Goal: Task Accomplishment & Management: Use online tool/utility

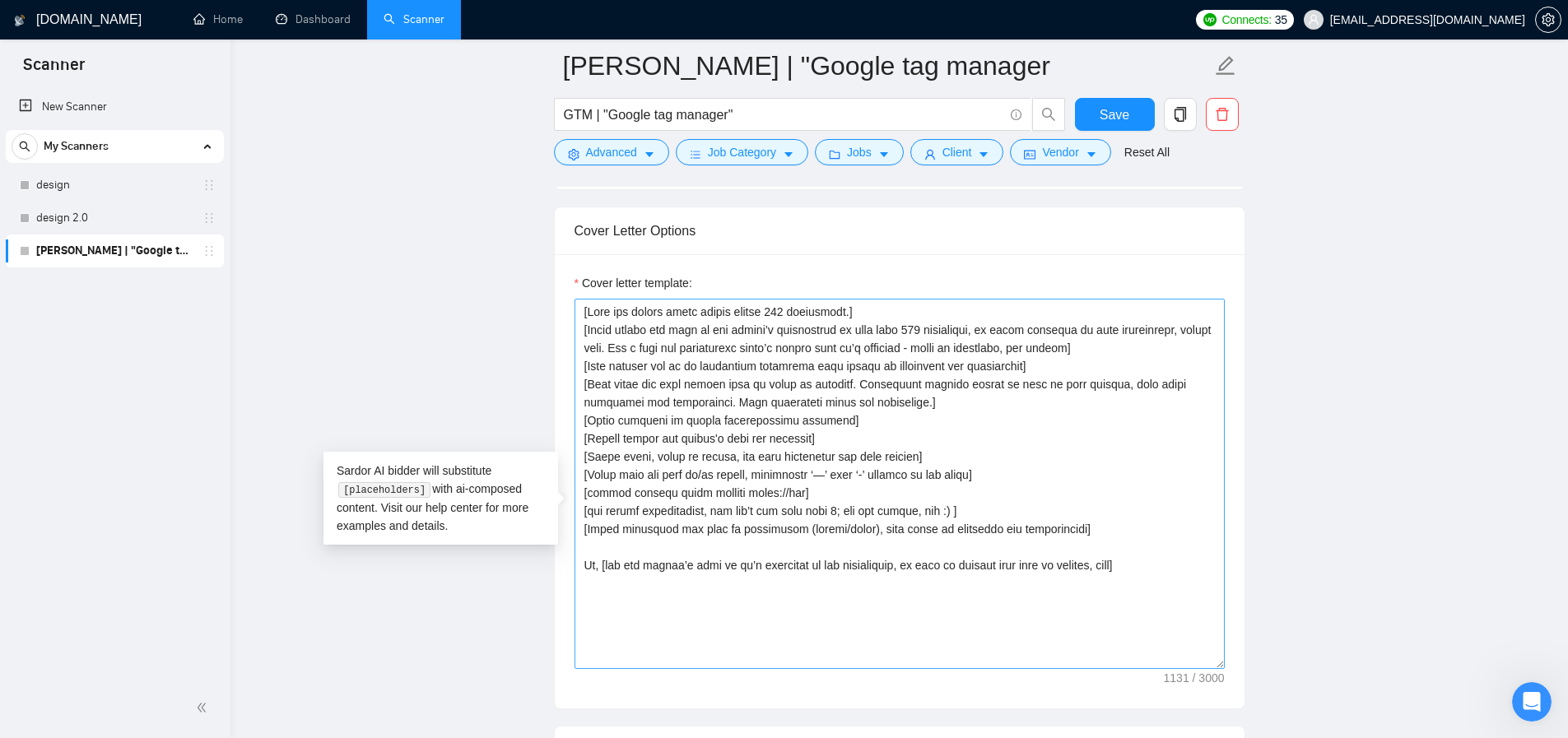
scroll to position [2629, 0]
paste textarea "[Craft a creative opening/hook that fits into 240 chars and sparks interest, cr…"
paste textarea "[самая важная и увлекательная информация должна быть видна в пределах этой длин…"
paste textarea "[the most important and engaging information should be visible within this leng…"
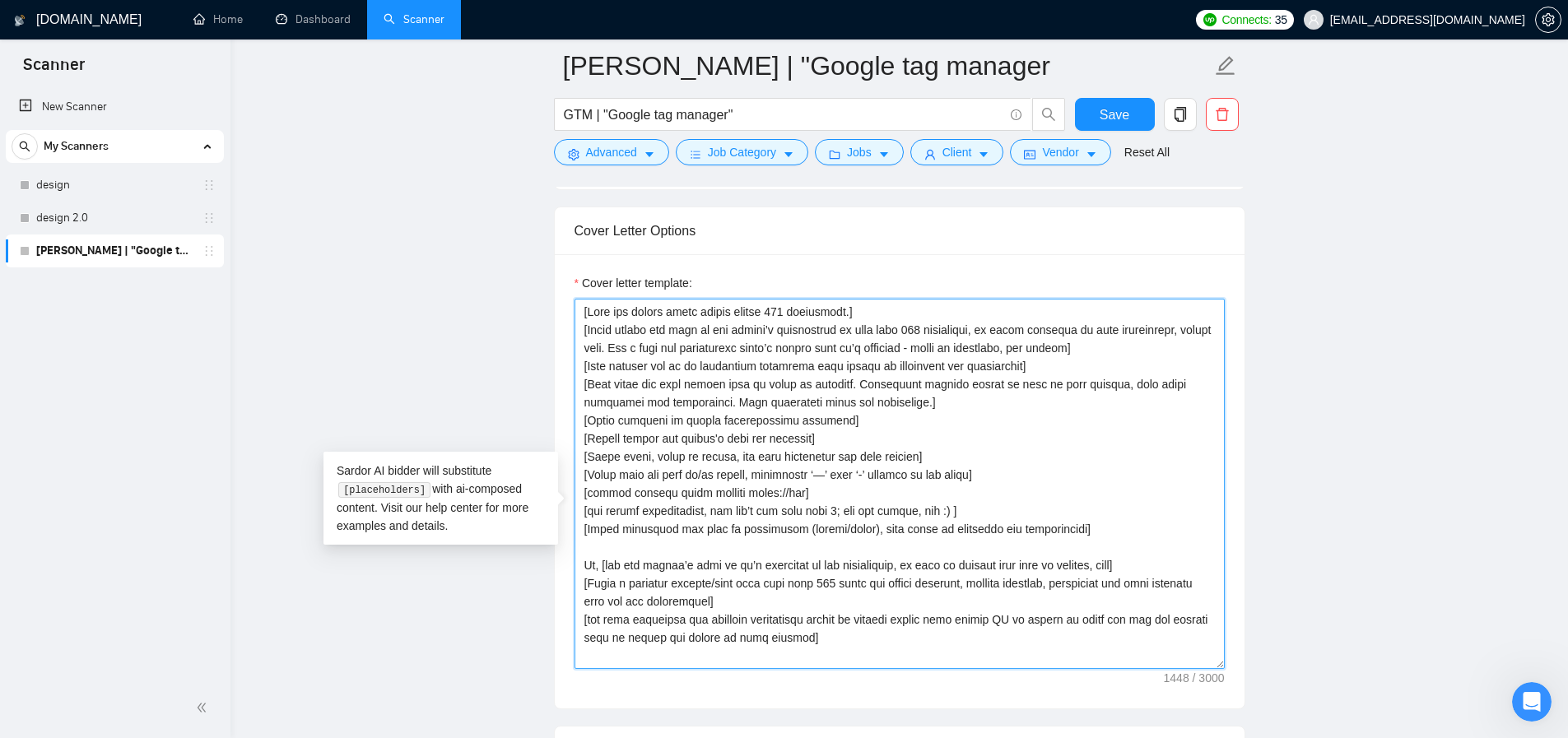
click at [846, 663] on textarea "Cover letter template:" at bounding box center [899, 484] width 650 height 370
paste textarea "[If there is anything implying urgency, use the zap emoji with ‘I can start imm…"
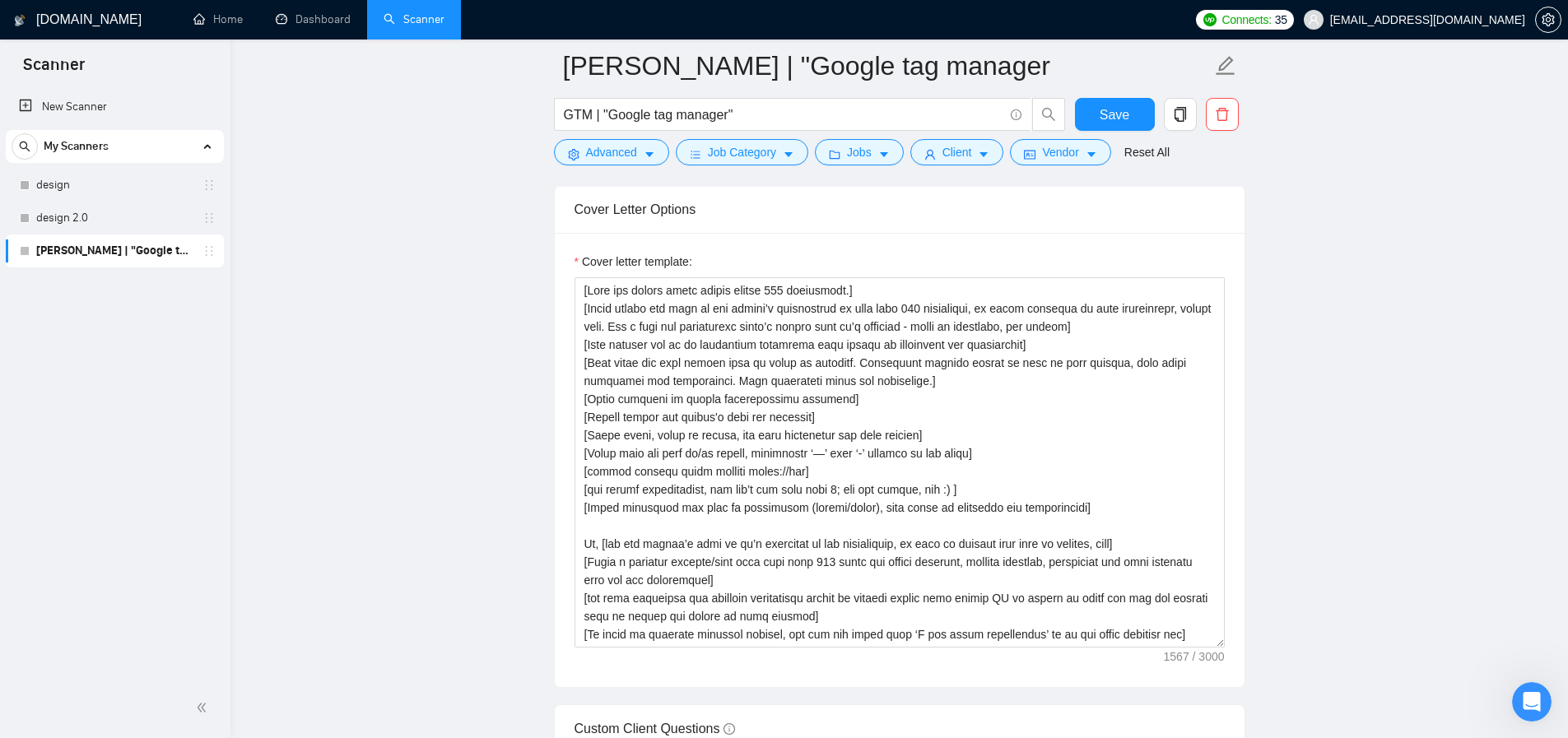
scroll to position [1896, 0]
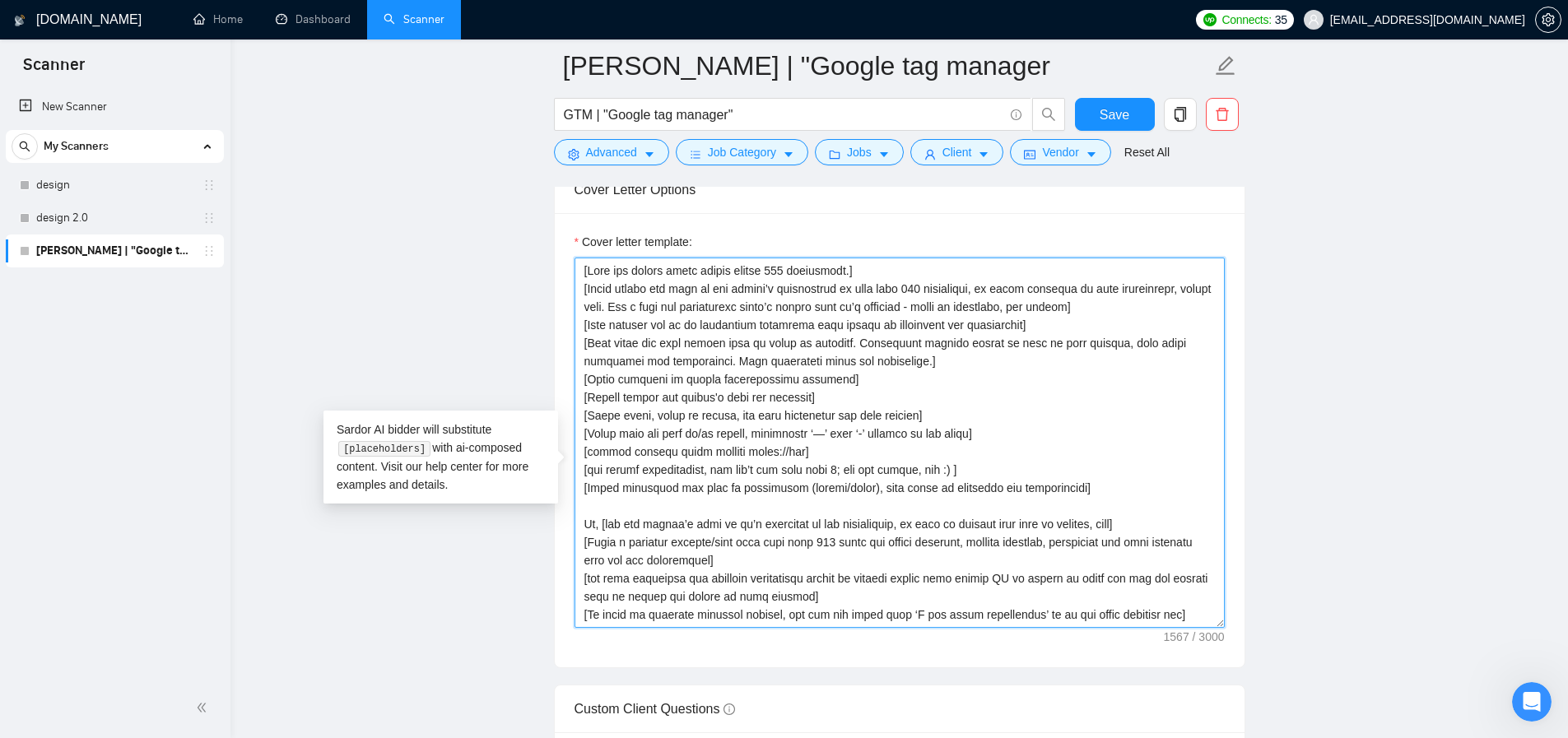
click at [762, 628] on textarea "Cover letter template:" at bounding box center [899, 442] width 650 height 370
paste textarea "[if the job description and any portfolio piece(s) match perfectly, immediately…"
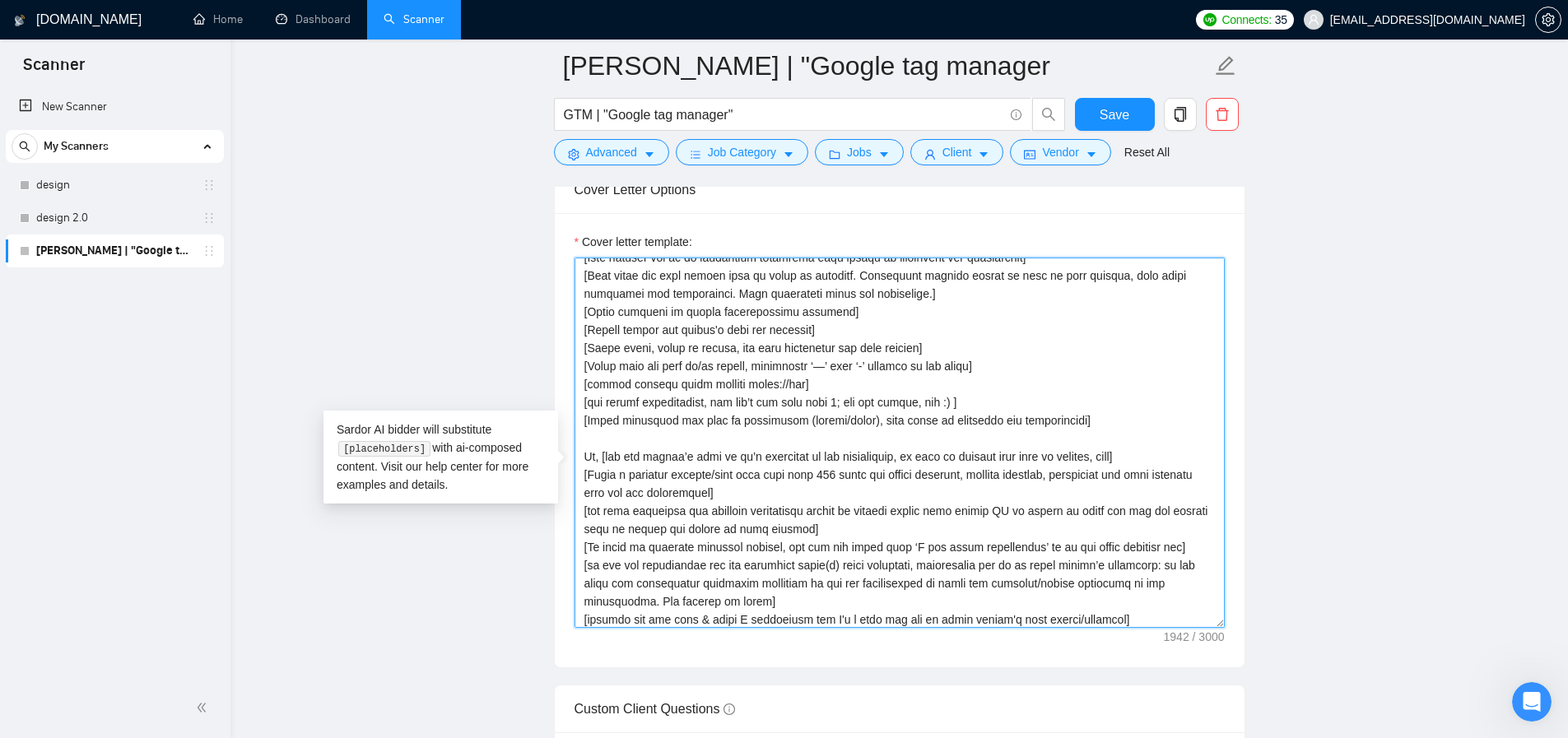
scroll to position [72, 0]
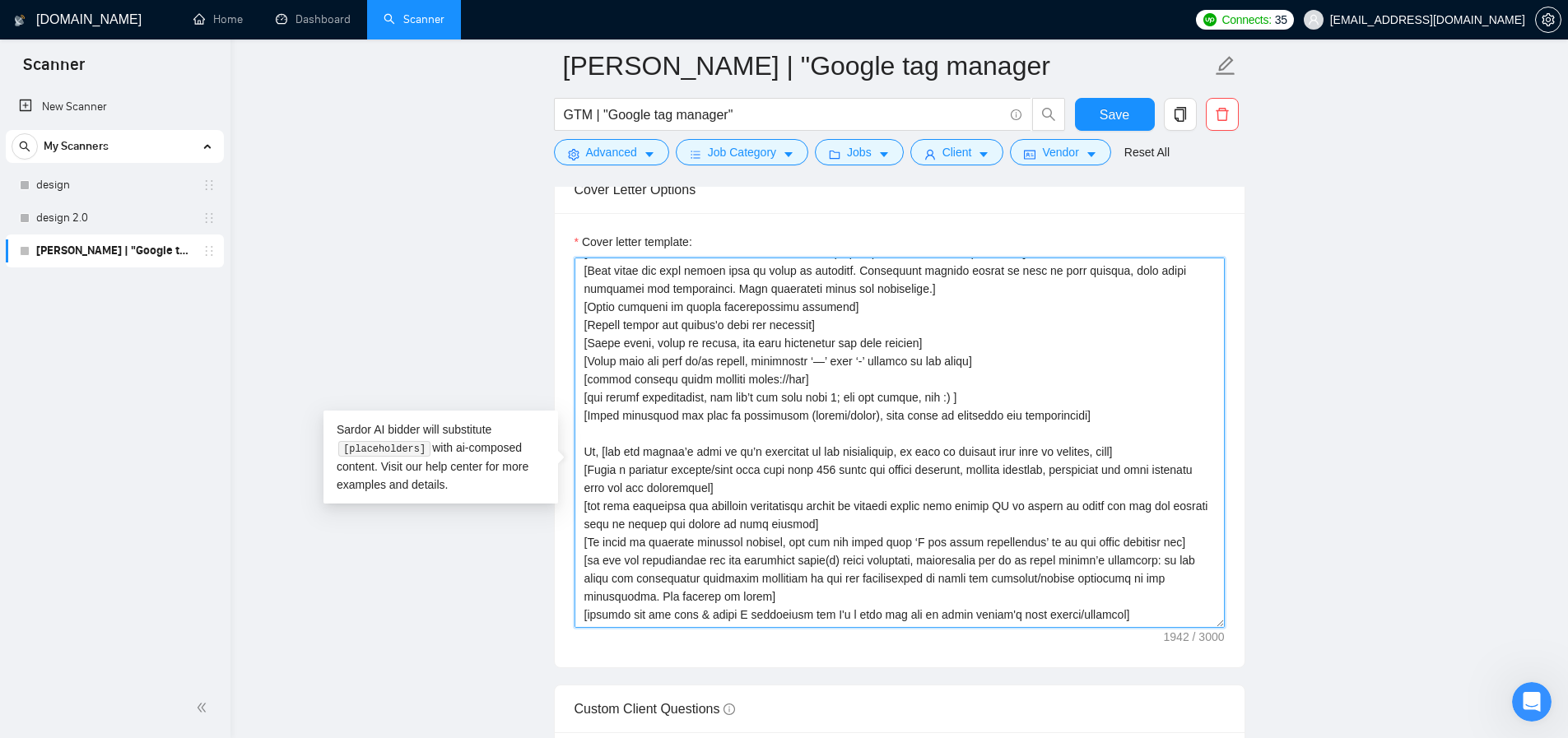
click at [861, 622] on textarea "Cover letter template:" at bounding box center [899, 442] width 650 height 370
click at [752, 623] on textarea "Cover letter template:" at bounding box center [899, 442] width 650 height 370
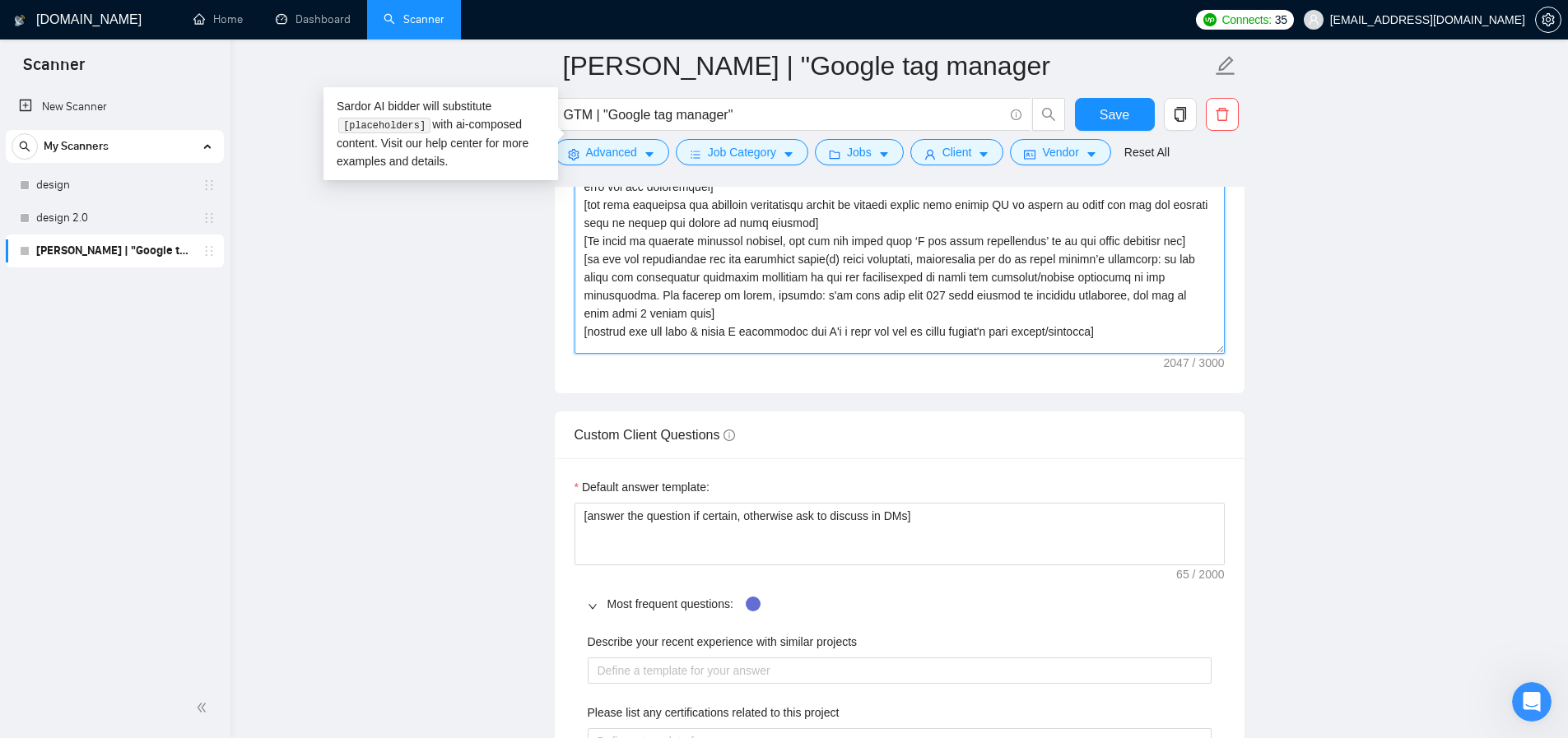
scroll to position [0, 0]
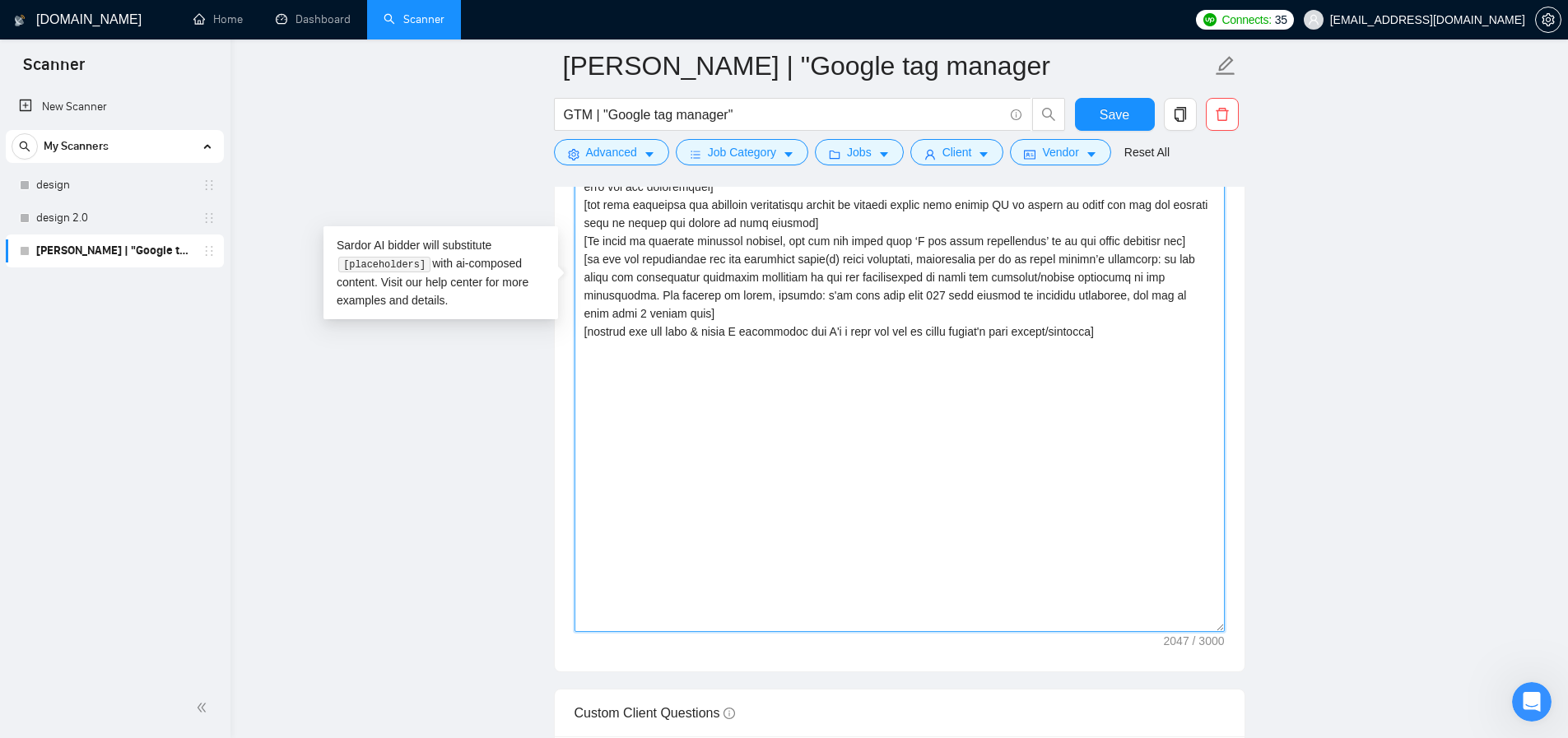
drag, startPoint x: 1230, startPoint y: 300, endPoint x: 1354, endPoint y: 698, distance: 416.9
click at [1354, 698] on main "Artur_GTM | "Google tag manager GTM | "Google tag manager" Save Advanced Job Ca…" at bounding box center [898, 607] width 1285 height 5623
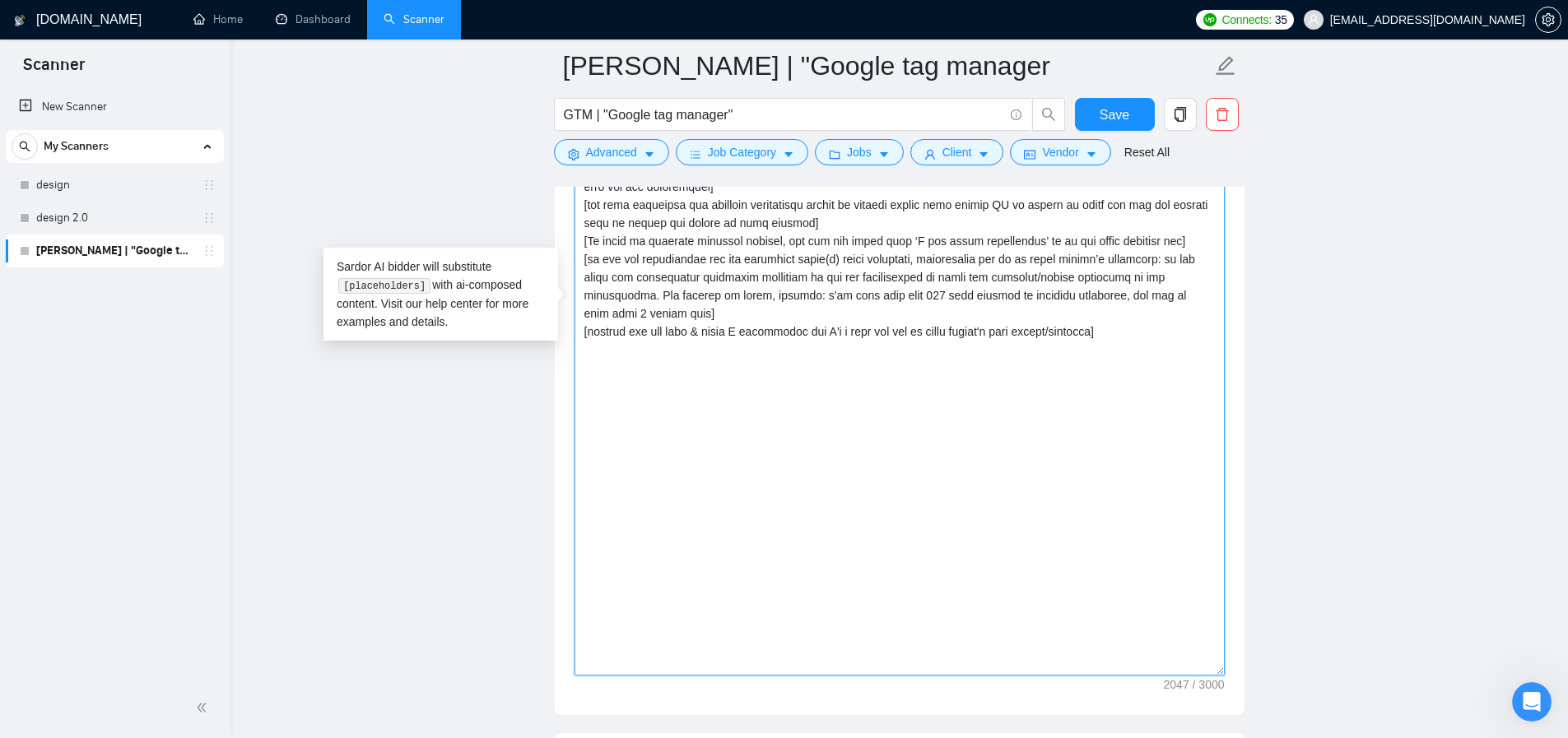
click at [727, 468] on textarea "Cover letter template:" at bounding box center [899, 279] width 650 height 791
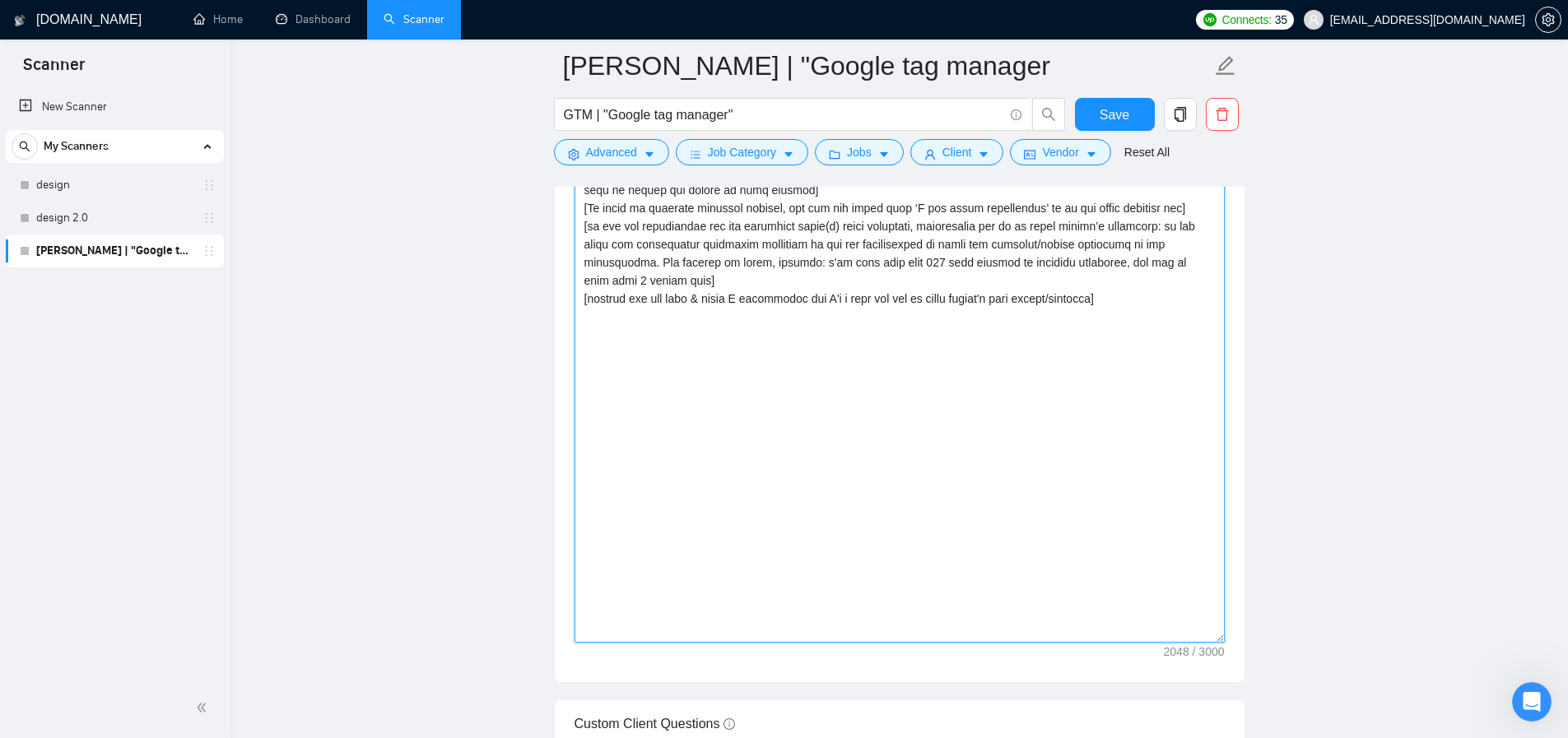
scroll to position [2096, 0]
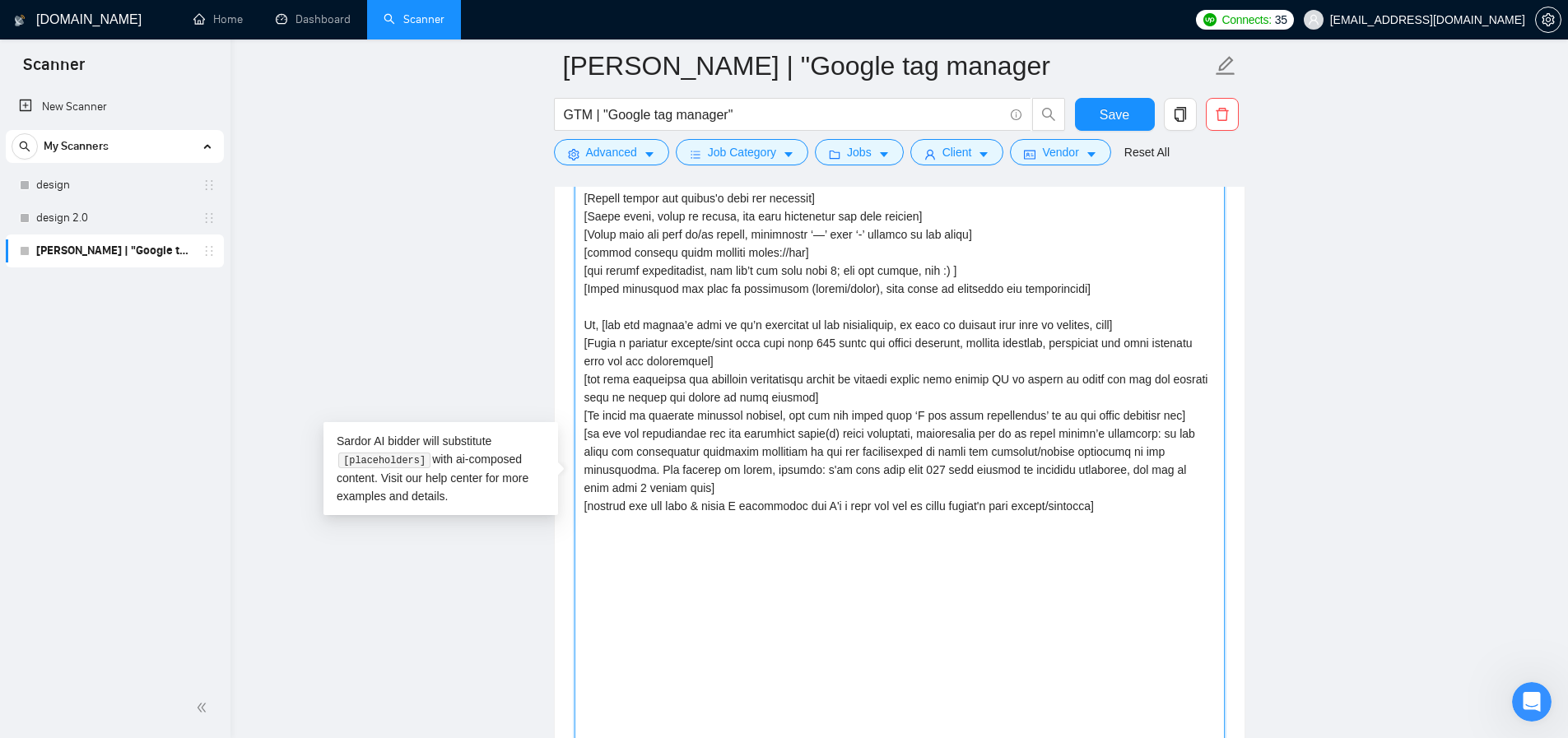
paste textarea "[If a portfolio piece matches neatly/perfectly, it has to be used as the strong…"
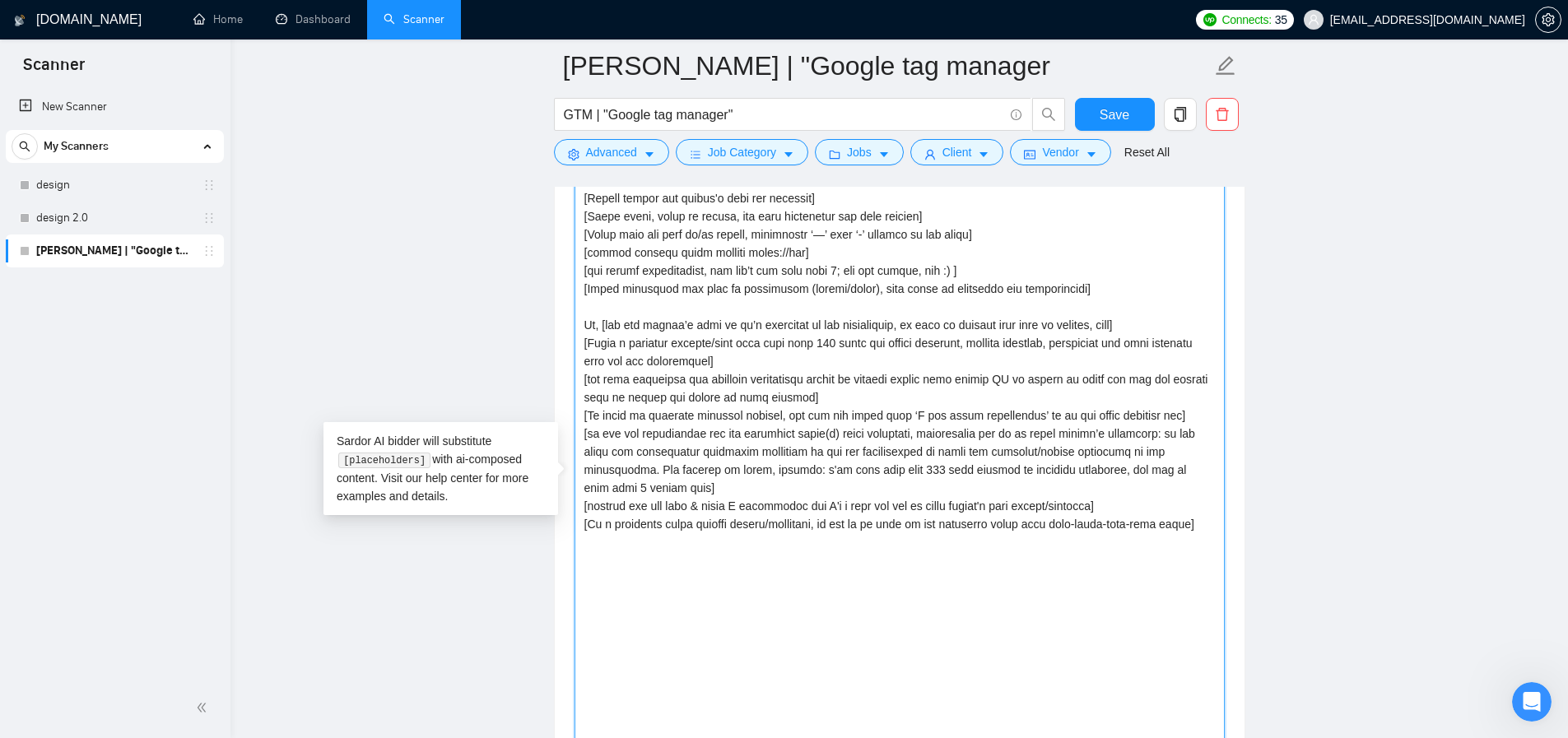
click at [1158, 540] on textarea "Cover letter template:" at bounding box center [899, 454] width 650 height 791
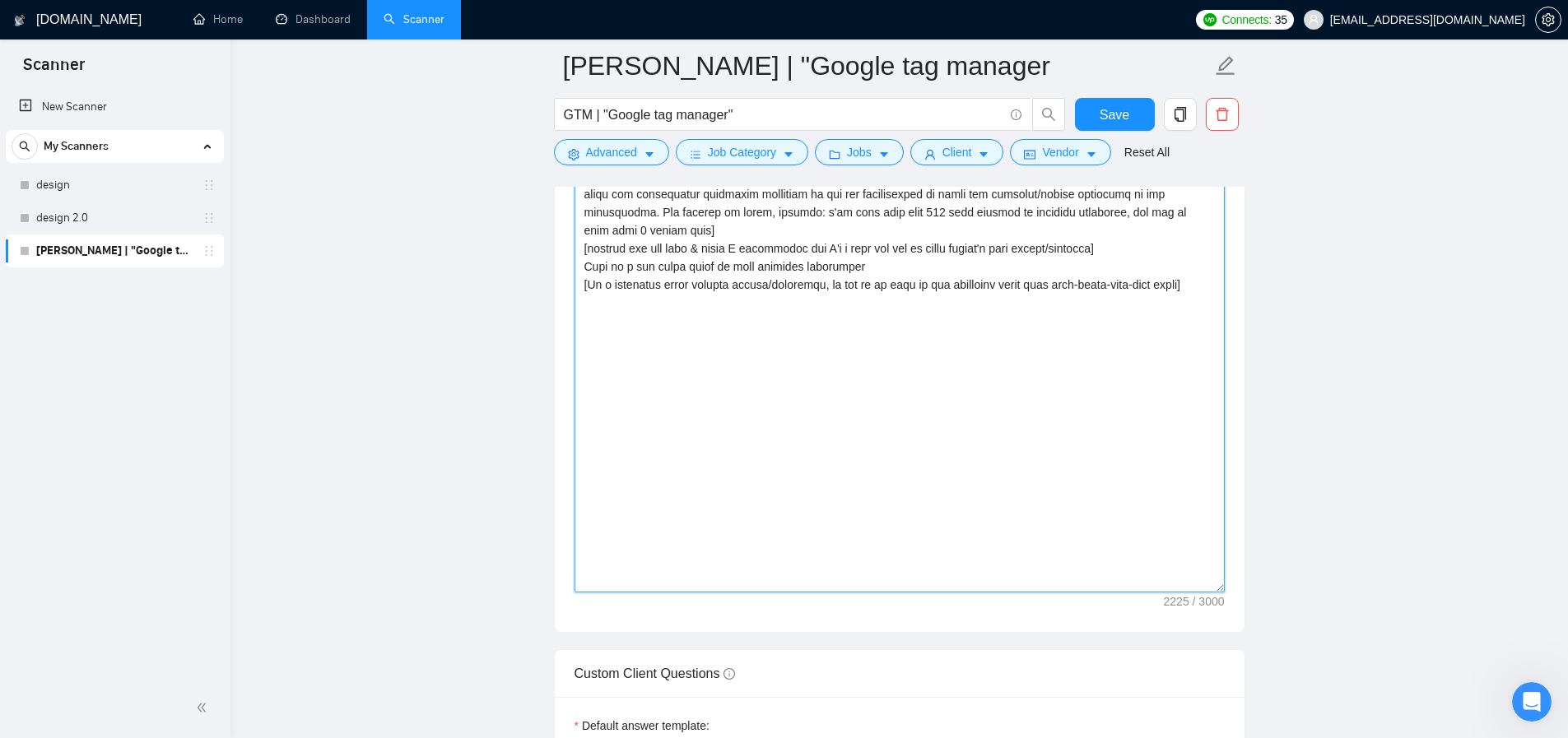
scroll to position [2302, 0]
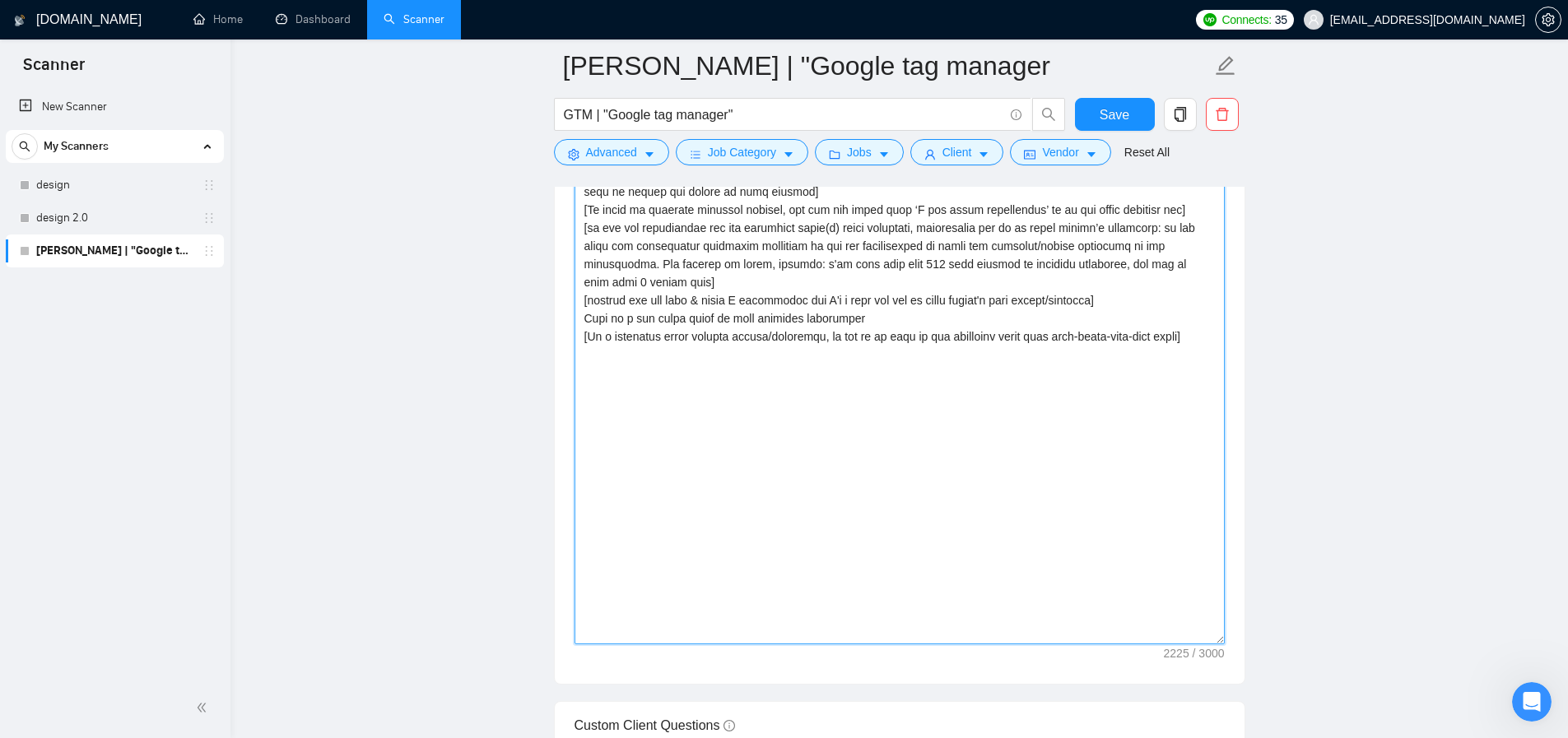
drag, startPoint x: 858, startPoint y: 343, endPoint x: 769, endPoint y: 345, distance: 89.0
click at [769, 345] on textarea "Cover letter template:" at bounding box center [899, 248] width 650 height 791
paste textarea "evant experience"
click at [833, 407] on textarea "Cover letter template:" at bounding box center [899, 248] width 650 height 791
click at [900, 345] on textarea "Cover letter template:" at bounding box center [899, 248] width 650 height 791
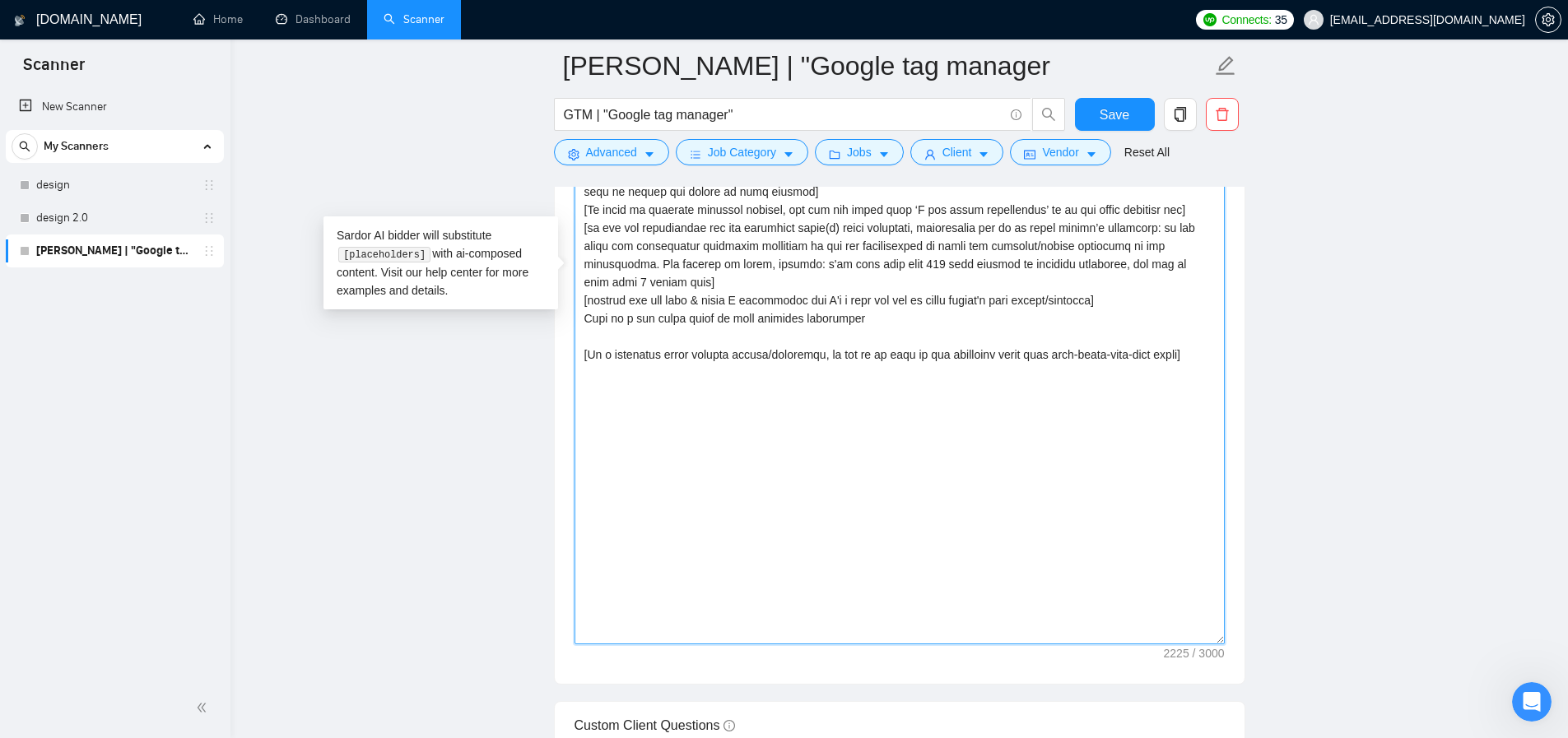
paste textarea "[Add up to 3 portfolio examples that fit best to the client’s industry and job …"
click at [923, 429] on textarea "Cover letter template:" at bounding box center [899, 248] width 650 height 791
click at [904, 343] on textarea "Cover letter template:" at bounding box center [899, 248] width 650 height 791
click at [678, 346] on textarea "Cover letter template:" at bounding box center [899, 248] width 650 height 791
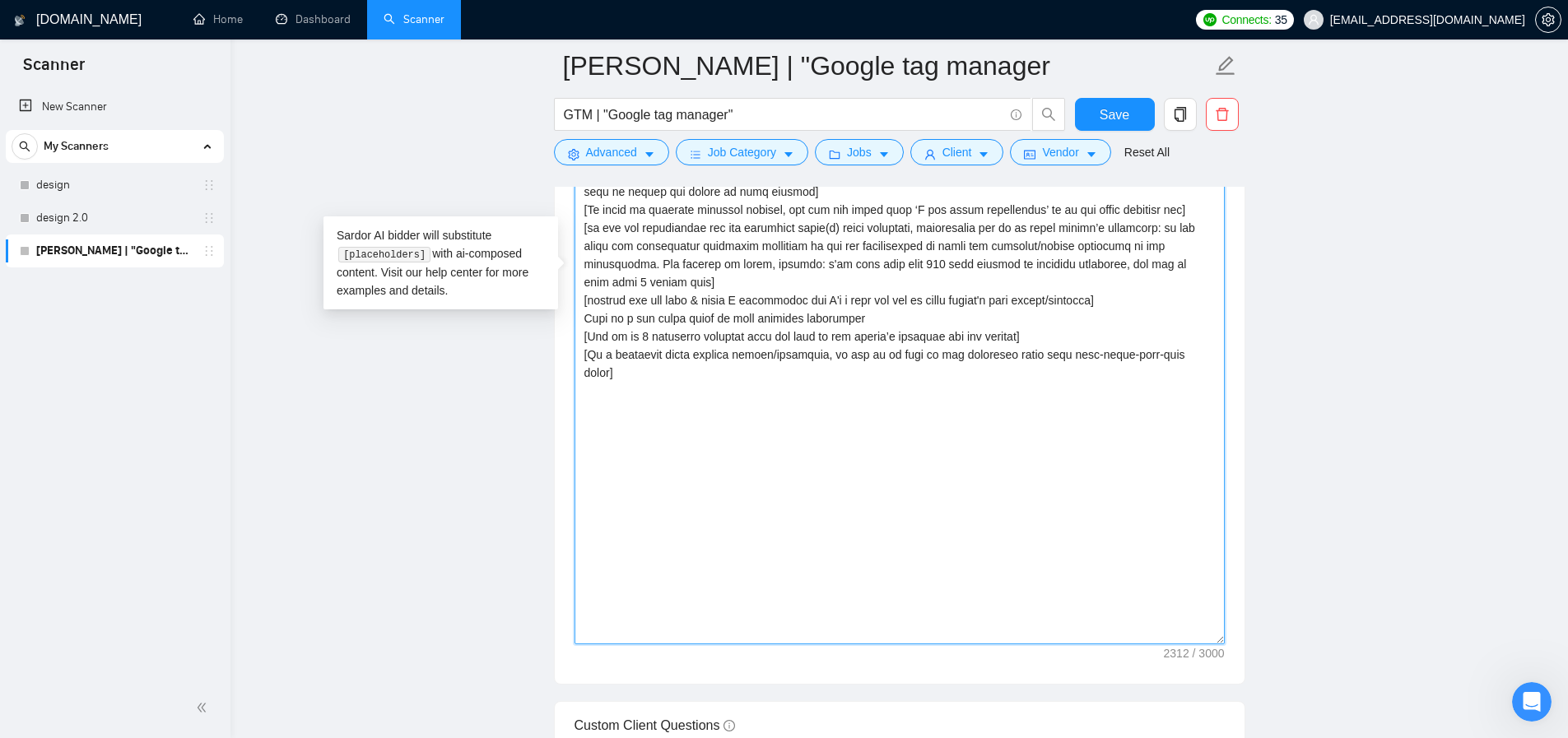
click at [902, 343] on textarea "Cover letter template:" at bounding box center [899, 248] width 650 height 791
drag, startPoint x: 895, startPoint y: 344, endPoint x: 571, endPoint y: 349, distance: 324.0
click at [571, 349] on div "Cover letter template:" at bounding box center [899, 246] width 690 height 875
click at [645, 426] on textarea "Cover letter template:" at bounding box center [899, 248] width 650 height 791
click at [738, 337] on textarea "Cover letter template:" at bounding box center [899, 248] width 650 height 791
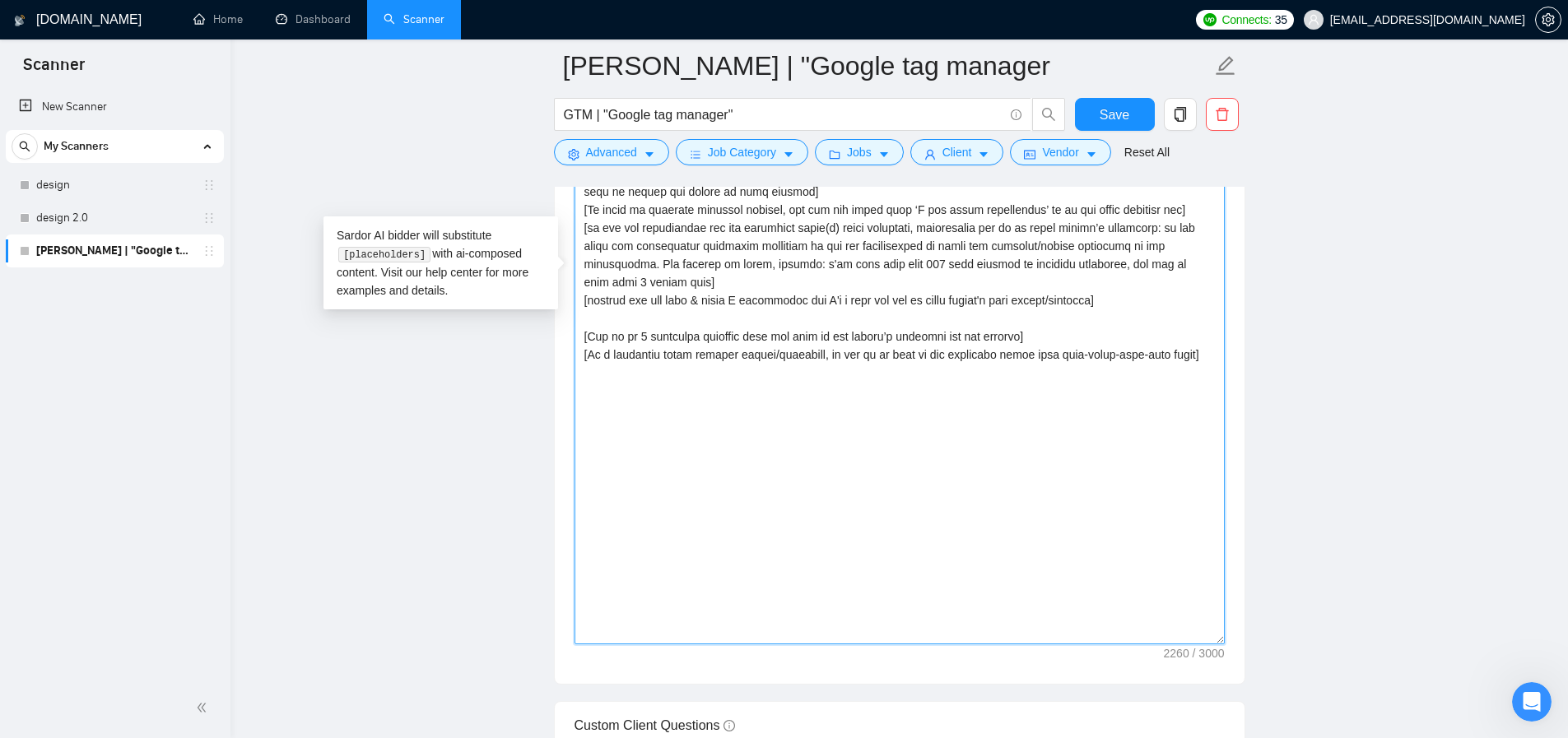
click at [714, 349] on textarea "Cover letter template:" at bounding box center [899, 248] width 650 height 791
paste textarea "Please take a look at my past work:"
click at [603, 402] on textarea "Cover letter template:" at bounding box center [899, 248] width 650 height 791
paste textarea "[Use the most relevant project from my portfolio and emphasise how it can be re…"
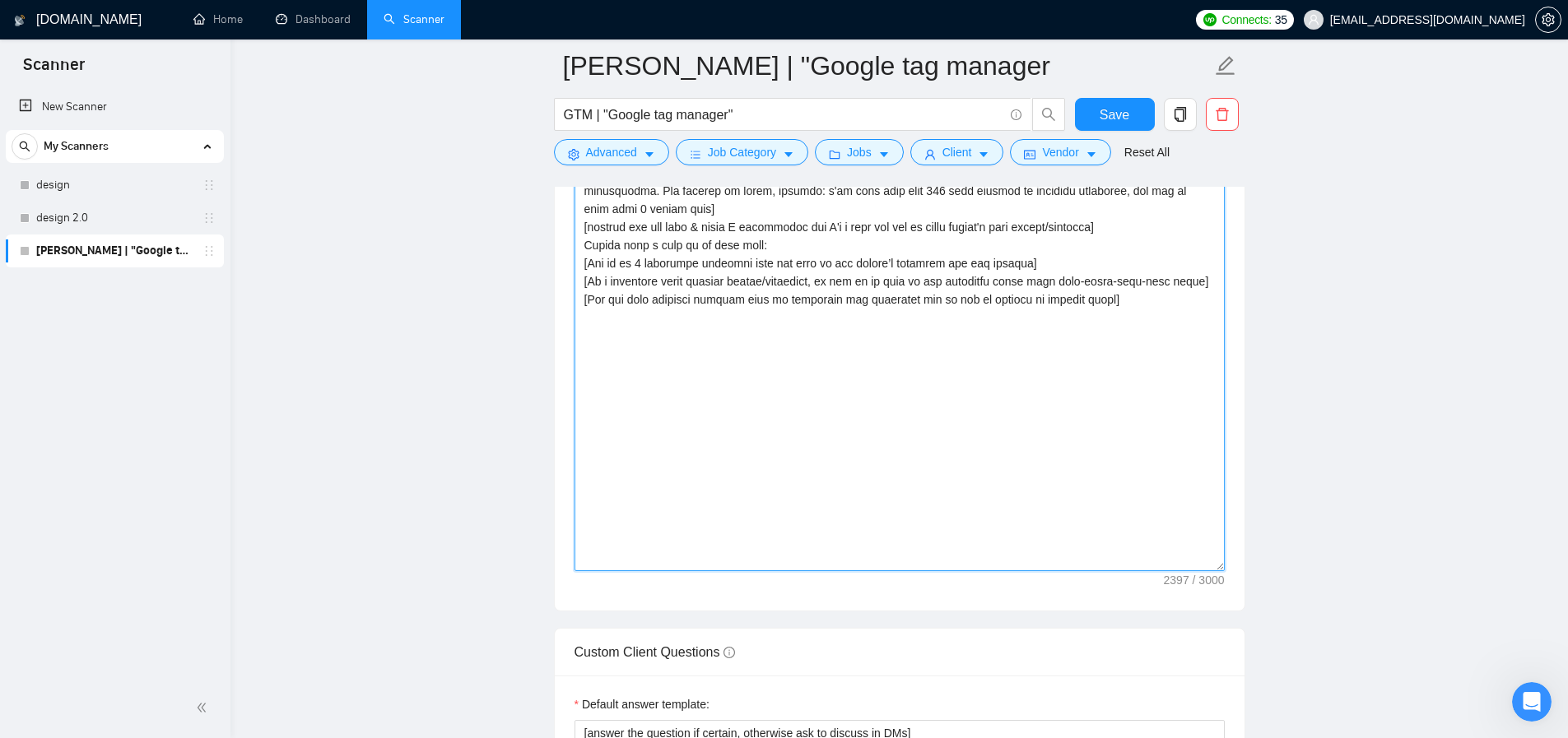
scroll to position [2468, 0]
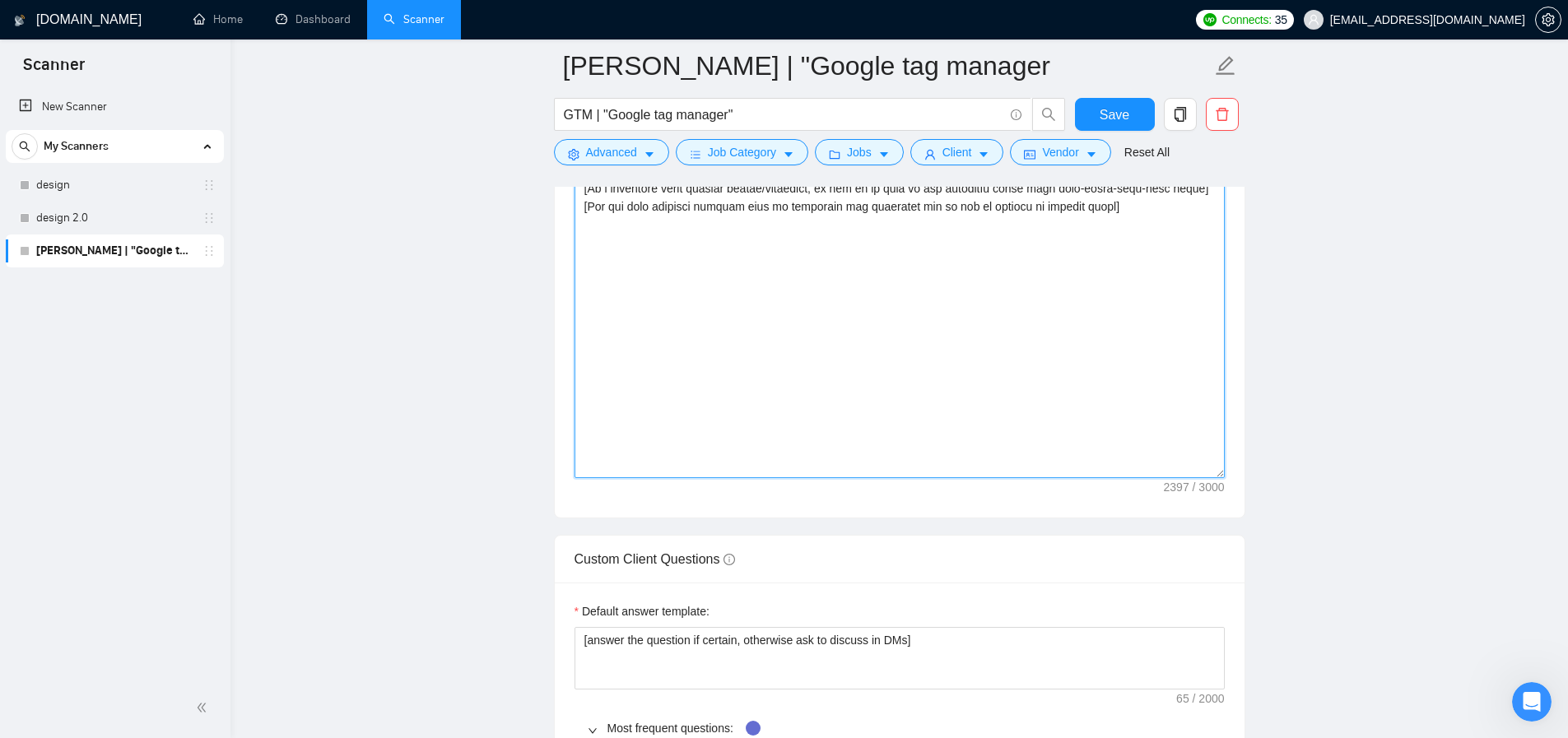
click at [852, 327] on textarea "Cover letter template:" at bounding box center [899, 82] width 650 height 791
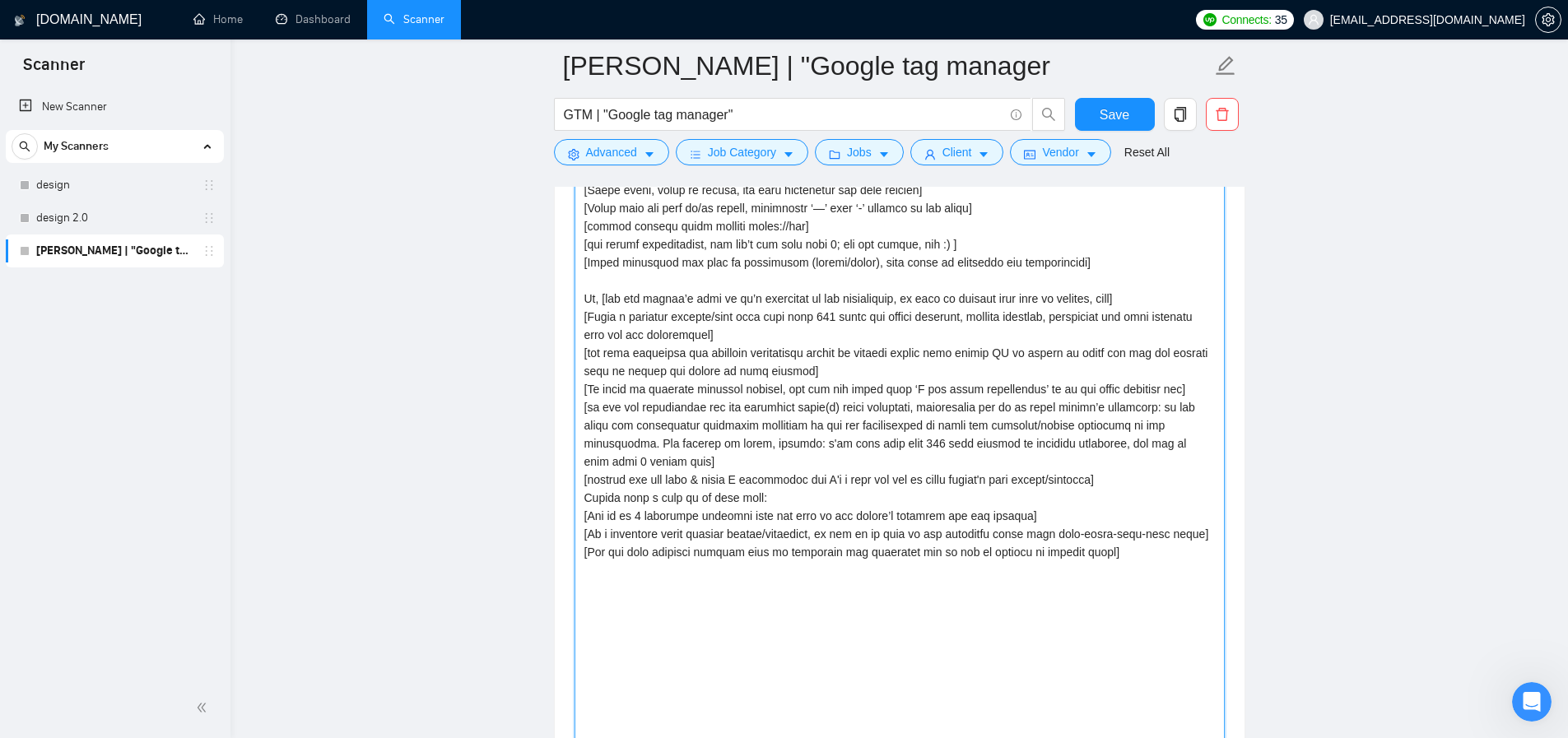
scroll to position [2144, 0]
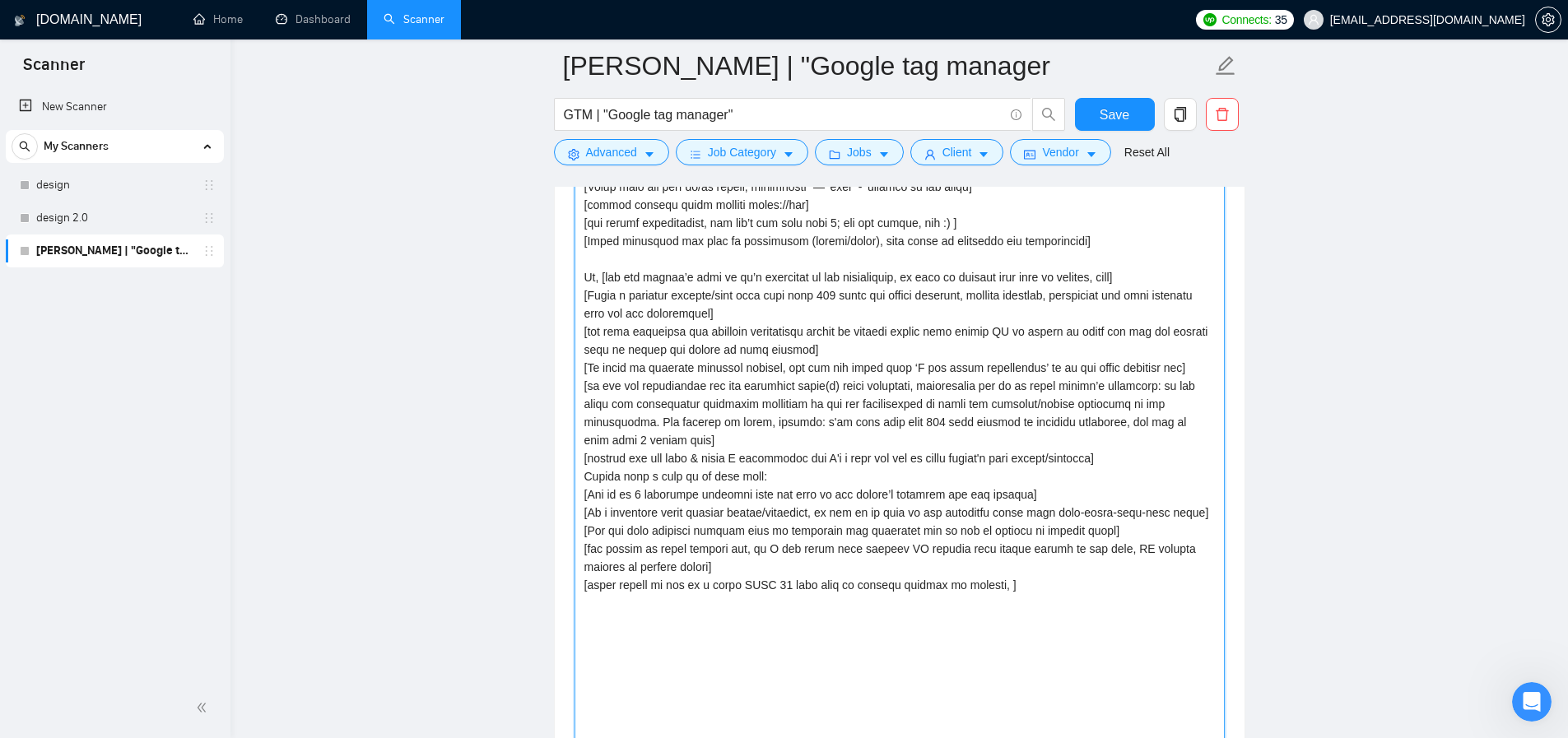
click at [787, 611] on textarea "Cover letter template:" at bounding box center [899, 406] width 650 height 791
click at [1016, 610] on textarea "Cover letter template:" at bounding box center [899, 406] width 650 height 791
click at [1168, 614] on textarea "Cover letter template:" at bounding box center [899, 406] width 650 height 791
drag, startPoint x: 1006, startPoint y: 629, endPoint x: 1167, endPoint y: 615, distance: 161.6
click at [1167, 615] on textarea "Cover letter template:" at bounding box center [899, 406] width 650 height 791
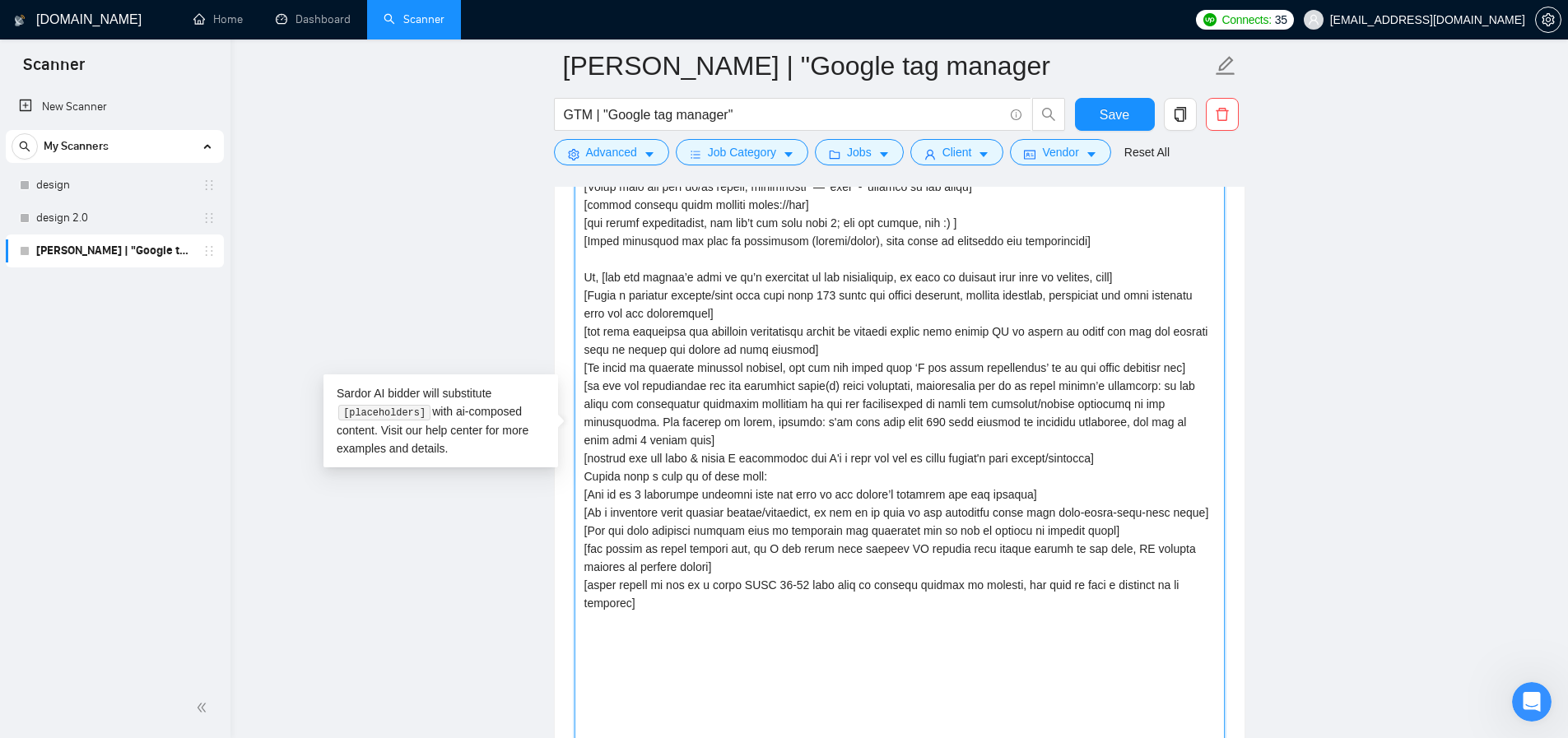
click at [684, 662] on textarea "Cover letter template:" at bounding box center [899, 406] width 650 height 791
paste textarea "[The CTA has to encourage the client to have a call/chat to discuss the project…"
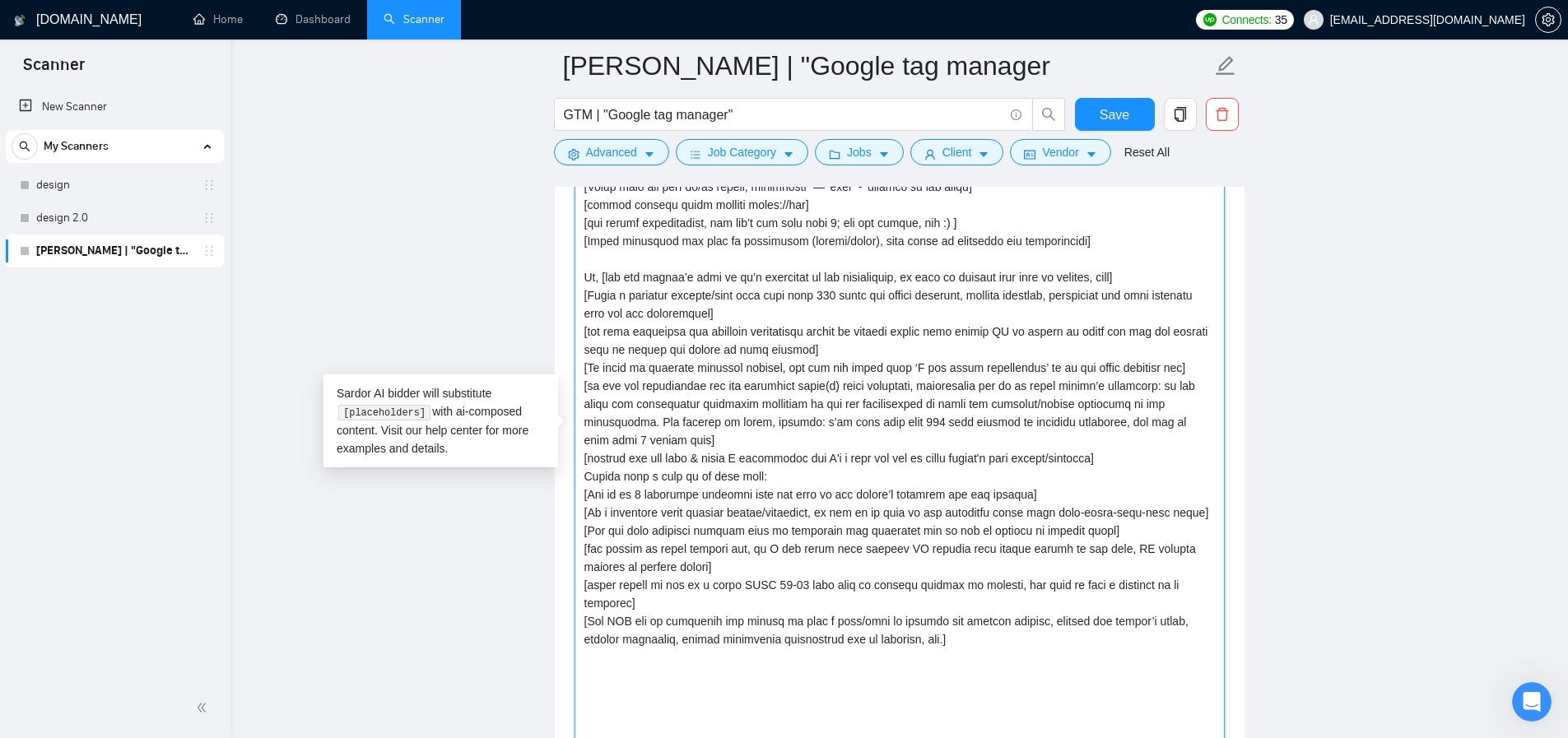
drag, startPoint x: 652, startPoint y: 619, endPoint x: 493, endPoint y: 603, distance: 159.8
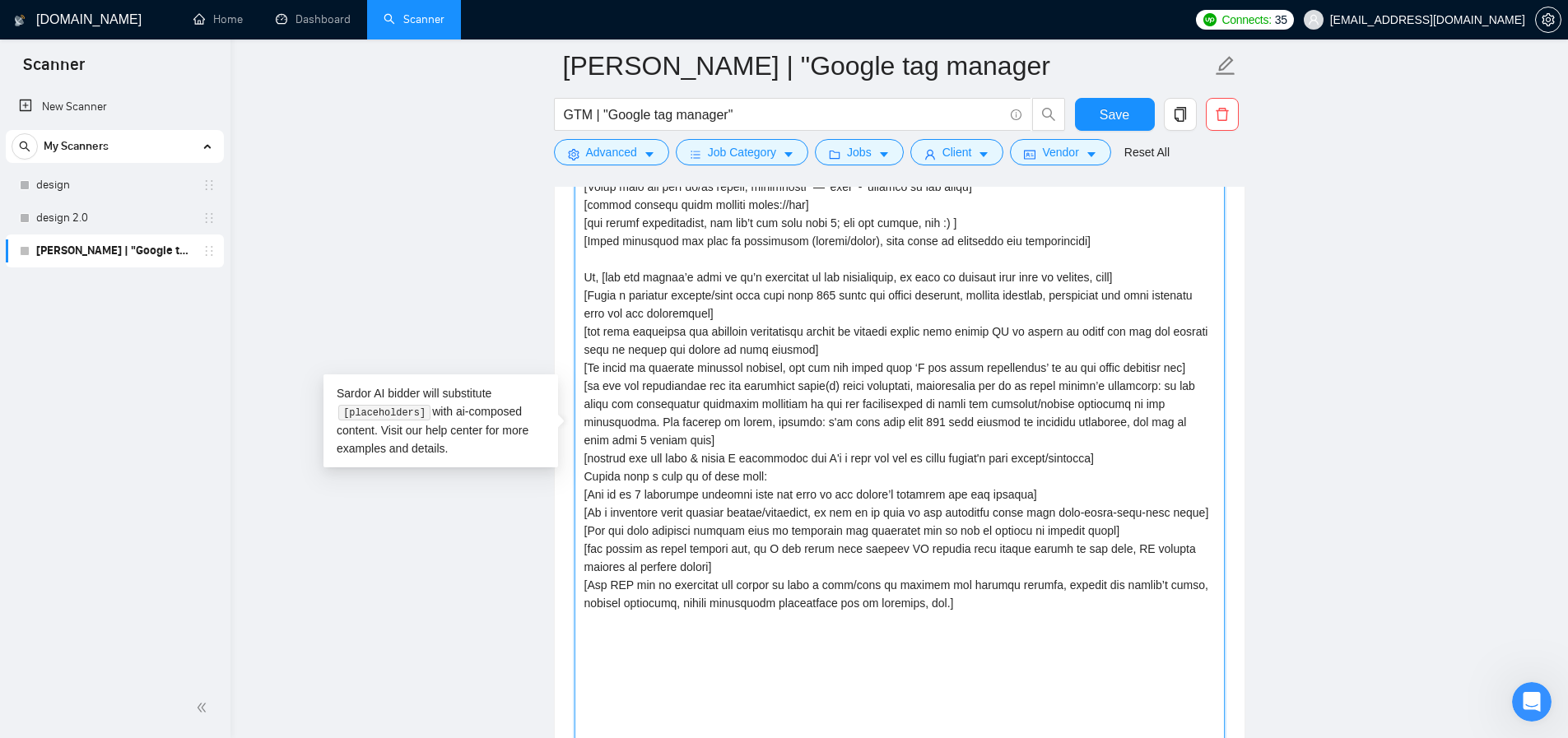
click at [981, 660] on textarea "Cover letter template:" at bounding box center [899, 406] width 650 height 791
type textarea "[Lore ips dolors ametc adipis elitse 085 doeiusmodt.] [Incid utlabo etd magn al…"
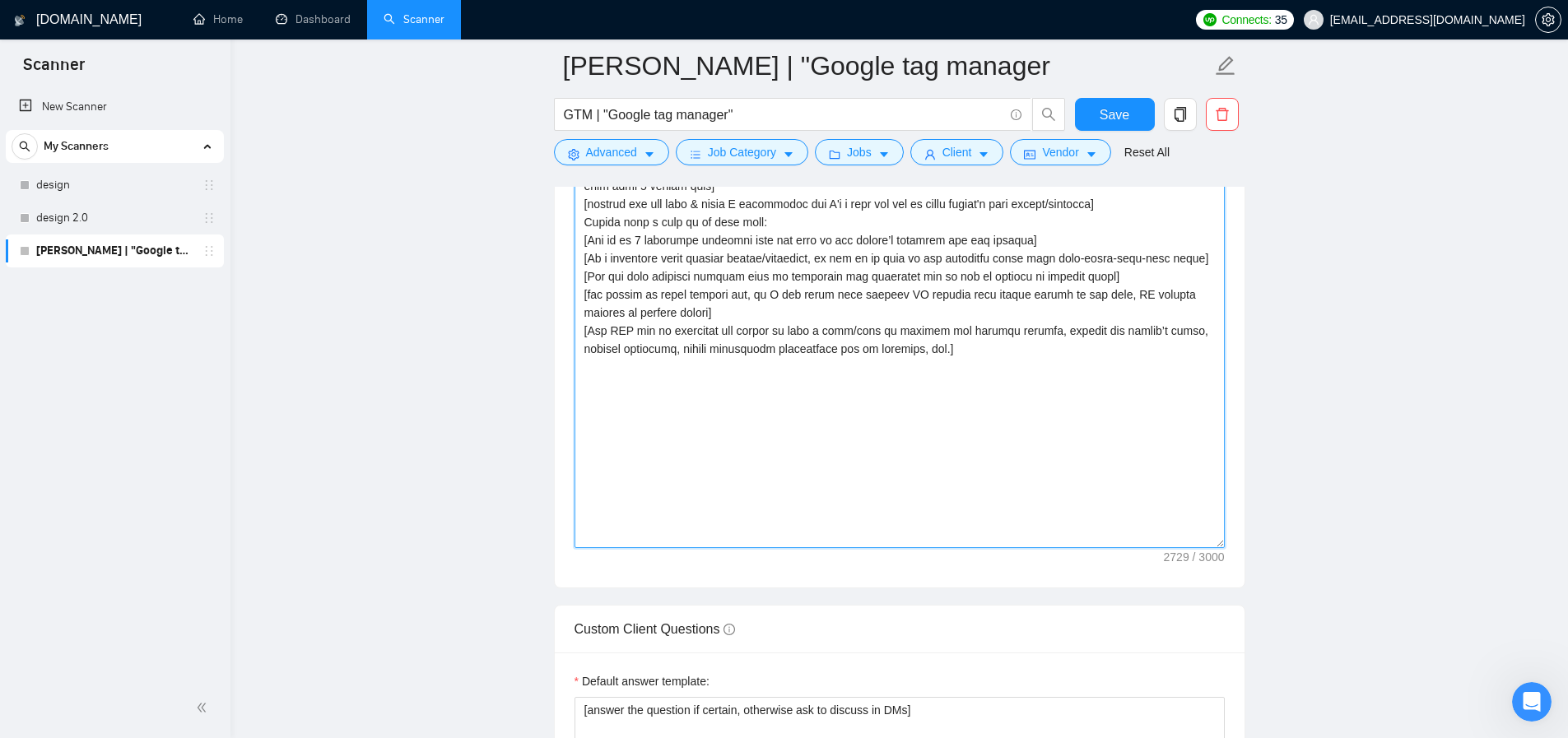
scroll to position [2678, 0]
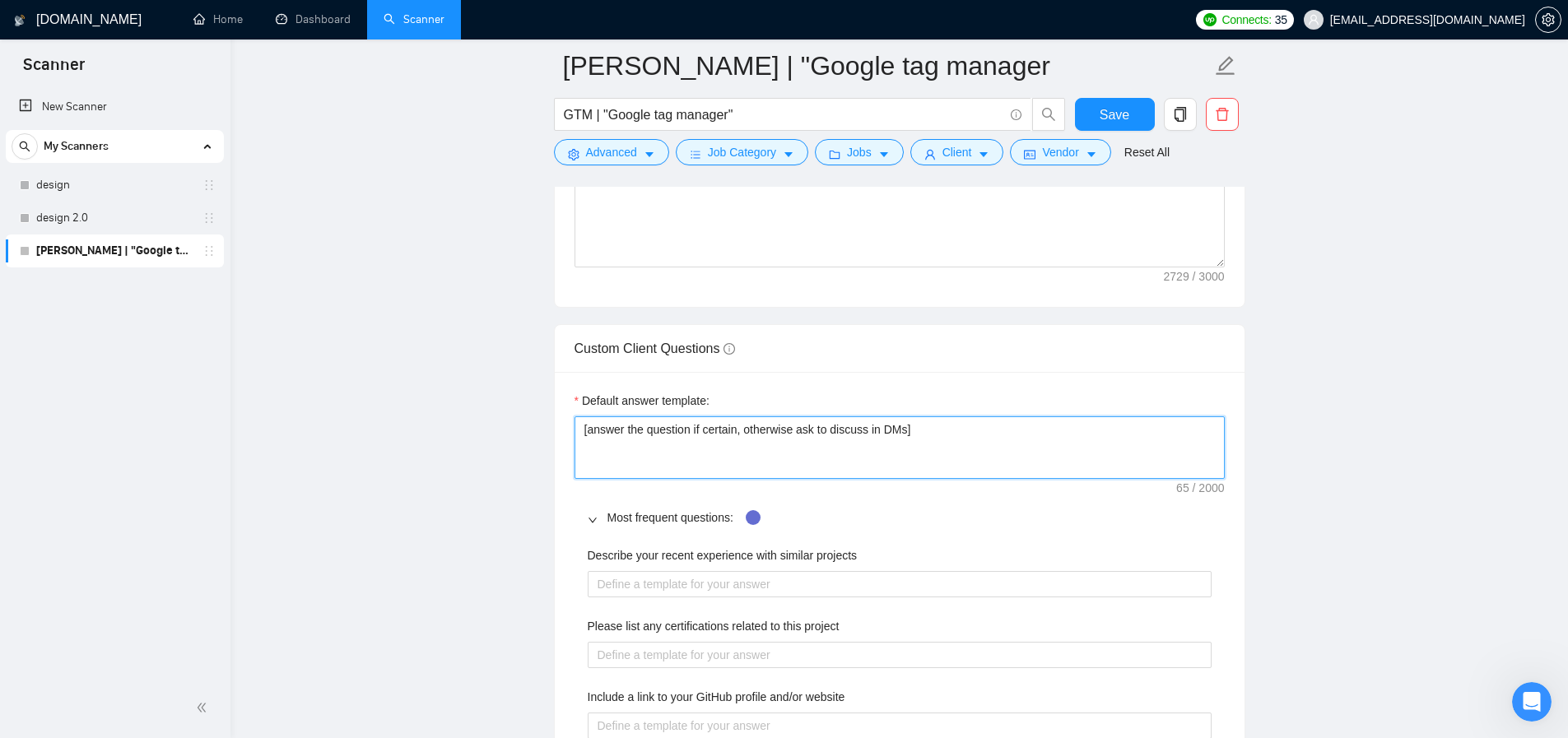
click at [733, 479] on textarea "[answer the question if certain, otherwise ask to discuss in DMs]" at bounding box center [899, 447] width 650 height 62
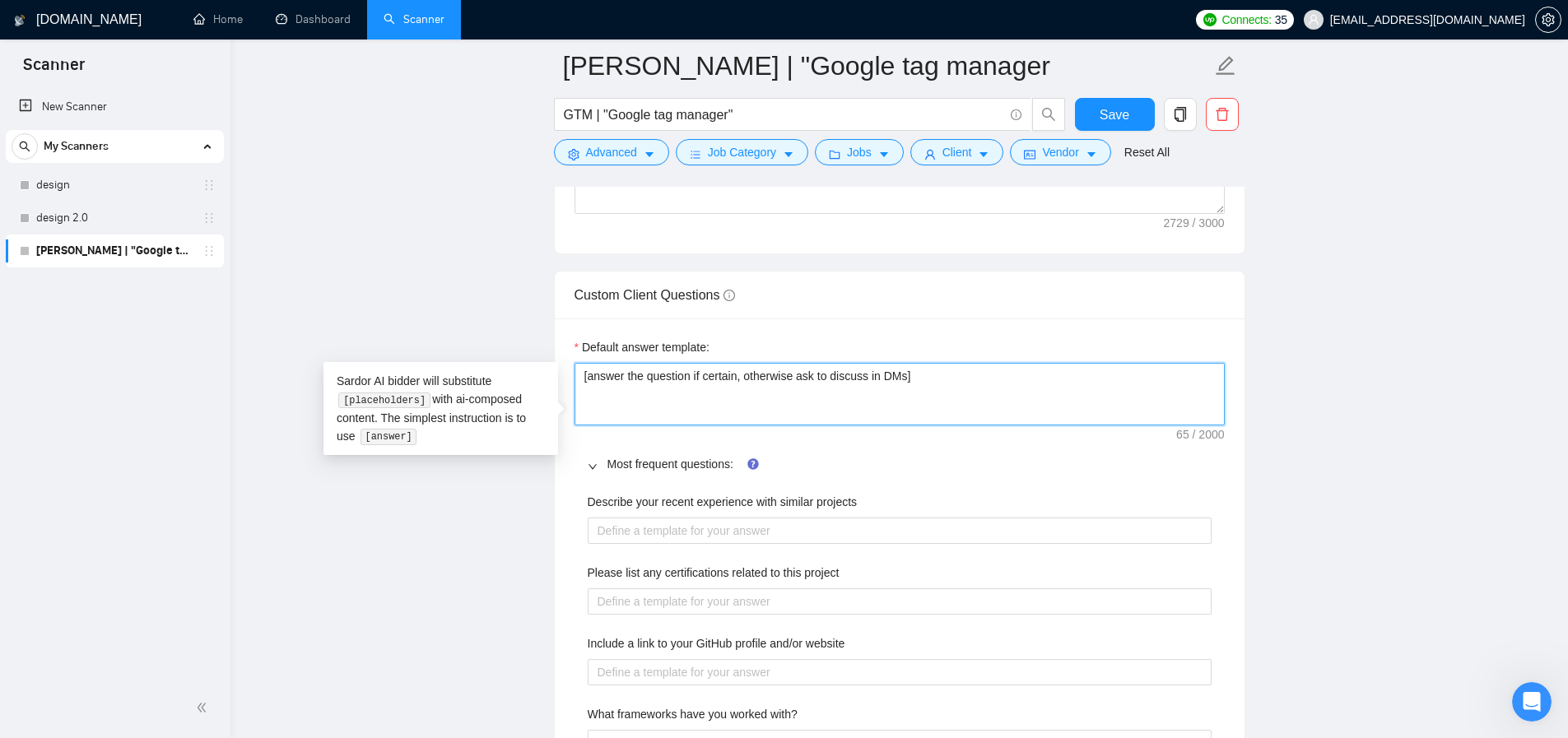
scroll to position [2765, 0]
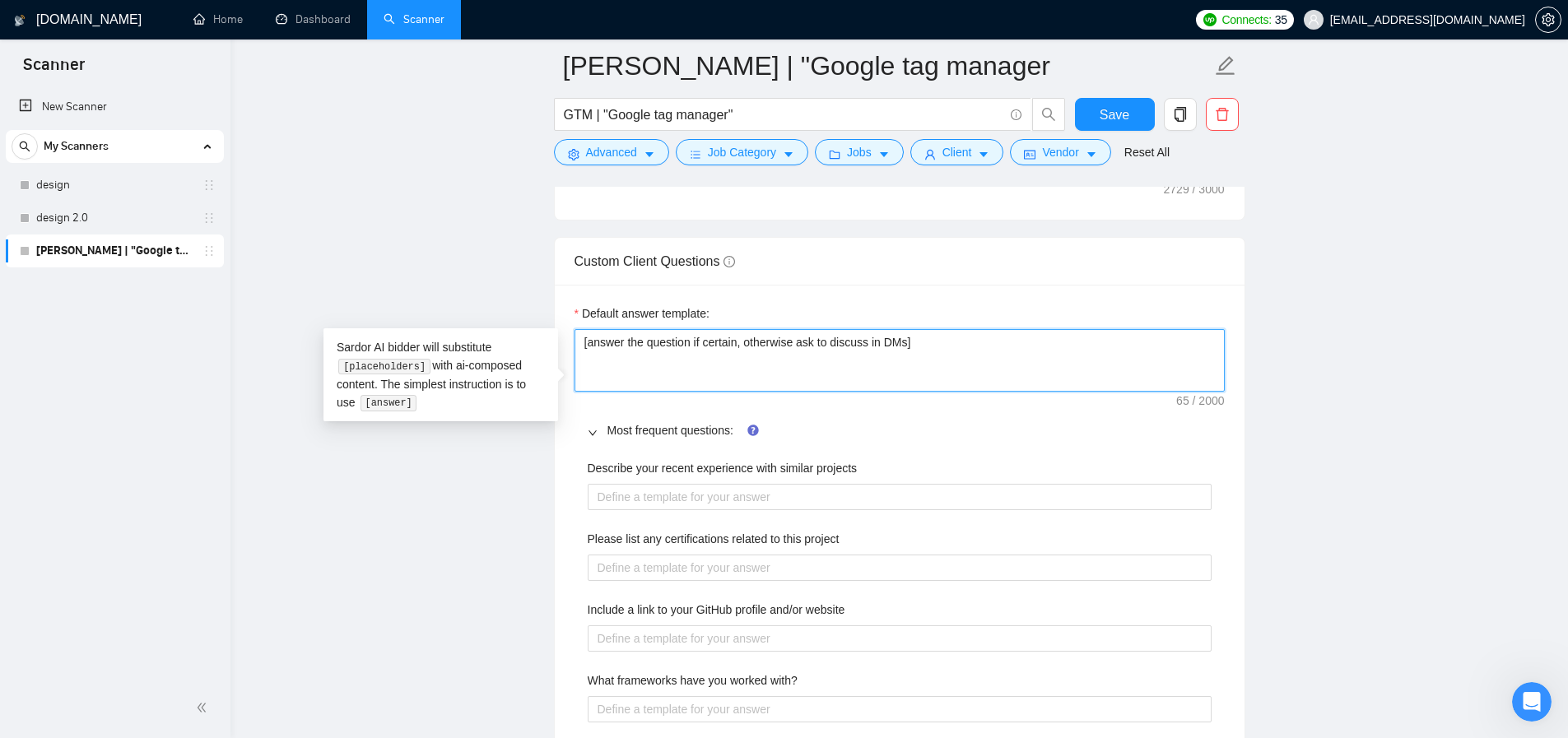
click at [868, 392] on textarea "[answer the question if certain, otherwise ask to discuss in DMs]" at bounding box center [899, 360] width 650 height 62
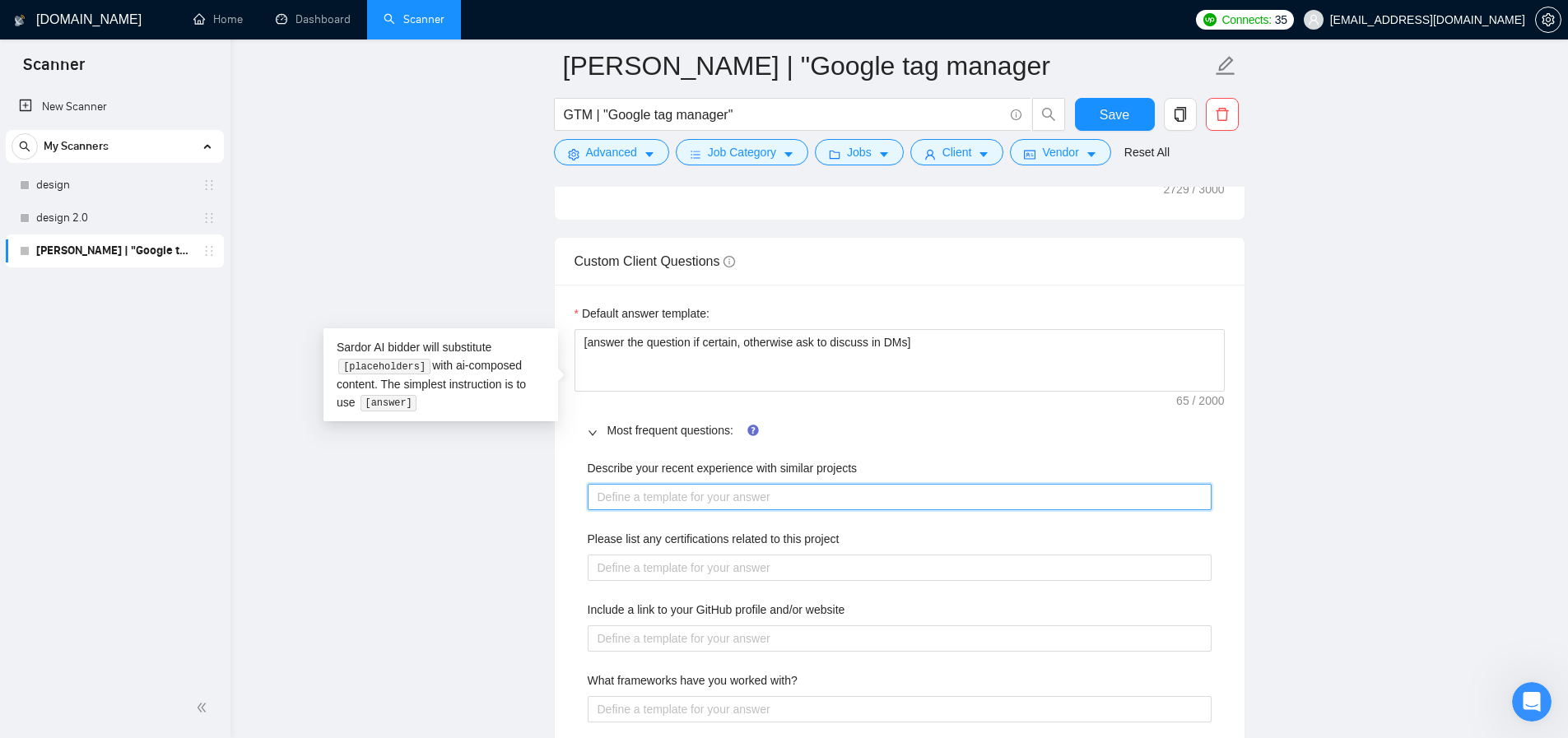
click at [678, 510] on projects "Describe your recent experience with similar projects" at bounding box center [899, 496] width 624 height 26
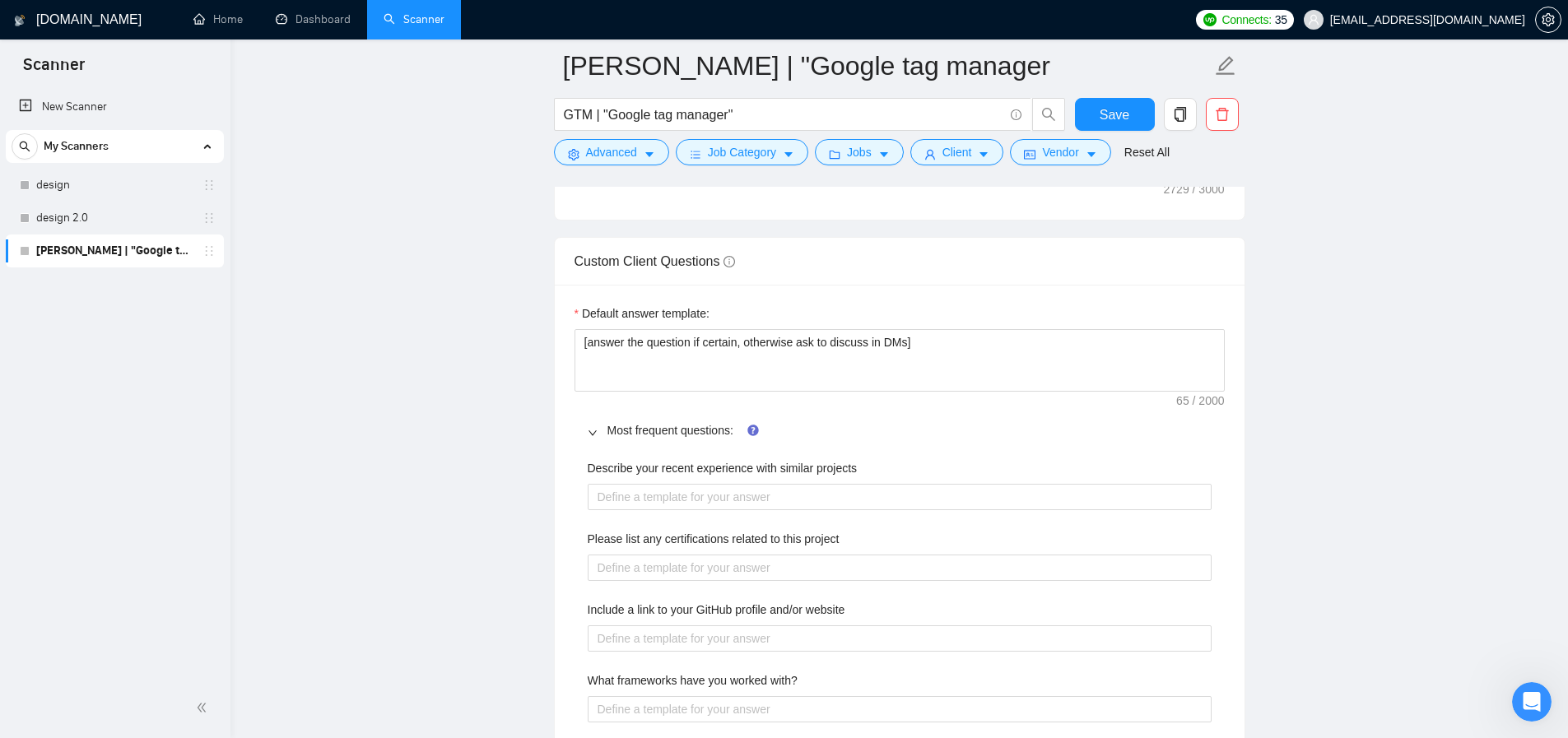
click at [580, 449] on div "Most frequent questions:" at bounding box center [899, 430] width 650 height 38
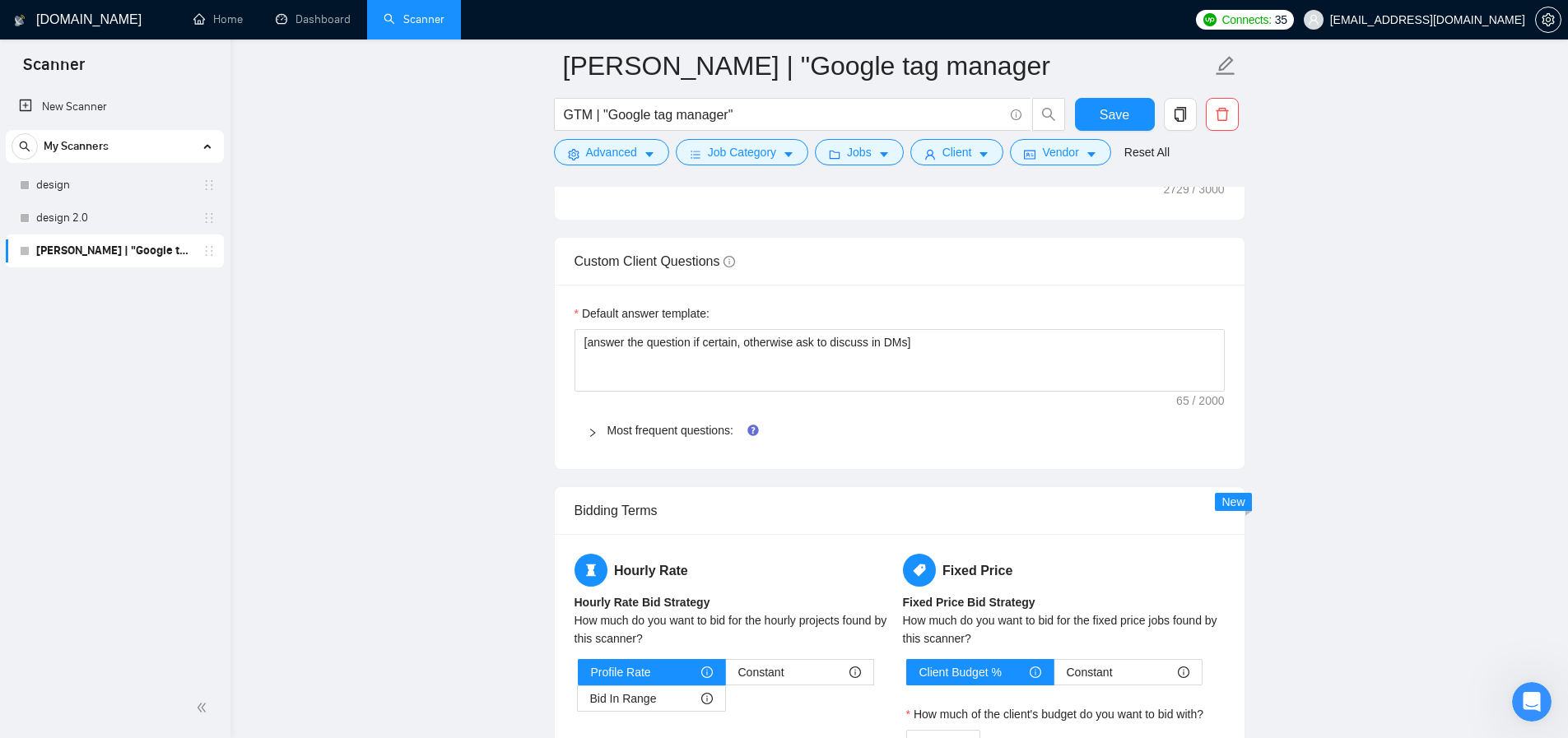
click at [588, 438] on icon "right" at bounding box center [592, 432] width 10 height 10
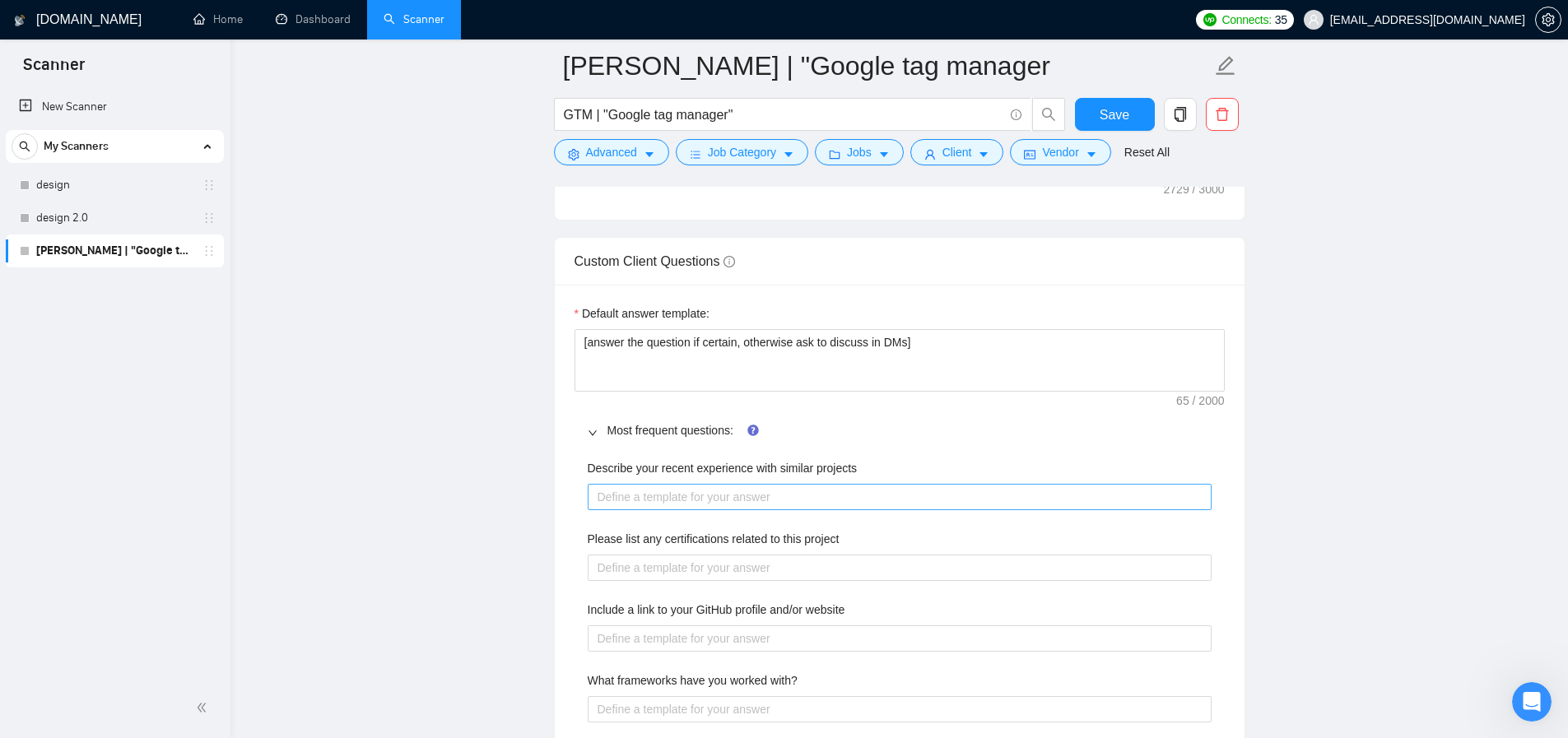
scroll to position [2786, 0]
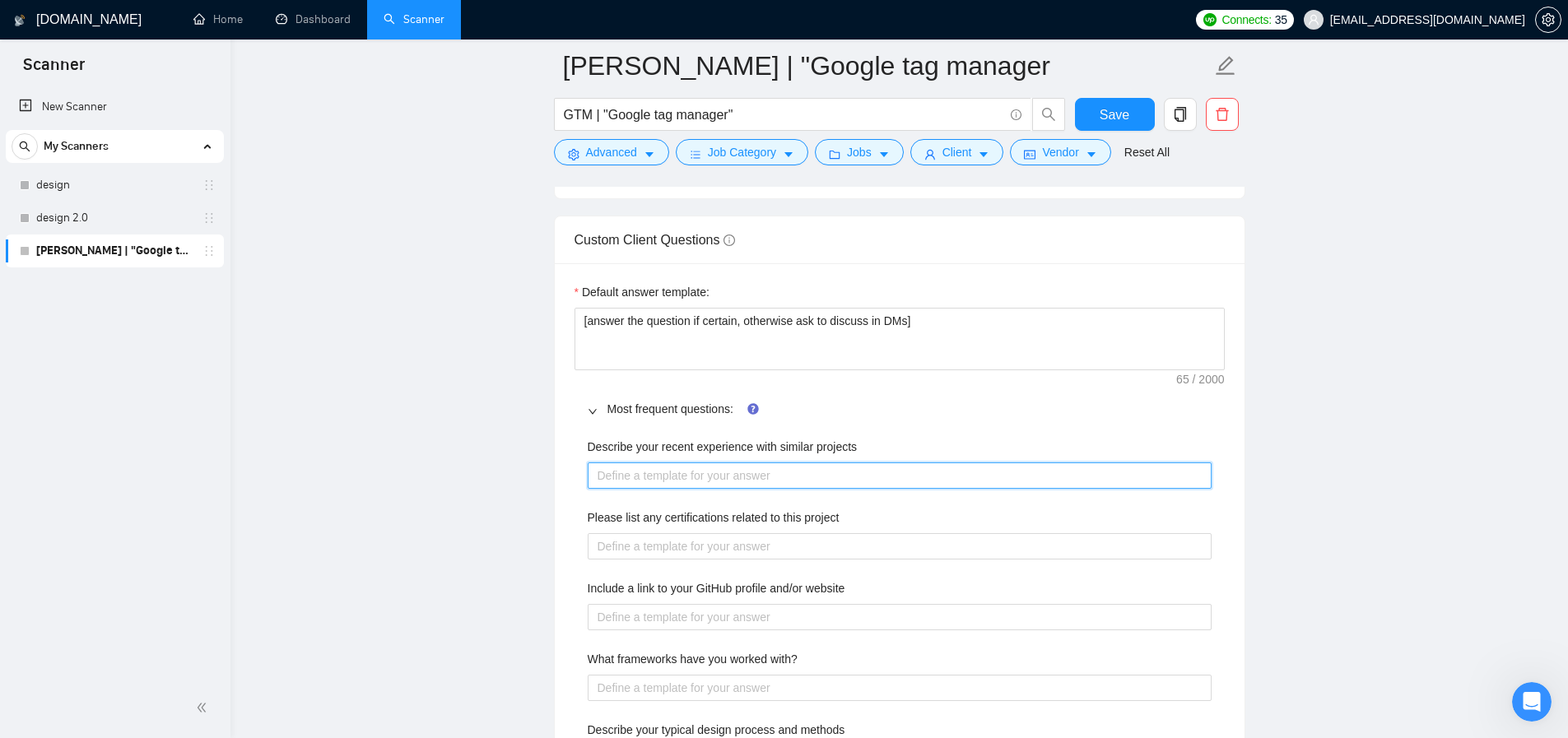
click at [656, 488] on projects "Describe your recent experience with similar projects" at bounding box center [899, 475] width 624 height 26
type projects "["
type projects "[]"
type projects "[p]"
type projects "[po]"
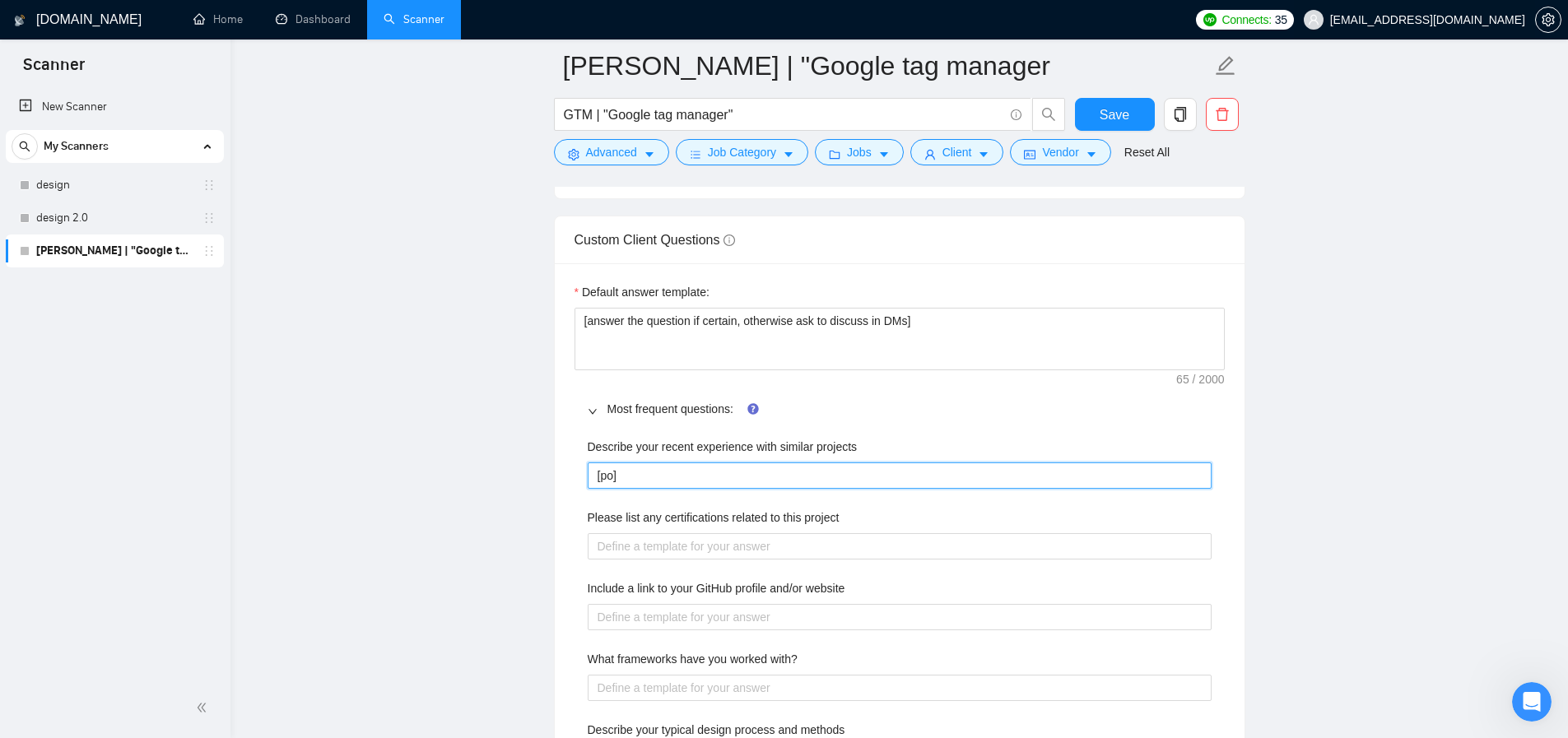
type projects "[poi]"
type projects "[poin]"
type projects "[point]"
type projects "[pointt]"
type projects "[point]"
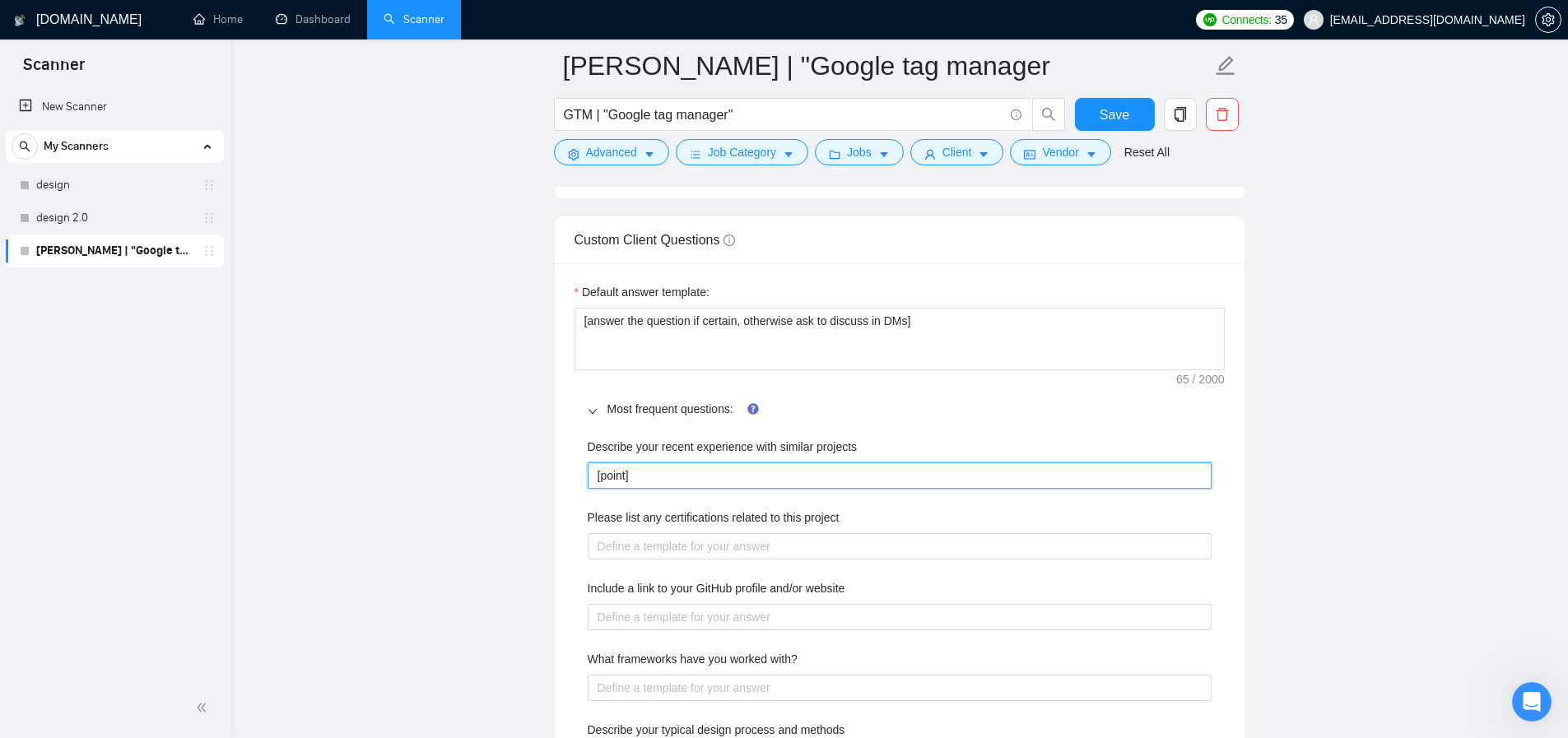
type projects "[point ]"
type projects "[point t]"
type projects "[point to]"
type projects "[point to ]"
type projects "[point to a]"
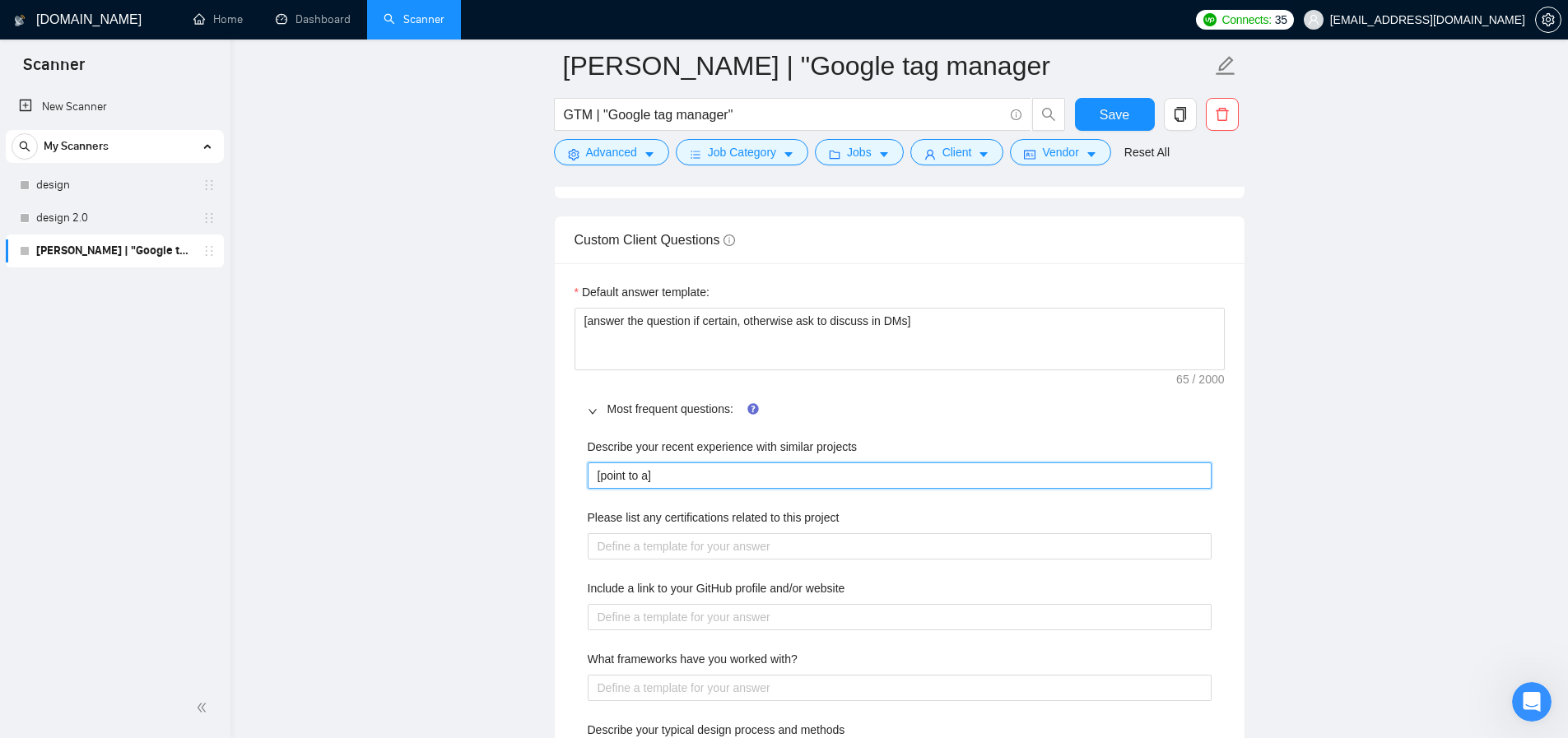
type projects "[point to am]"
type projects "[point to amo]"
type projects "[point to amou]"
type projects "[point to amoun]"
type projects "[point to amoun t]"
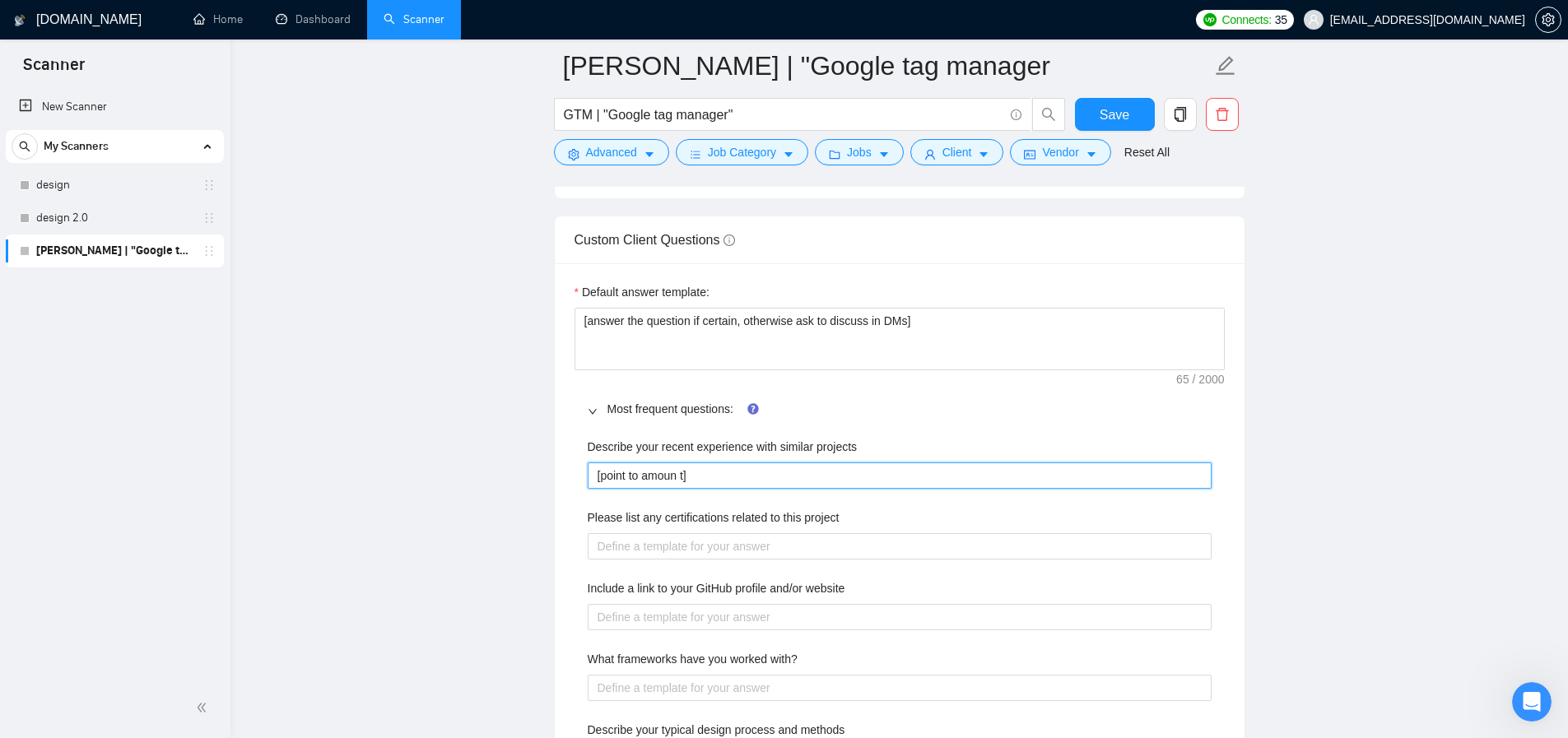
type projects "[point to amoun ]"
type projects "[point to amoun]"
type projects "[point to amount]"
type projects "[point to amount ]"
type projects "[point to amount o]"
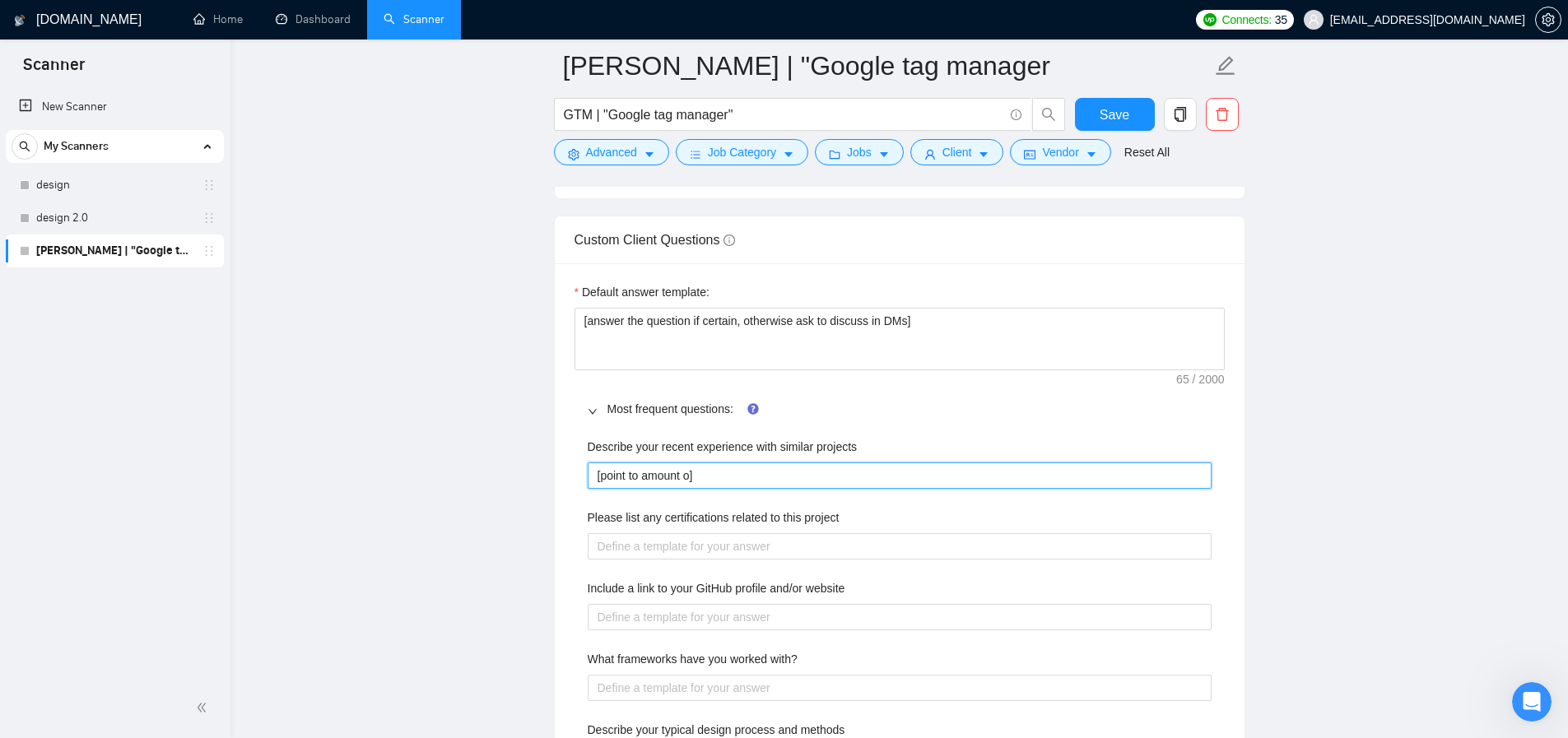
type projects "[point to amount of]"
type projects "[point to amount of ]"
type projects "[point to amount of j]"
type projects "[point to amount of jo]"
type projects "[point to amount of job]"
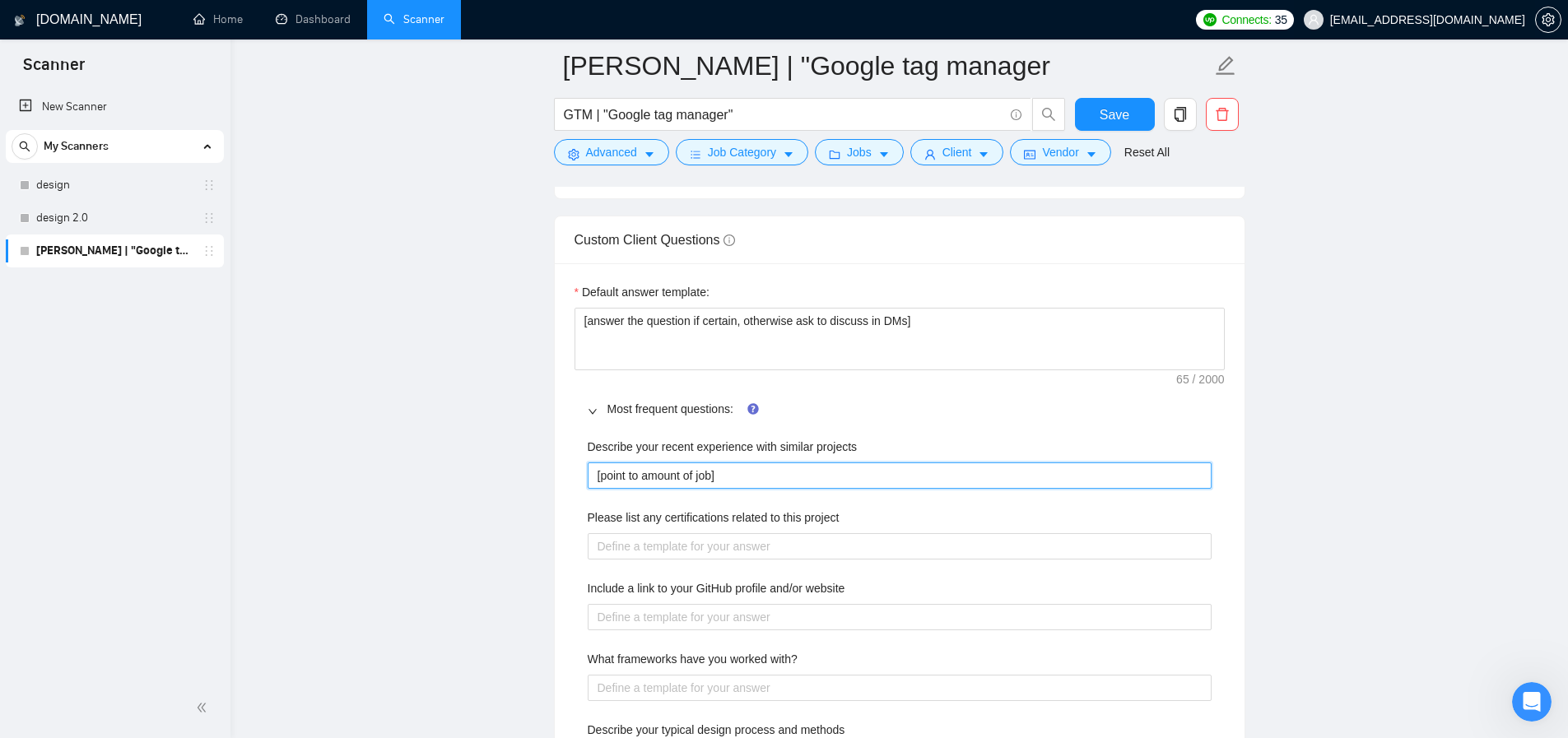
type projects "[point to amount of jobs]"
type projects "[point to amount of jobs ]"
type projects "[point to amount of jobs w]"
type projects "[point to amount of jobs we]"
type projects "[point to amount of jobs wer]"
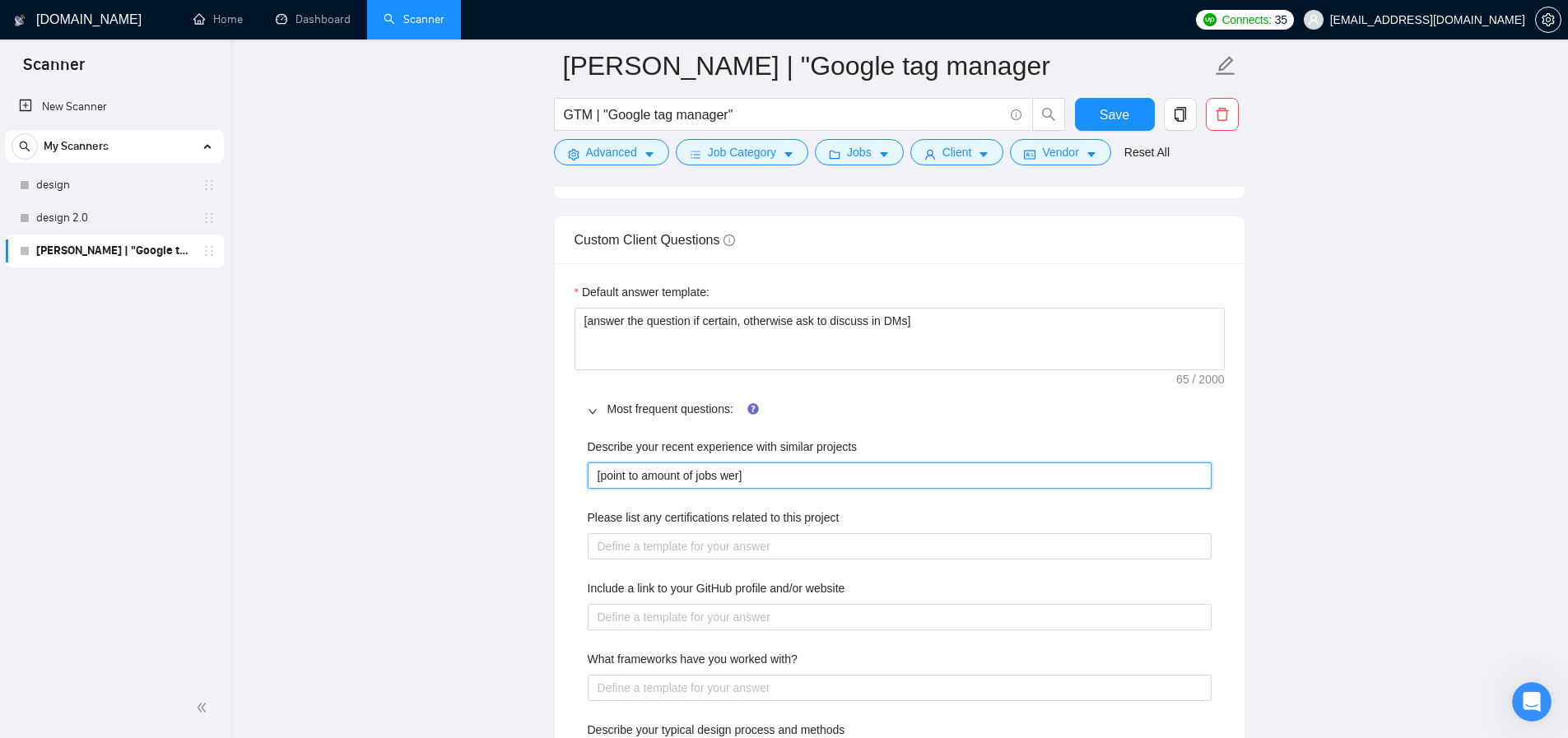
type projects "[point to amount of jobs were]"
type projects "[point to amount of jobs were ]"
type projects "[point to amount of jobs were c]"
type projects "[point to amount of jobs were cl]"
type projects "[point to amount of jobs were clo]"
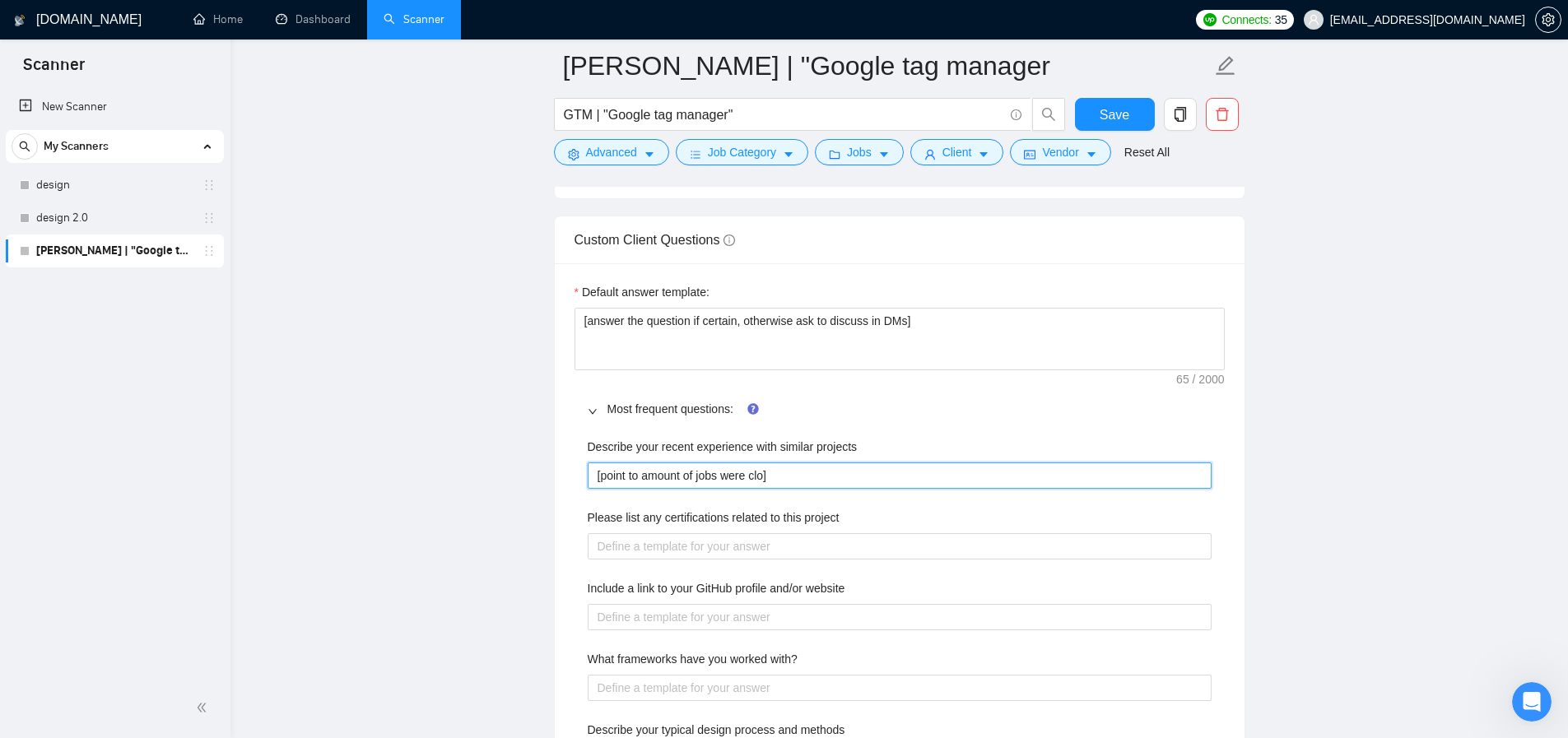
type projects "[point to amount of jobs were clos]"
type projects "[point to amount of jobs were close]"
type projects "[point to amount of jobs were closed]"
type projects "[point to amount of jobs were closed ]"
type projects "[point to amount of jobs were closed v]"
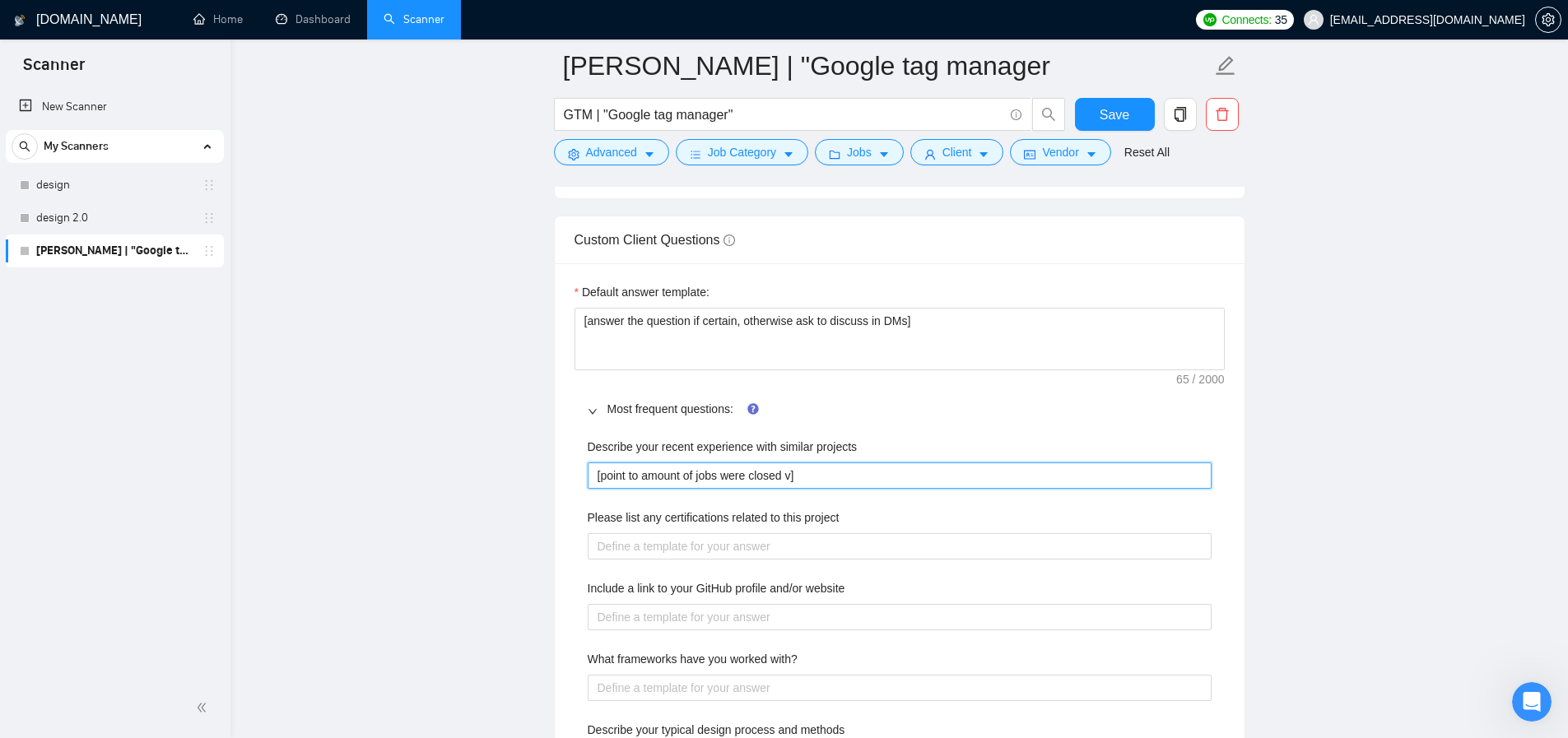
type projects "[point to amount of jobs were closed vi]"
type projects "[point to amount of jobs were closed via]"
type projects "[point to amount of jobs were closed via ]"
type projects "[point to amount of jobs were closed via]"
type projects "[point to amount of jobs were closed vi]"
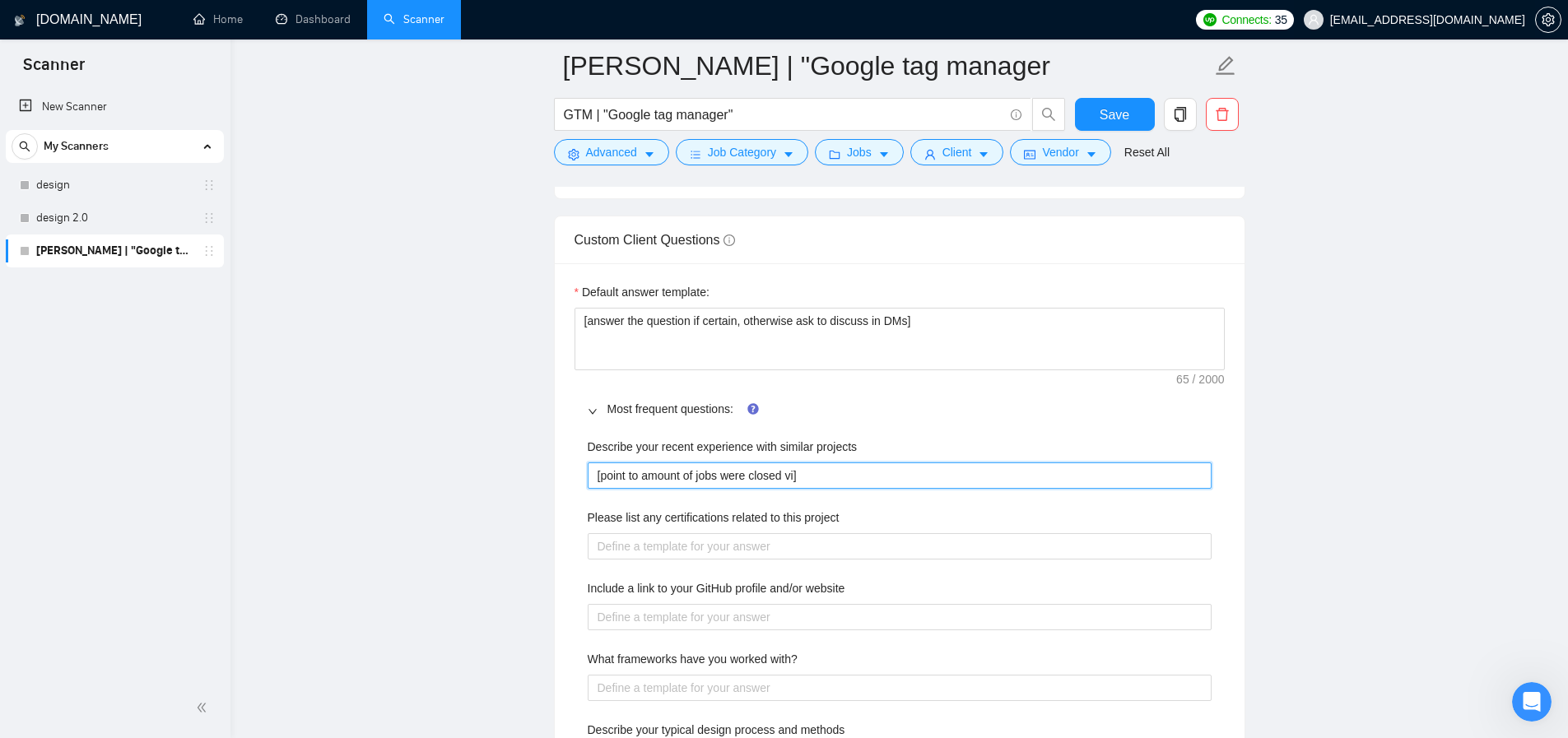
type projects "[point to amount of jobs were closed v]"
type projects "[point to amount of jobs were closed ]"
type projects "[point to amount of jobs were closed /]"
type projects "[point to amount of jobs were closed / ]"
type projects "[point to amount of jobs were closed / a]"
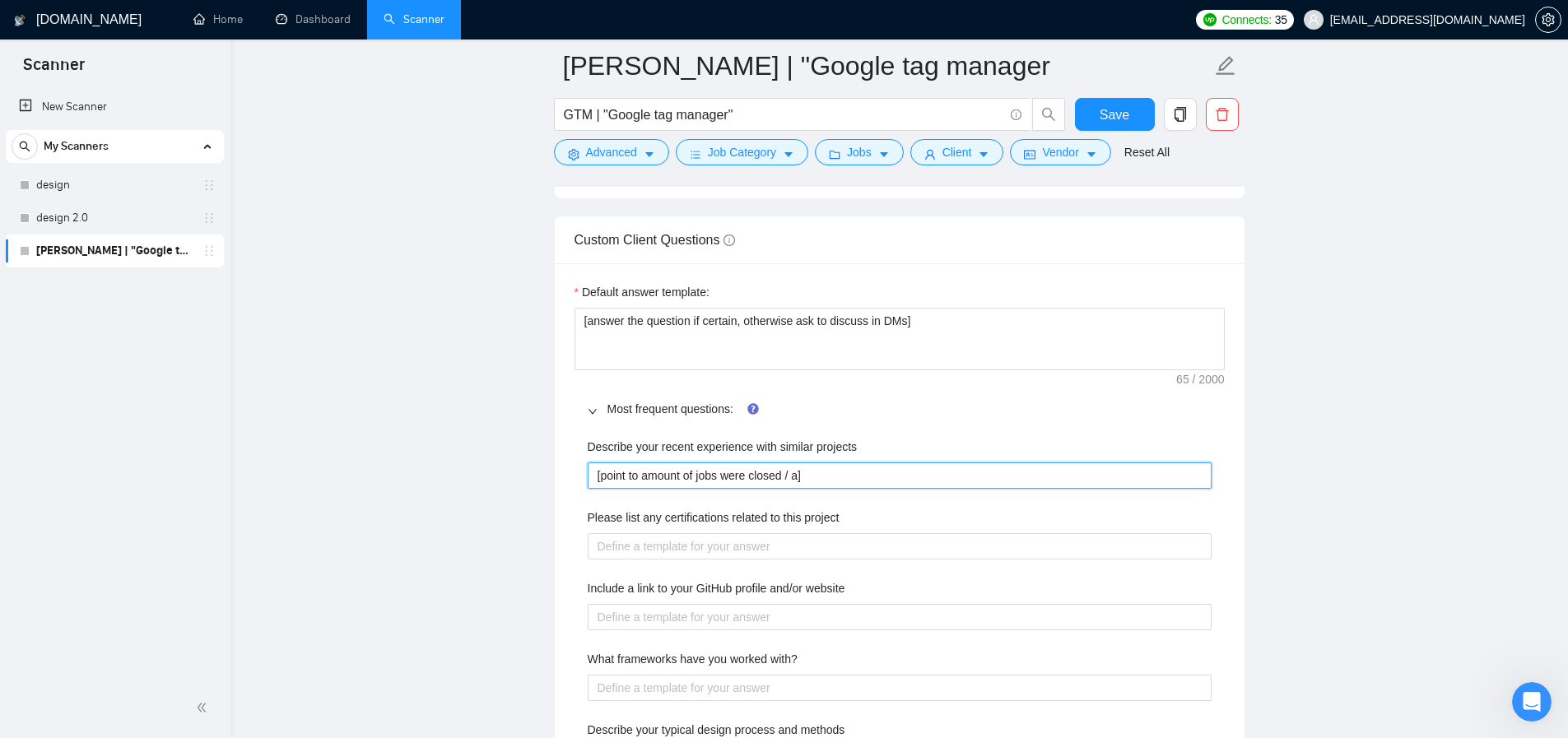
type projects "[point to amount of jobs were closed / ac]"
type projects "[point to amount of jobs were closed / act]"
type projects "[point to amount of jobs were closed / acti]"
type projects "[point to amount of jobs were closed / activ]"
type projects "[point to amount of jobs were closed / active]"
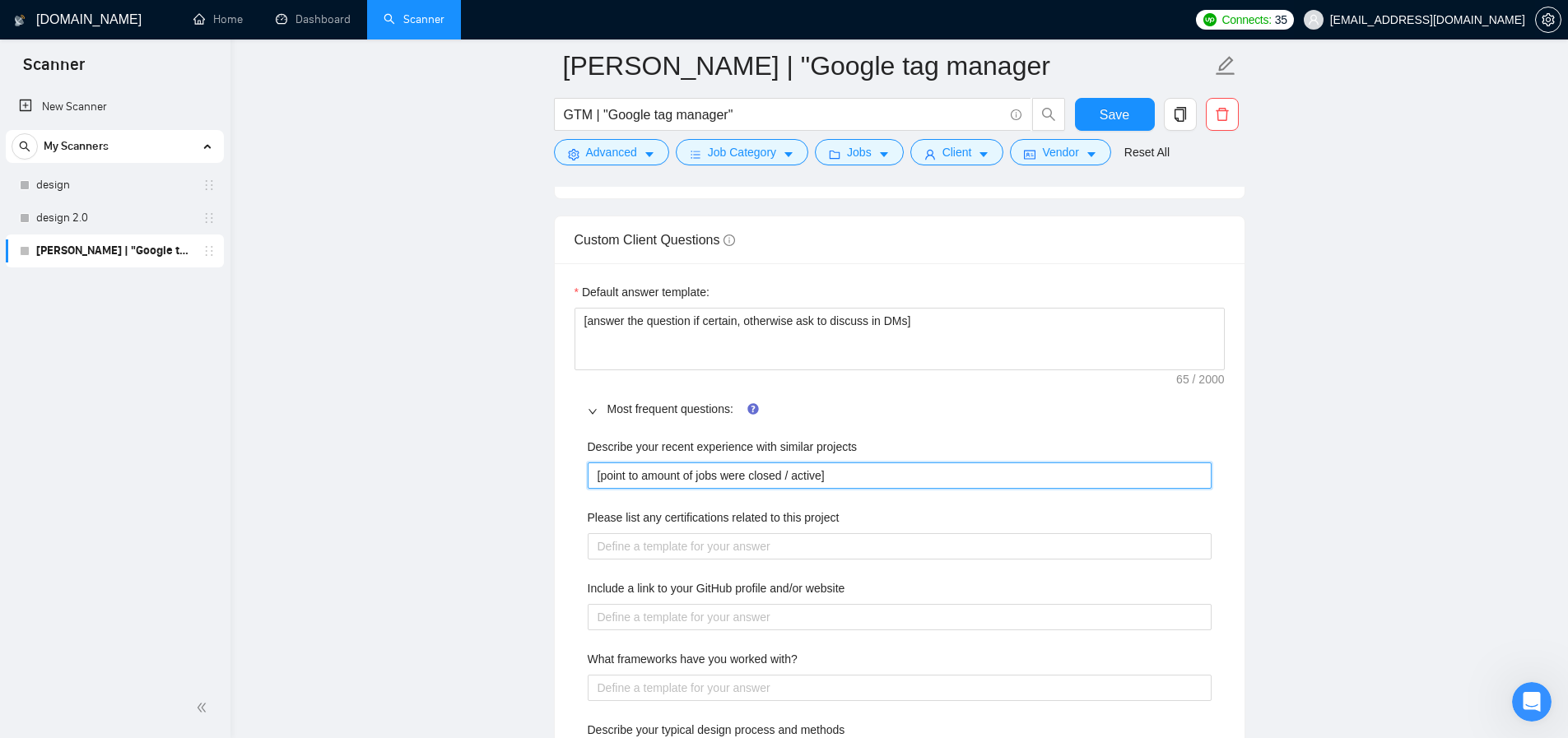
type projects "[point to amount of jobs were closed / active ]"
type projects "[point to amount of jobs were closed / active i]"
type projects "[point to amount of jobs were closed / active in]"
type projects "[point to amount of jobs were closed / active in ]"
type projects "[point to amount of jobs were closed / active in t]"
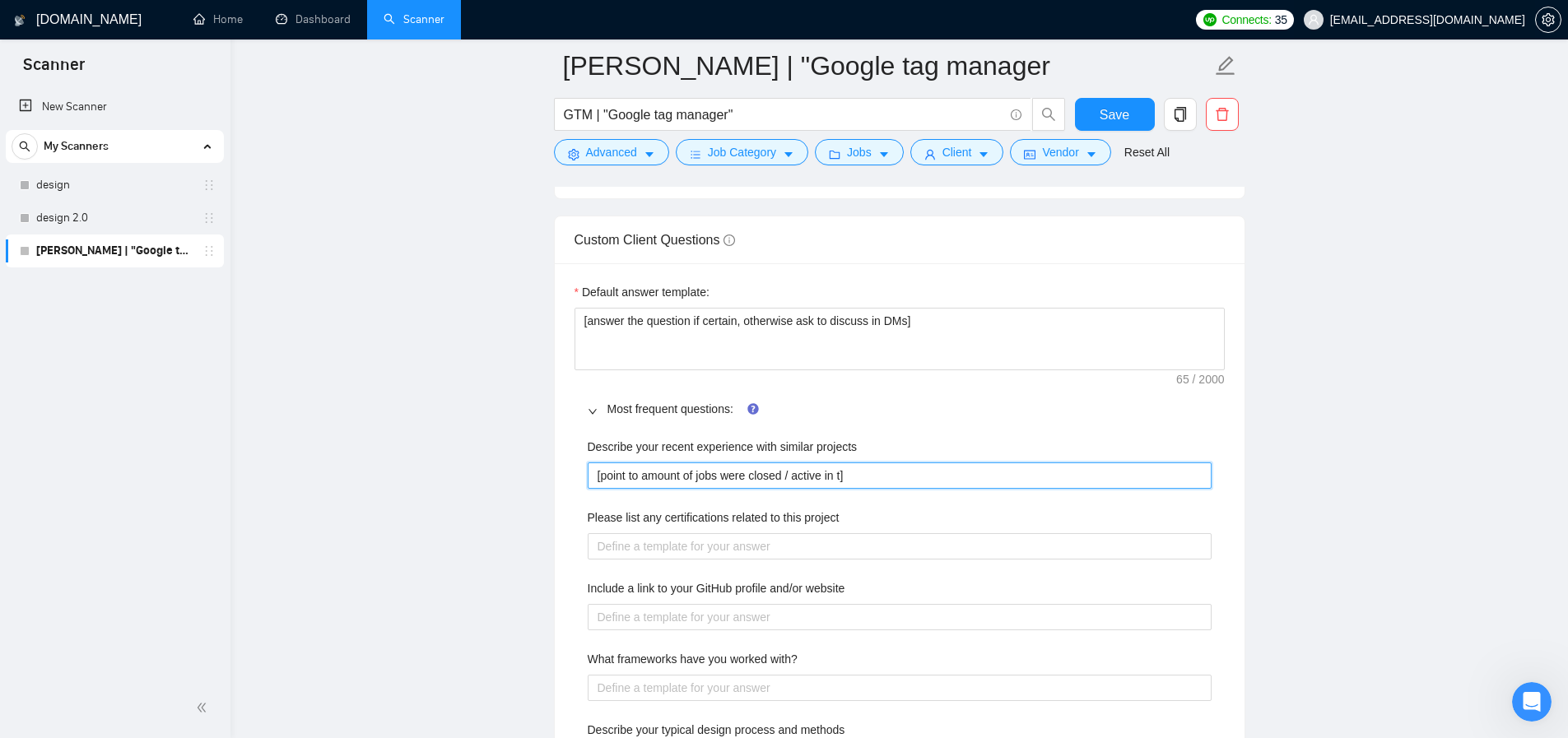
type projects "[point to amount of jobs were closed / active in th]"
type projects "[point to amount of jobs were closed / active in thi]"
type projects "[point to amount of jobs were closed / active in this]"
type projects "[point to amount of jobs were closed / active in this ]"
type projects "[point to amount of jobs were closed / active in this p]"
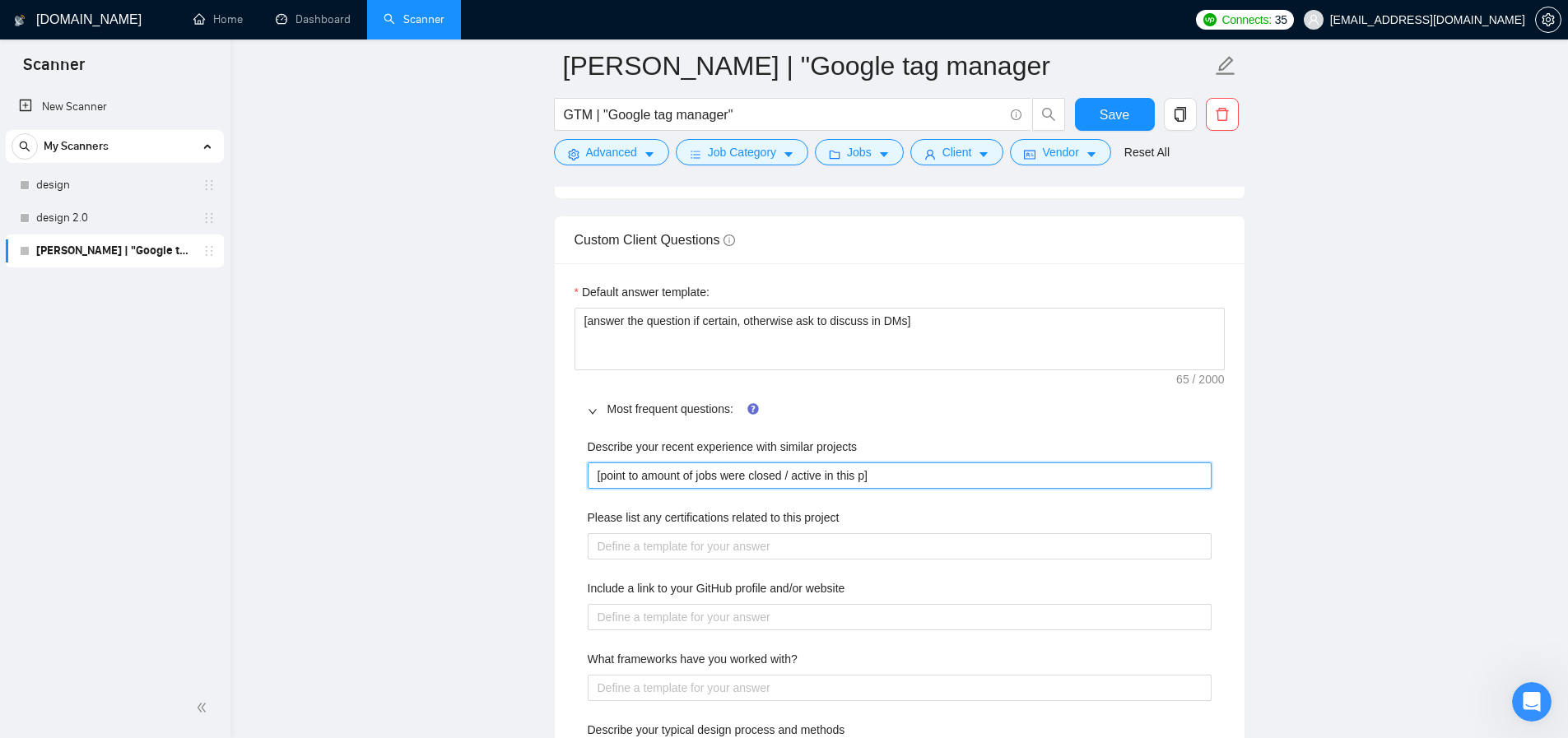
type projects "[point to amount of jobs were closed / active in this pr]"
type projects "[point to amount of jobs were closed / active in this pro]"
type projects "[point to amount of jobs were closed / active in this prov]"
type projects "[point to amount of jobs were closed / active in this provi]"
type projects "[point to amount of jobs were closed / active in this prov]"
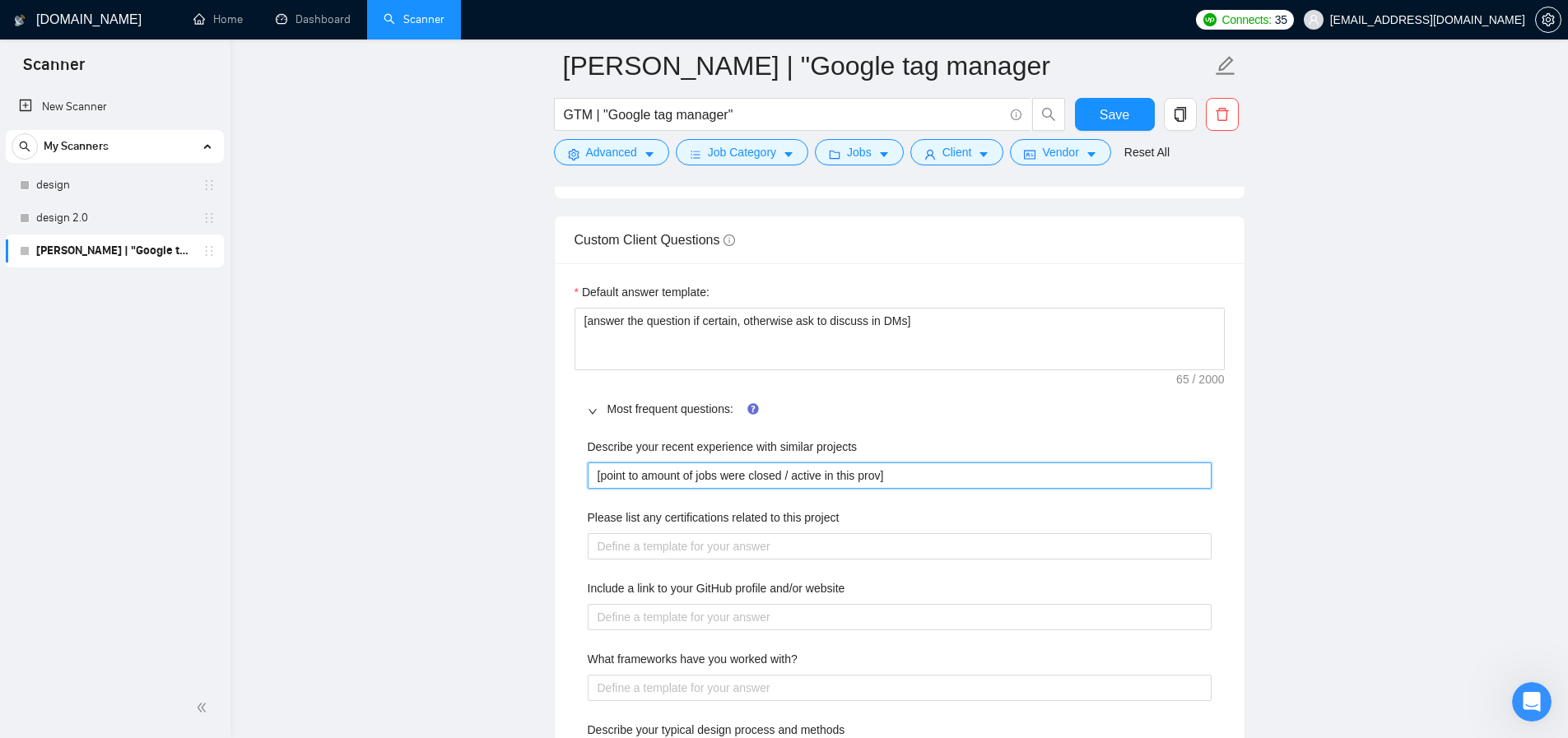
type projects "[point to amount of jobs were closed / active in this pro]"
type projects "[point to amount of jobs were closed / active in this prof]"
type projects "[point to amount of jobs were closed / active in this profi]"
type projects "[point to amount of jobs were closed / active in this profil]"
type projects "[point to amount of jobs were closed / active in this profile]"
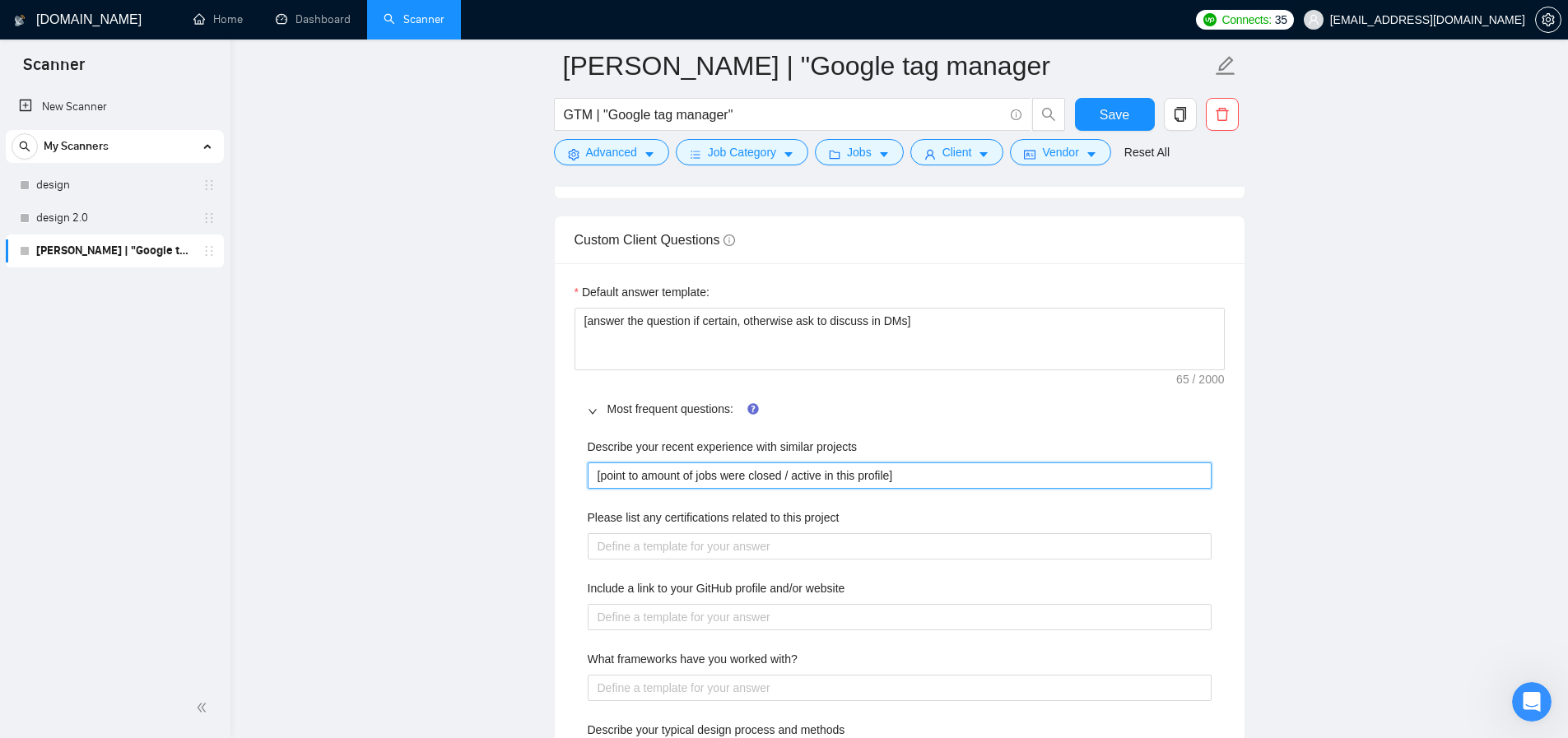
type projects "[point to amount of jobs were closed / active in this profile ]"
type projects "[point to amount of jobs were closed / active in this profile a]"
type projects "[point to amount of jobs were closed / active in this profile an]"
type projects "[point to amount of jobs were closed / active in this profile and]"
type projects "[point to amount of jobs were closed / active in this profile and ]"
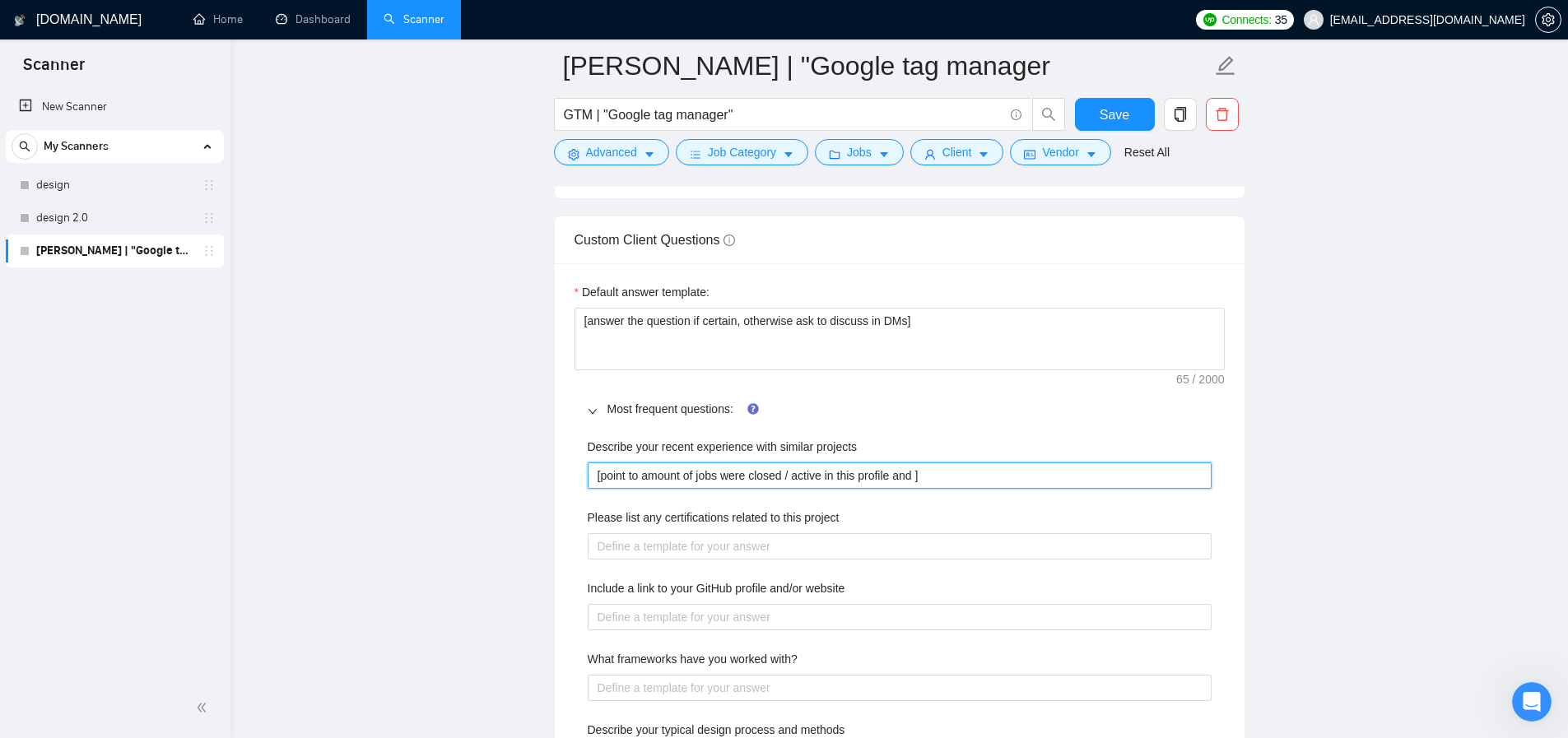
type projects "[point to amount of jobs were closed / active in this profile and t]"
type projects "[point to amount of jobs were closed / active in this profile and te]"
type projects "[point to amount of jobs were closed / active in this profile and tel]"
type projects "[point to amount of jobs were closed / active in this profile and tell]"
type projects "[point to amount of jobs were closed / active in this profile and tell ]"
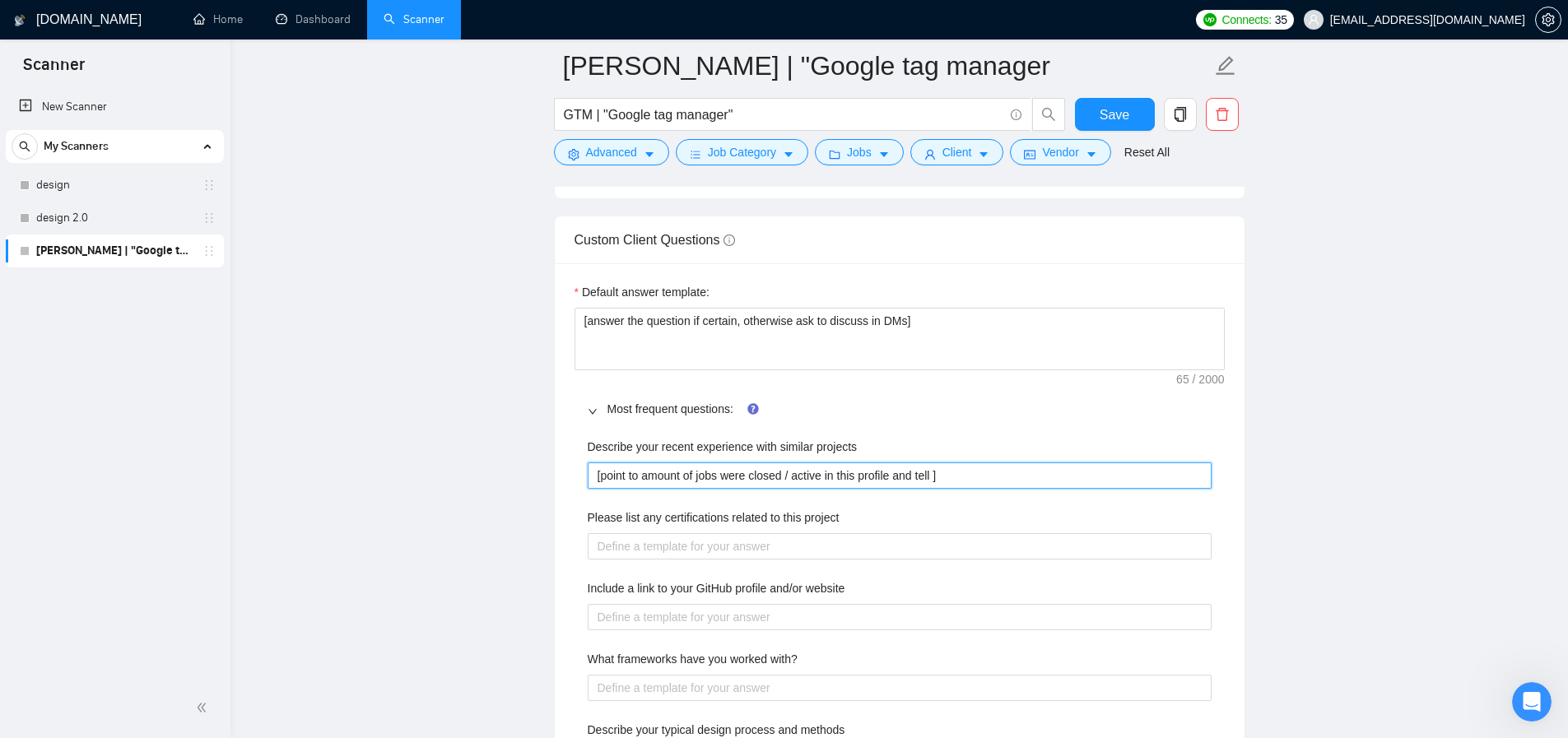
type projects "[point to amount of jobs were closed / active in this profile and tell]"
type projects "[point to amount of jobs were closed / active in this profile and tell,]"
type projects "[point to amount of jobs were closed / active in this profile and tell, ]"
type projects "[point to amount of jobs were closed / active in this profile and tell, i]"
type projects "[point to amount of jobs were closed / active in this profile and tell, ]"
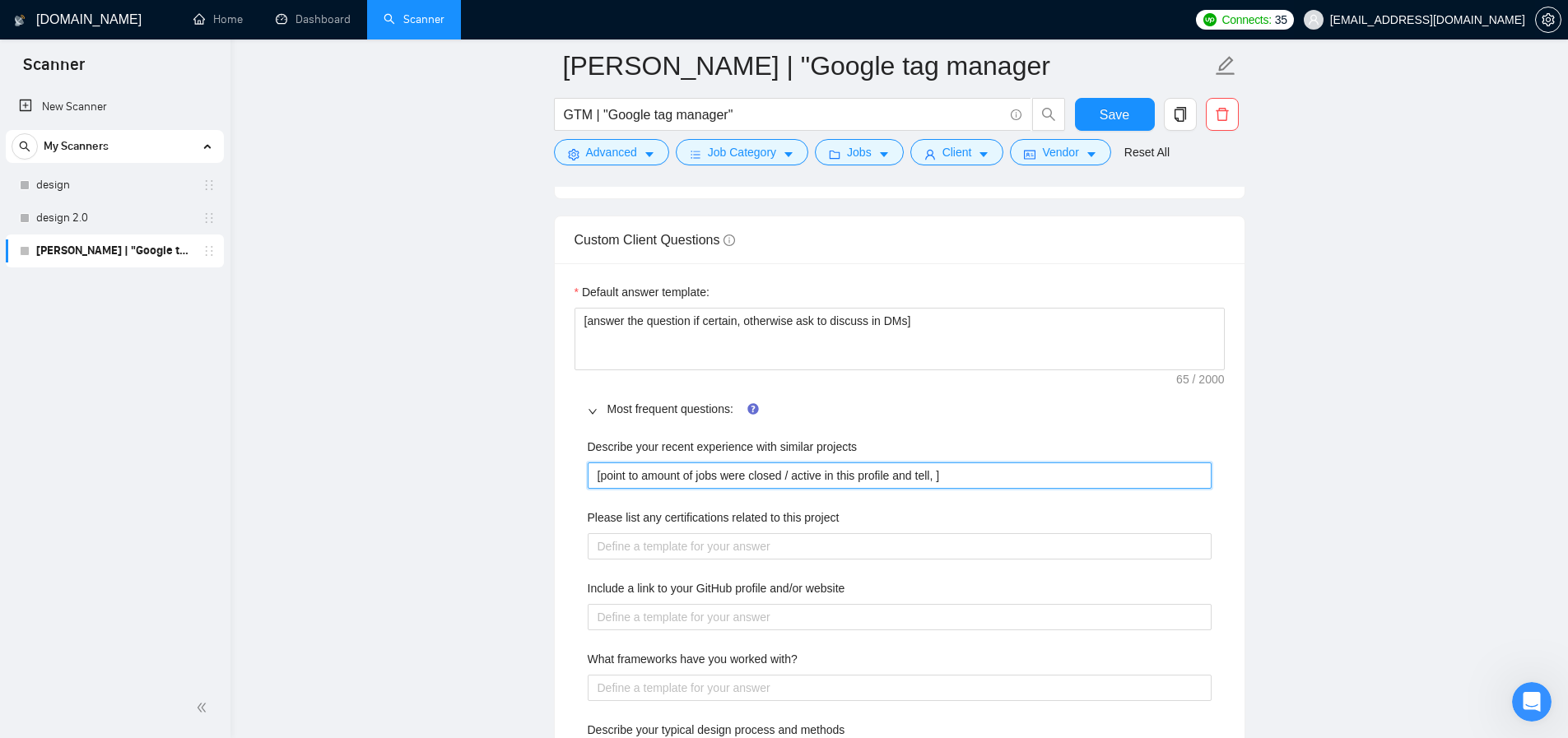
type projects "[point to amount of jobs were closed / active in this profile and tell, l]"
type projects "[point to amount of jobs were closed / active in this profile and tell, li]"
type projects "[point to amount of jobs were closed / active in this profile and tell, lik]"
type projects "[point to amount of jobs were closed / active in this profile and tell, like]"
type projects "[point to amount of jobs were closed / active in this profile and tell, like ]"
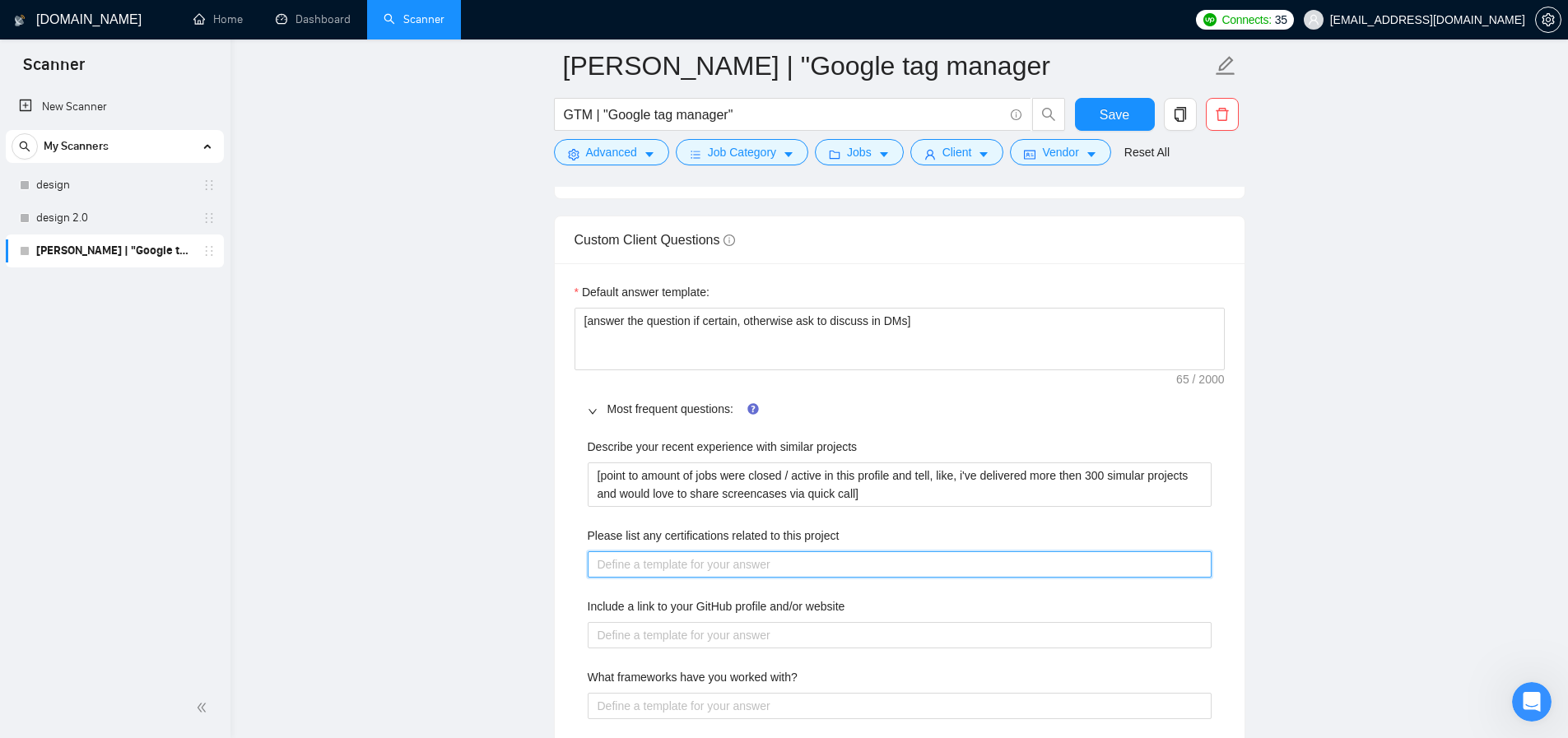
click at [650, 577] on project "Please list any certifications related to this project" at bounding box center [899, 564] width 624 height 26
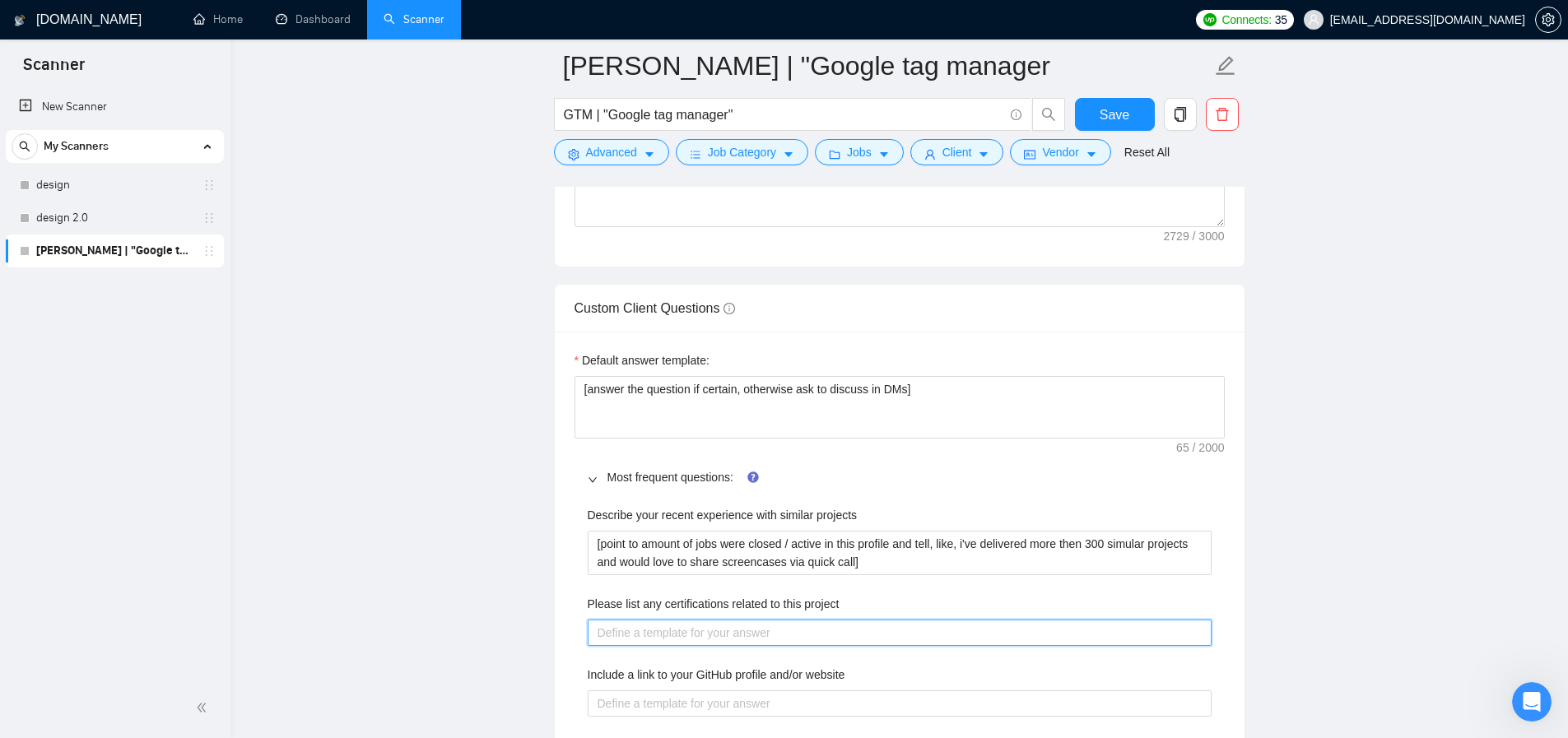
scroll to position [3102, 0]
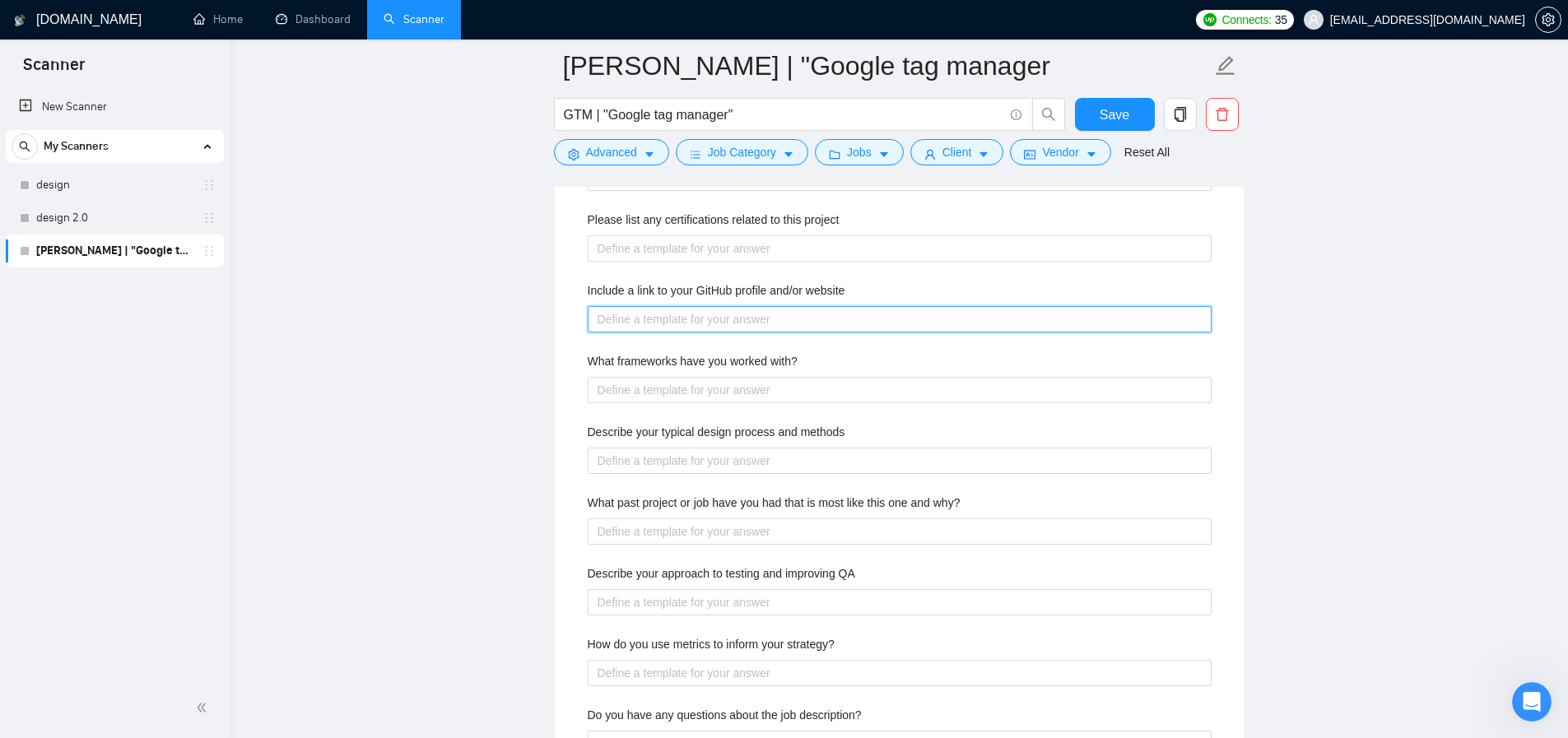
click at [665, 332] on website "Include a link to your GitHub profile and/or website" at bounding box center [899, 318] width 624 height 26
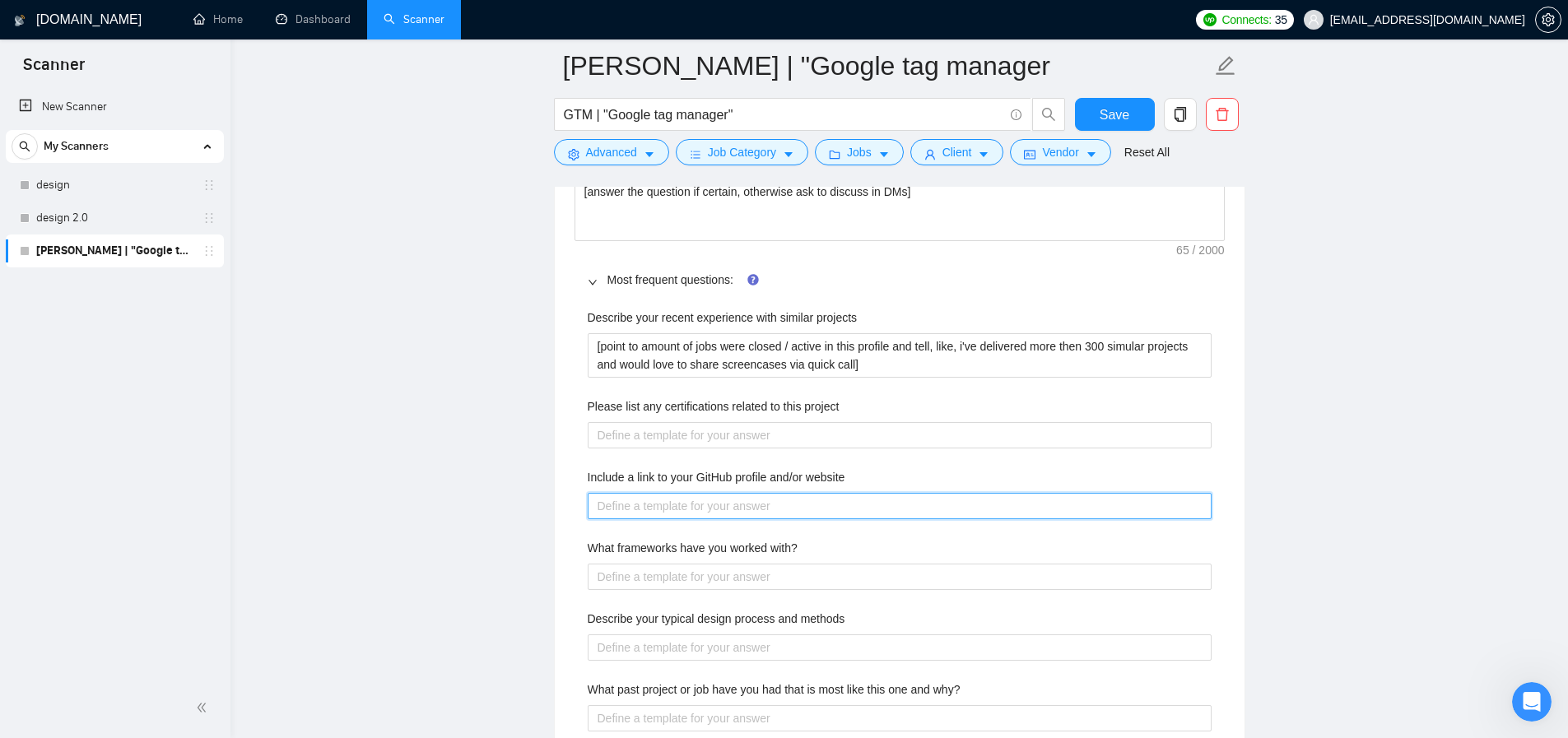
scroll to position [2937, 0]
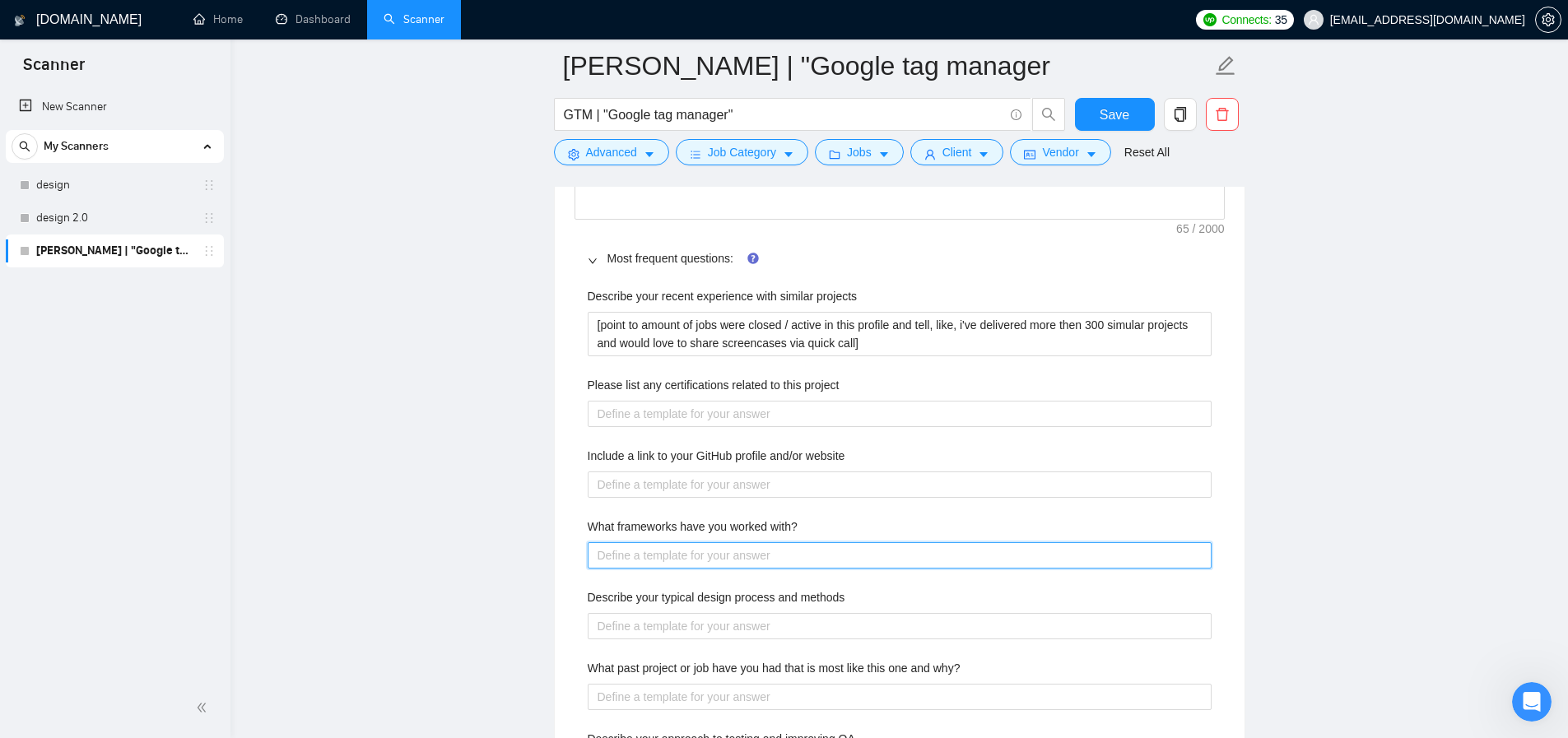
click at [670, 568] on with\? "What frameworks have you worked with?" at bounding box center [899, 555] width 624 height 26
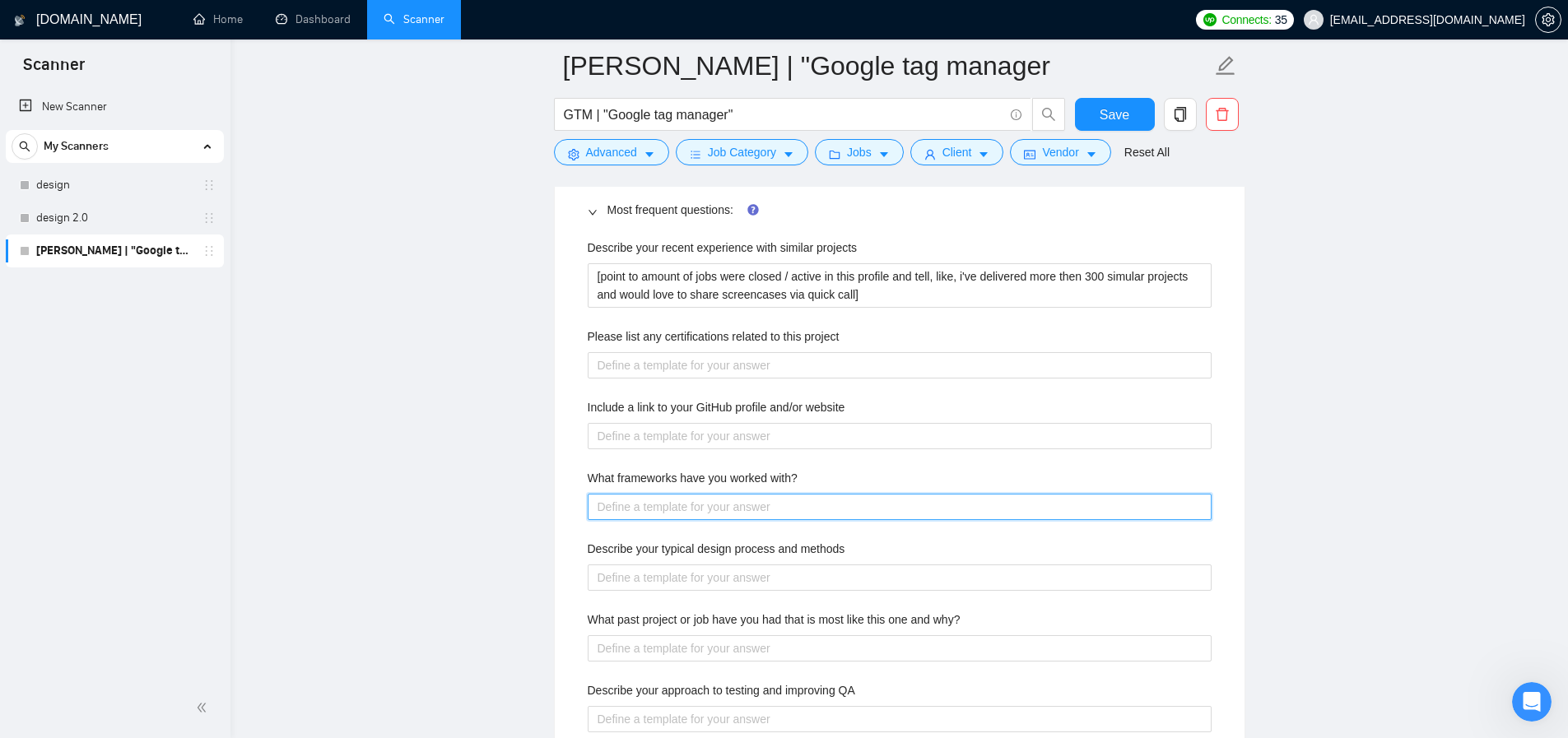
scroll to position [2996, 0]
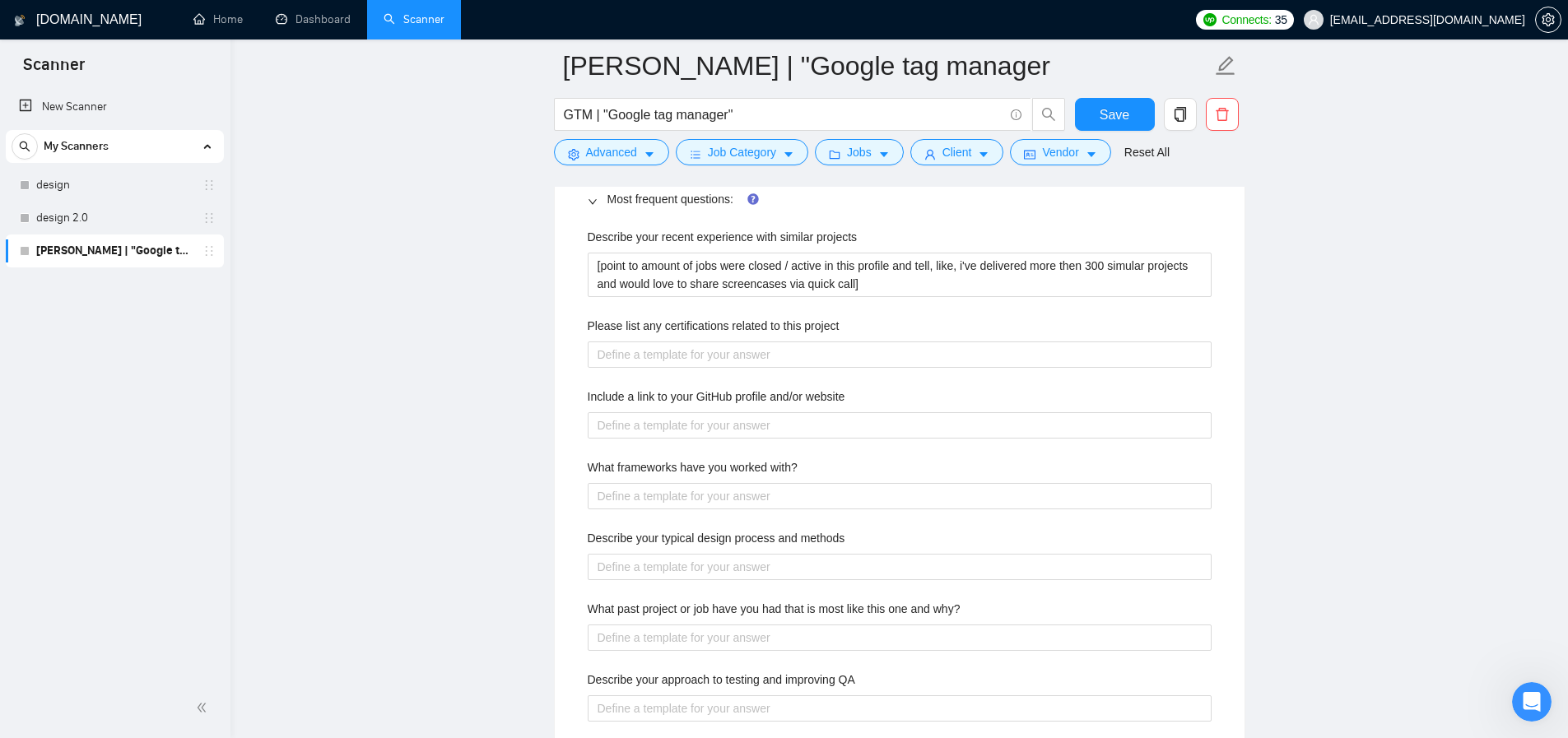
click at [809, 547] on label "Describe your typical design process and methods" at bounding box center [716, 538] width 257 height 18
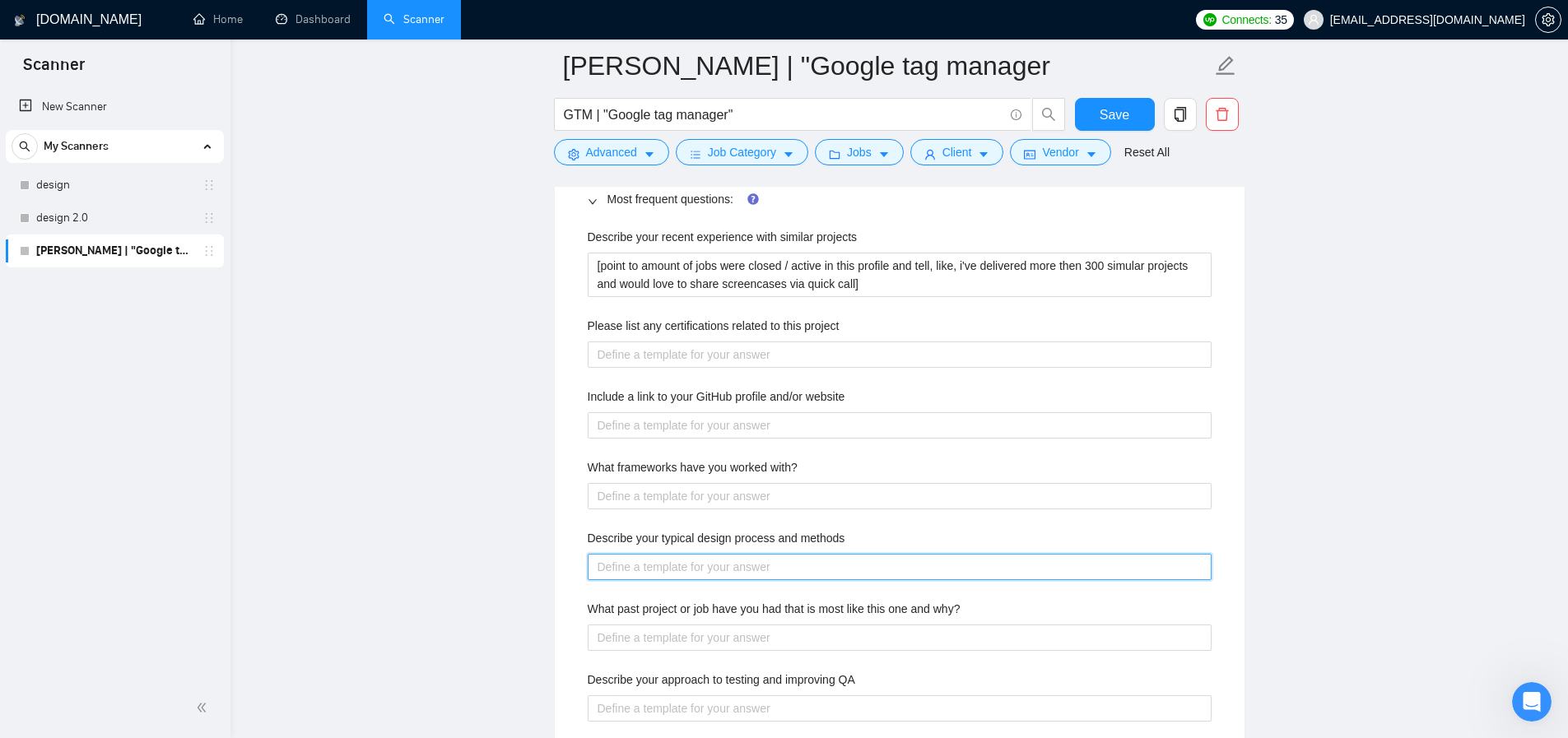
click at [809, 570] on methods "Describe your typical design process and methods" at bounding box center [899, 566] width 624 height 26
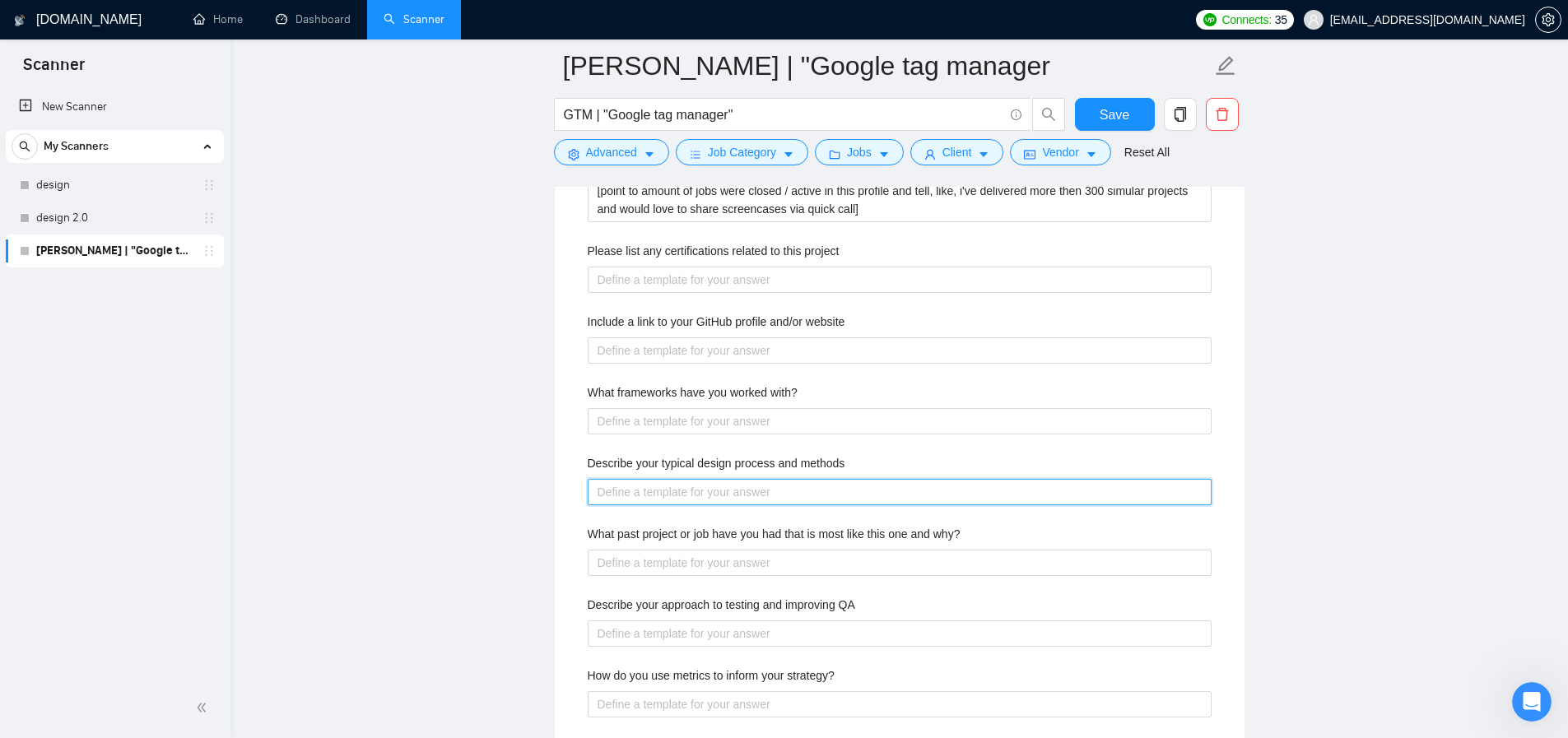
scroll to position [3178, 0]
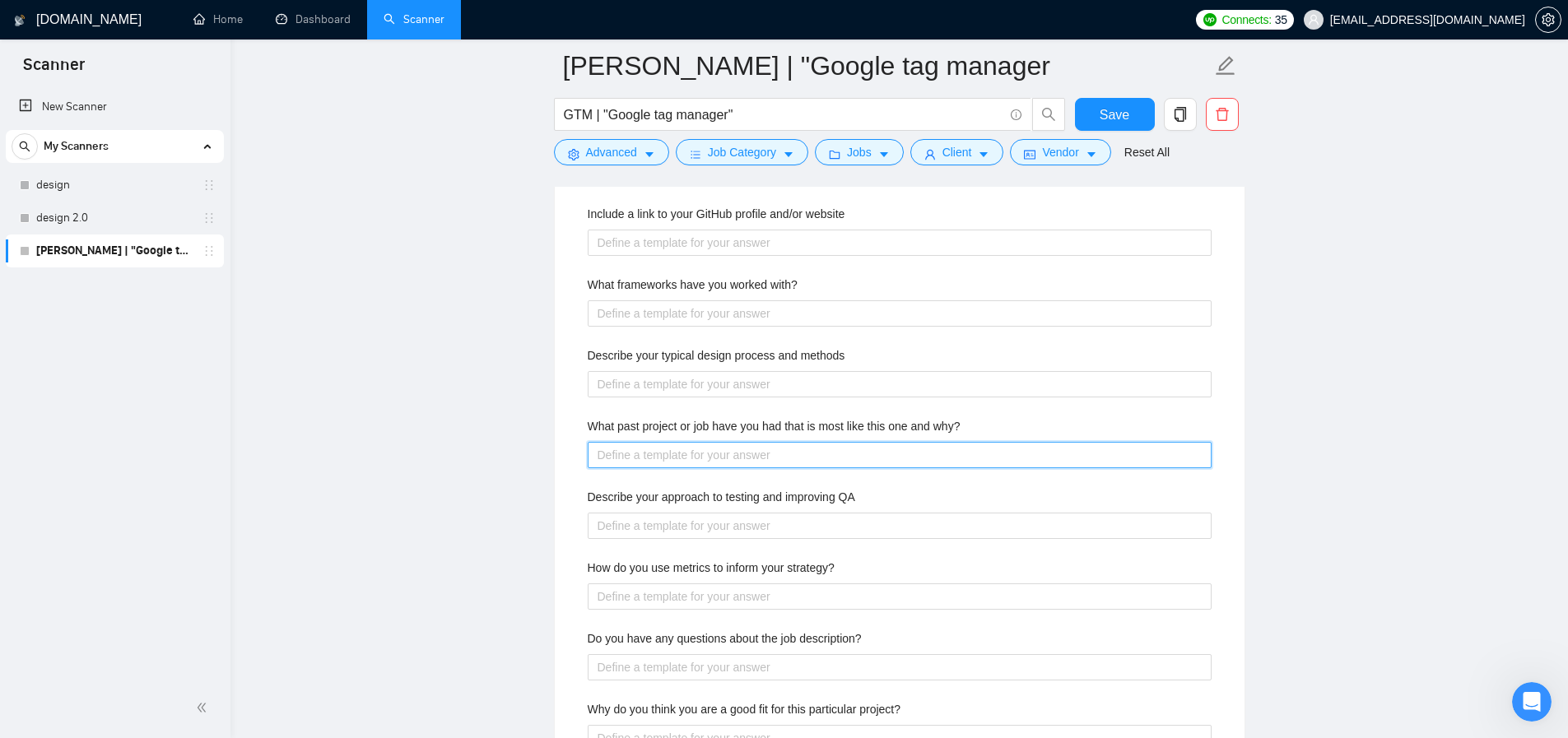
click at [913, 468] on why\? "What past project or job have you had that is most like this one and why?" at bounding box center [899, 455] width 624 height 26
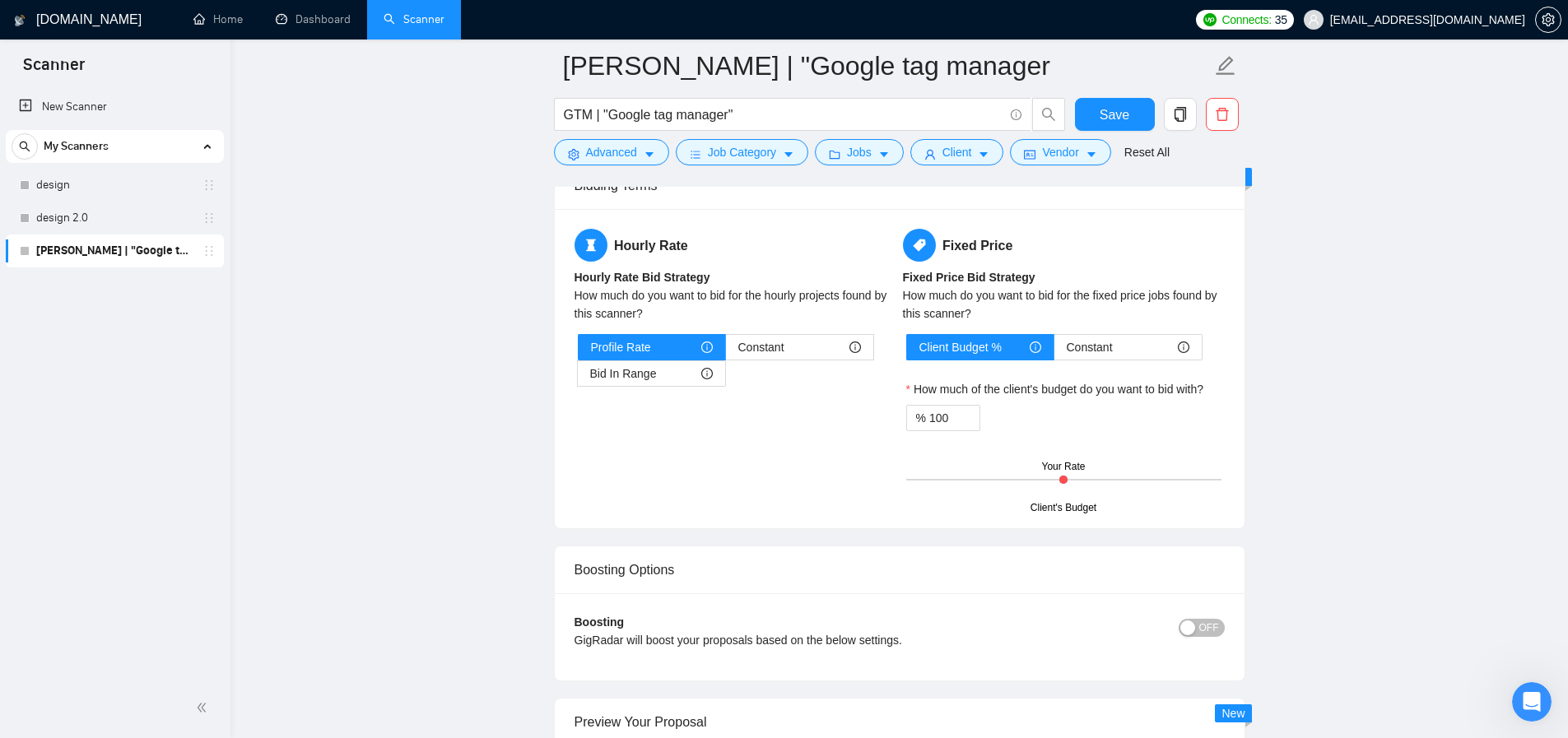
scroll to position [3357, 0]
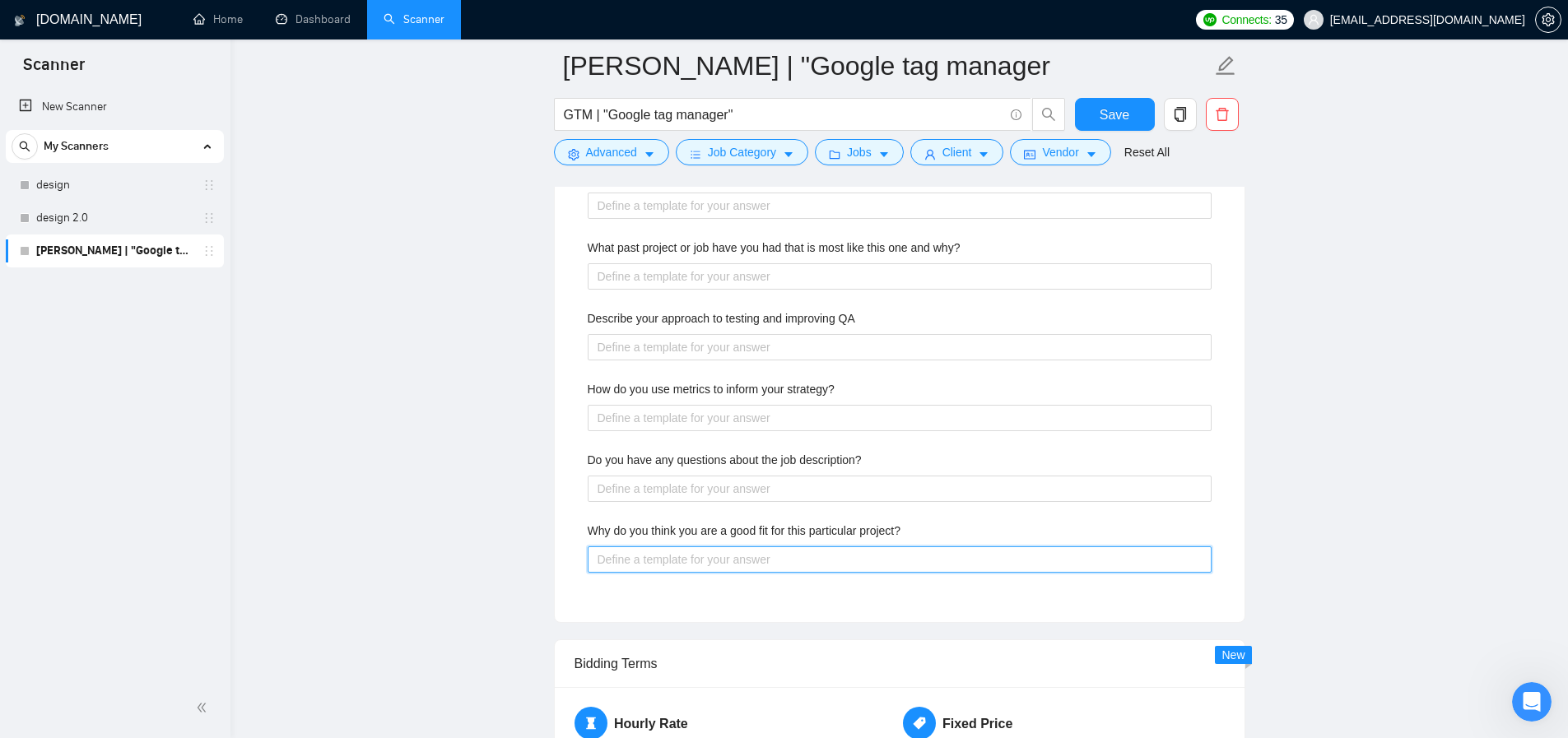
click at [853, 572] on project\? "Why do you think you are a good fit for this particular project?" at bounding box center [899, 558] width 624 height 26
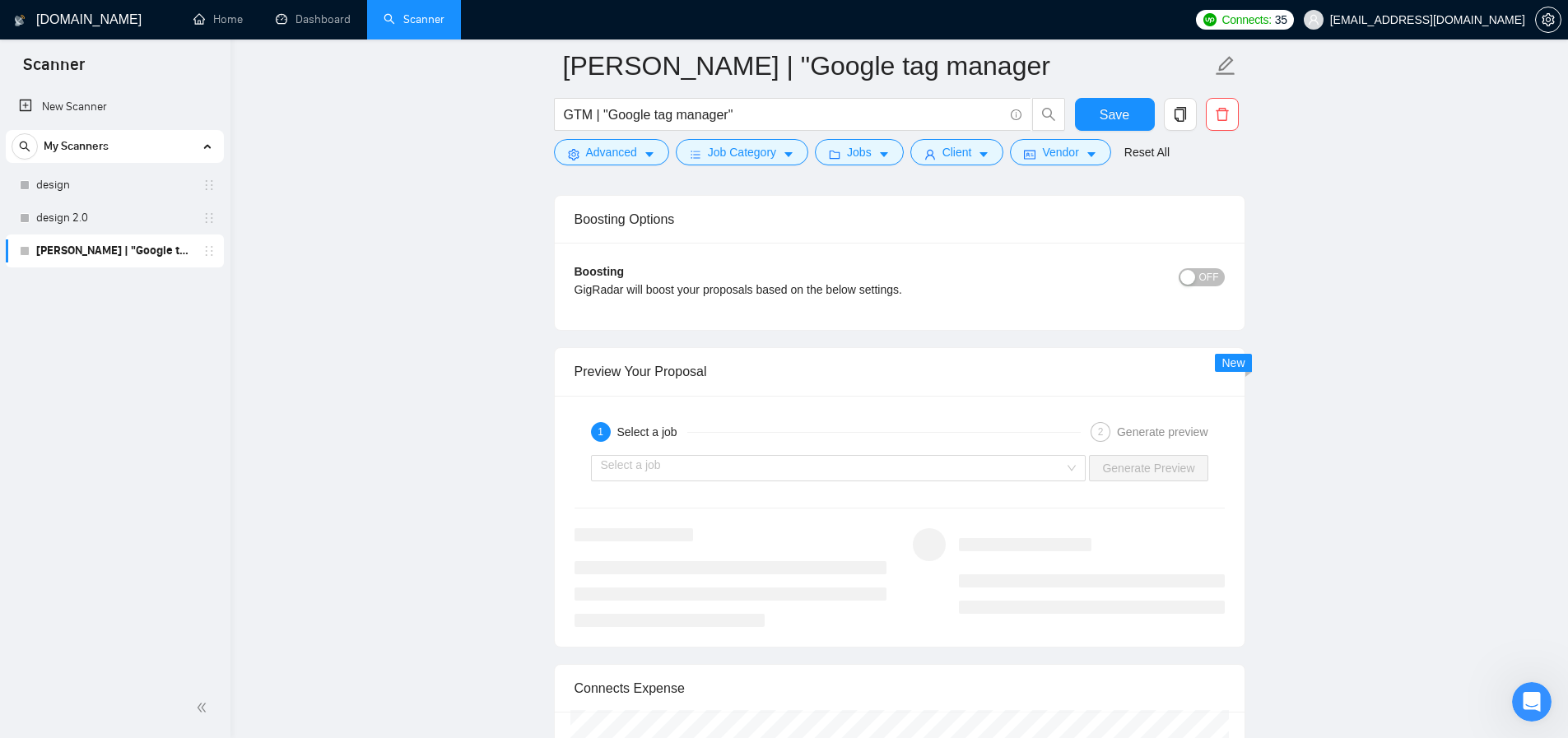
scroll to position [4359, 0]
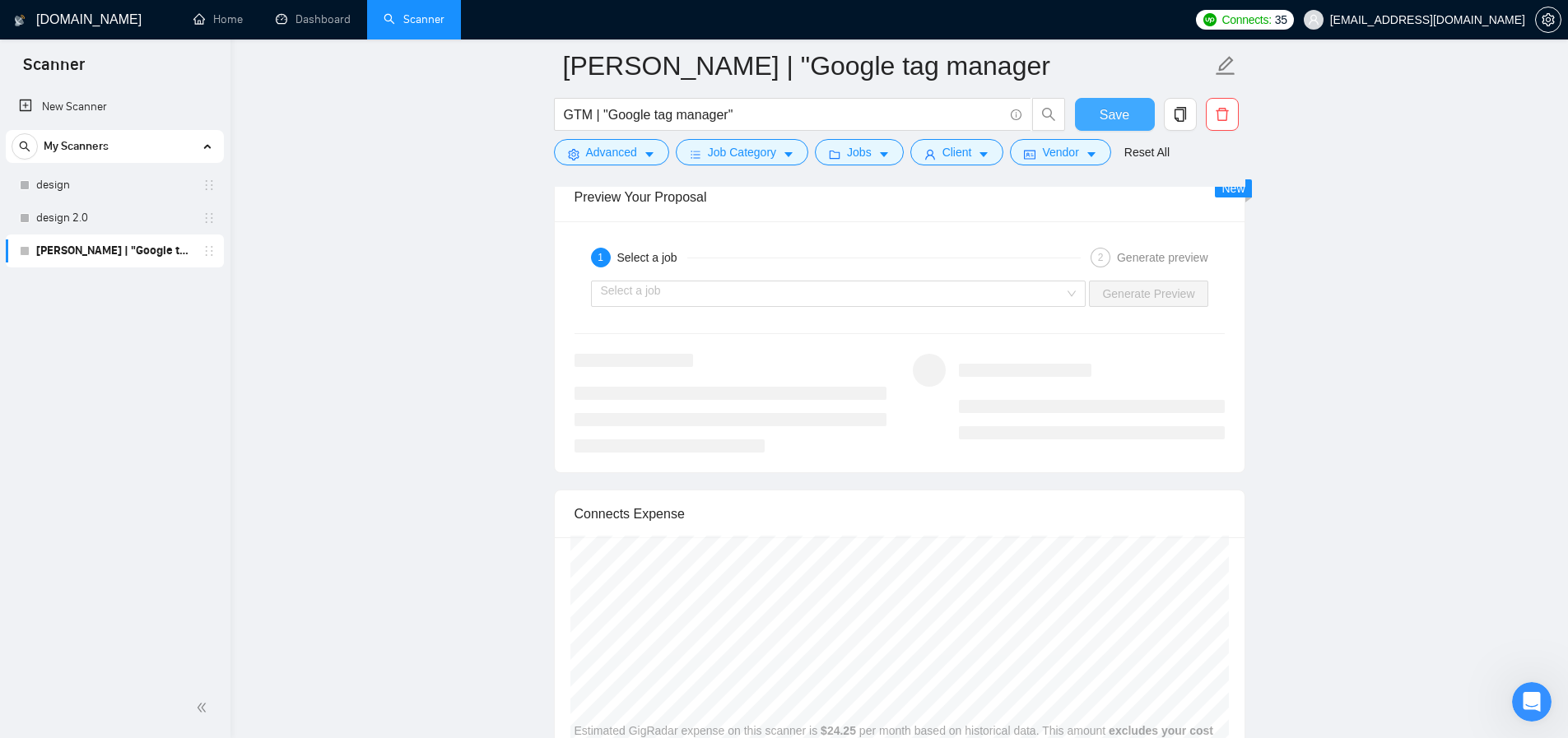
click at [1112, 116] on span "Save" at bounding box center [1114, 115] width 30 height 21
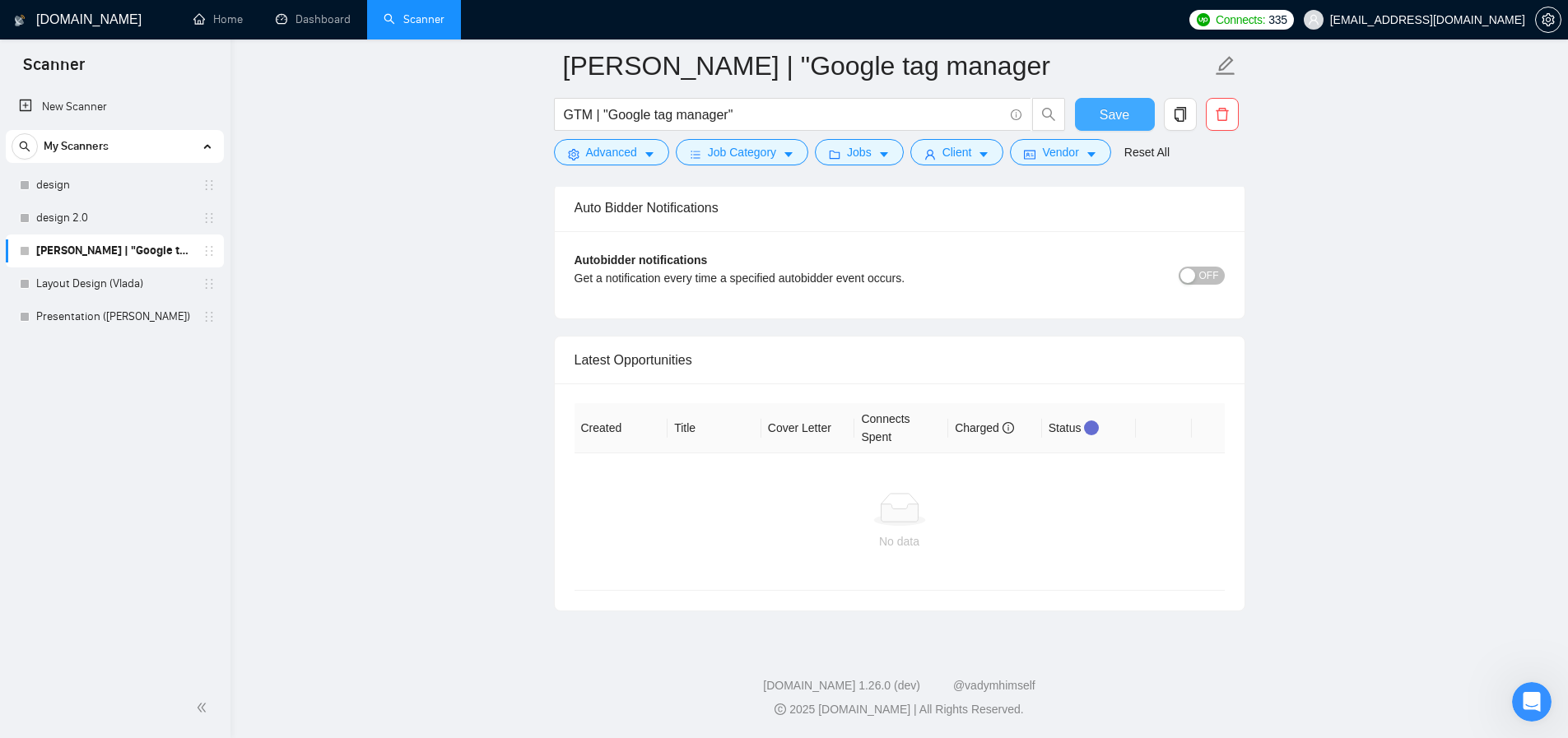
scroll to position [3184, 0]
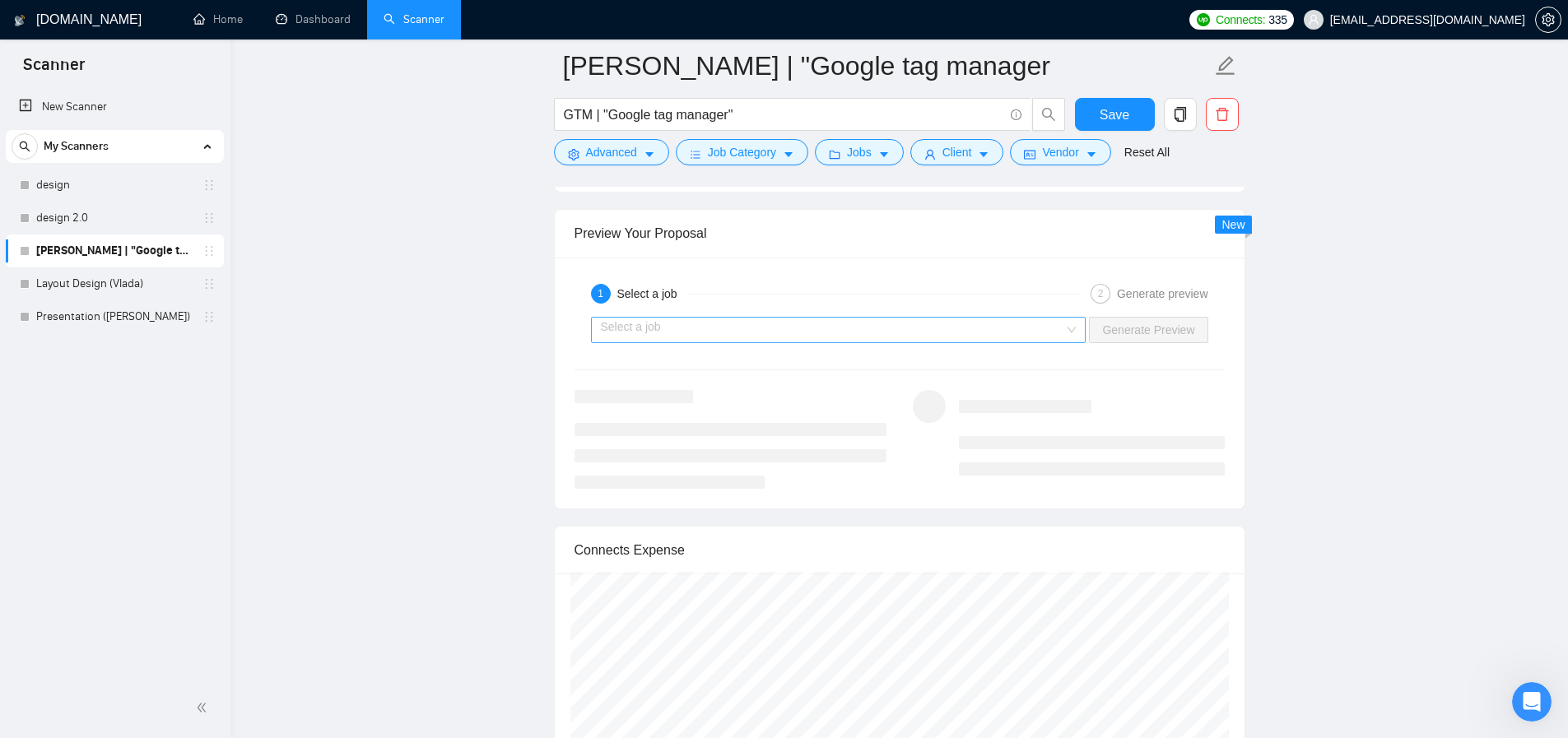
click at [878, 339] on input "search" at bounding box center [832, 329] width 464 height 24
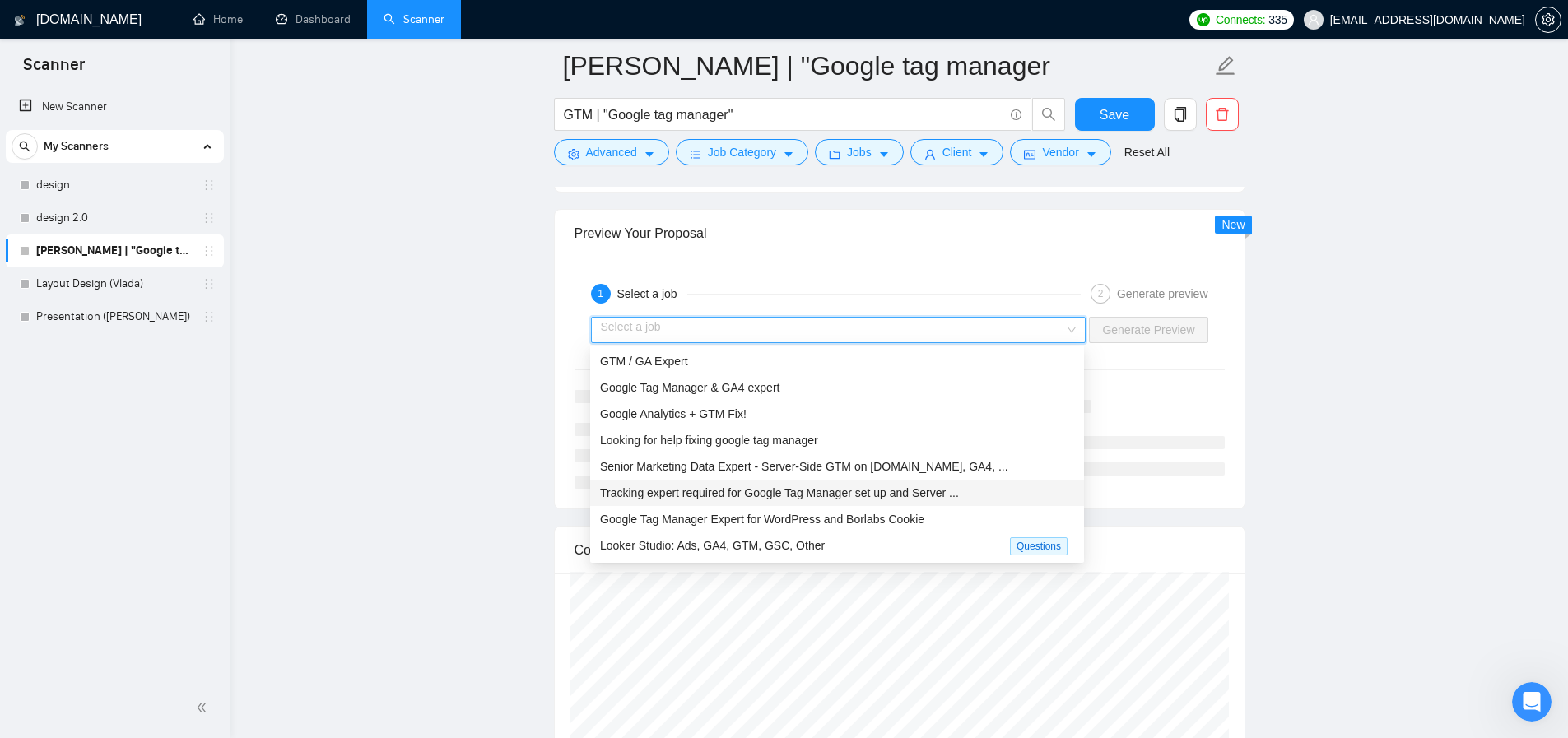
scroll to position [3205, 0]
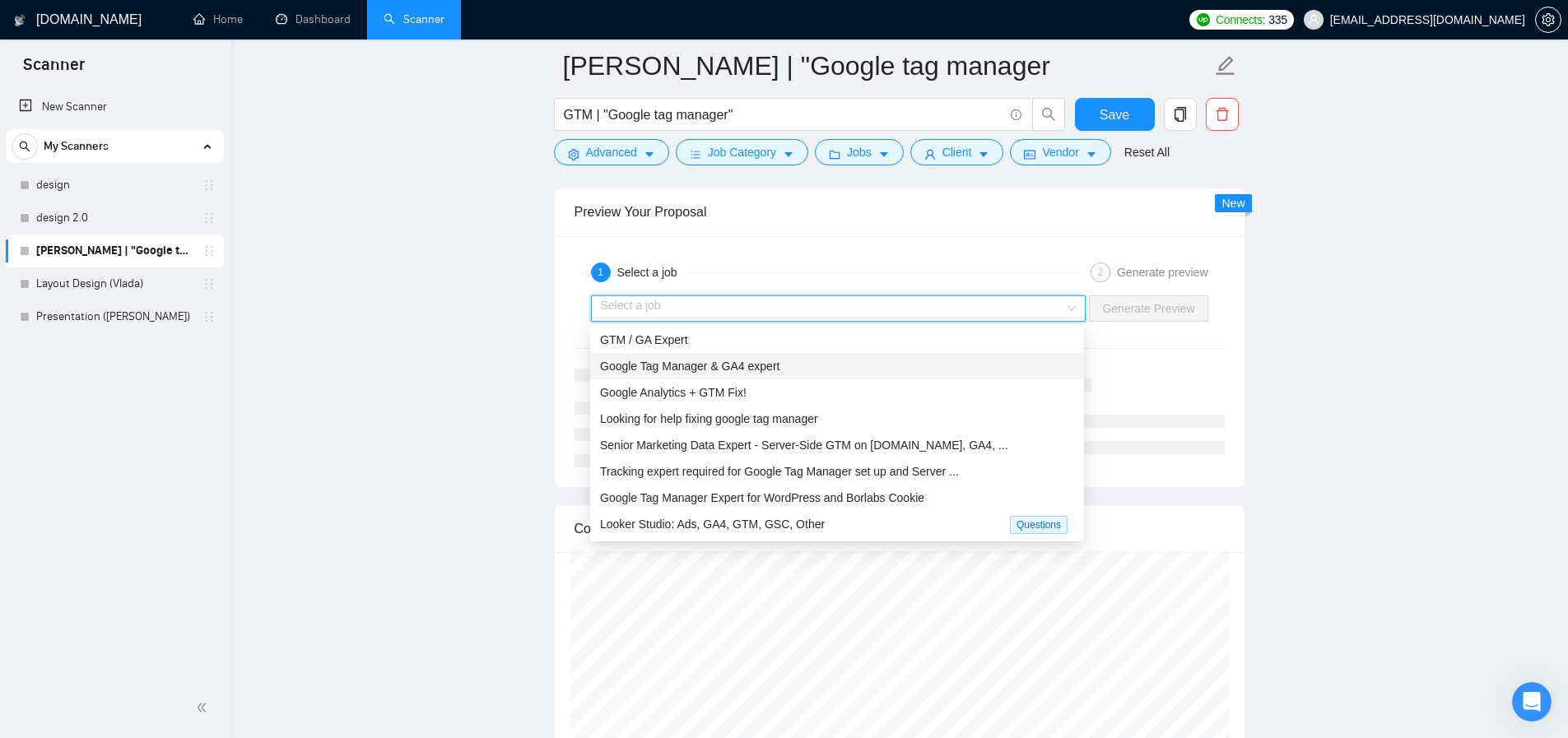
click at [691, 373] on div "Google Tag Manager & GA4 expert" at bounding box center [837, 366] width 474 height 18
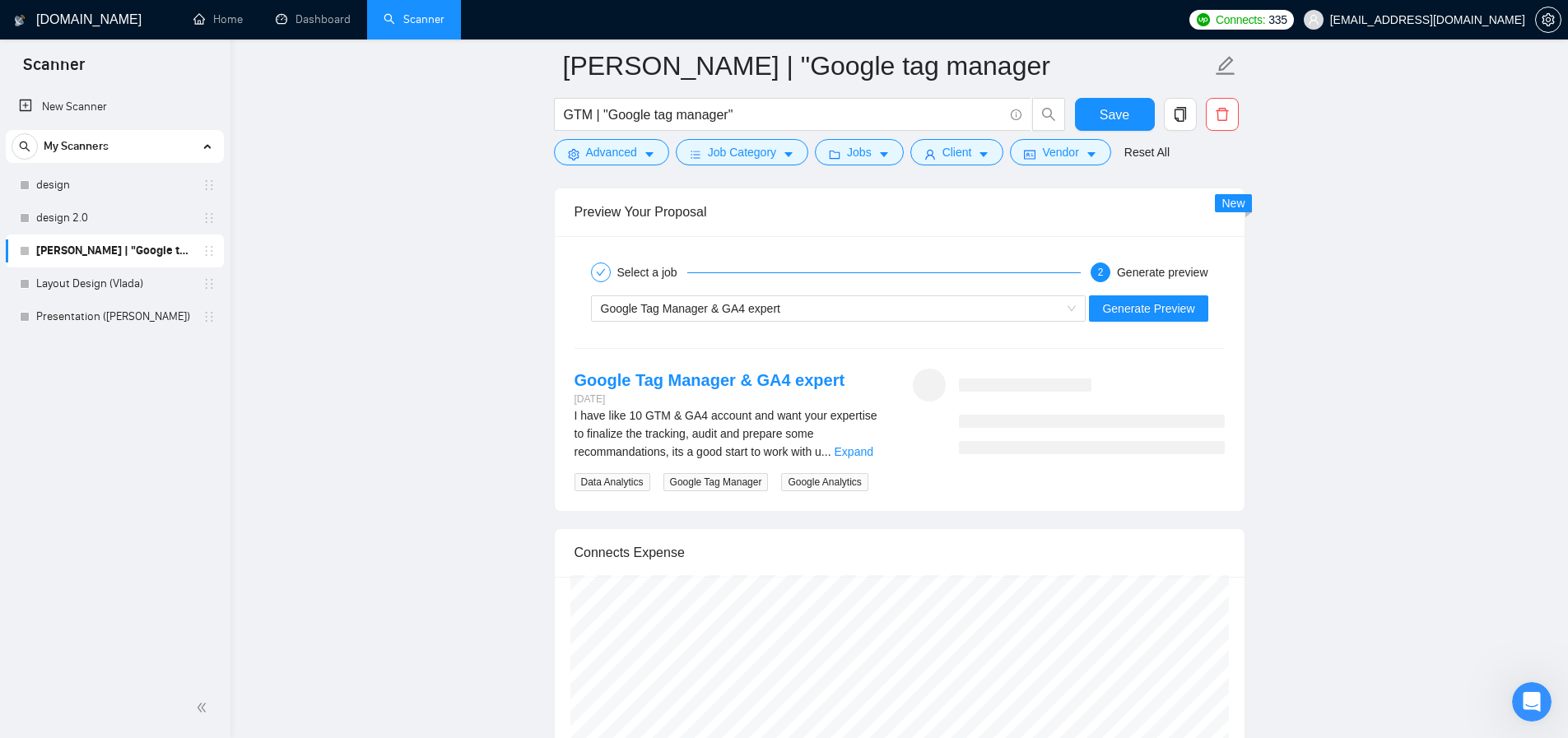
click at [874, 459] on div "I have like 10 GTM & GA4 account and want your expertise to finalize the tracki…" at bounding box center [729, 433] width 311 height 54
click at [870, 453] on link "Expand" at bounding box center [853, 451] width 39 height 14
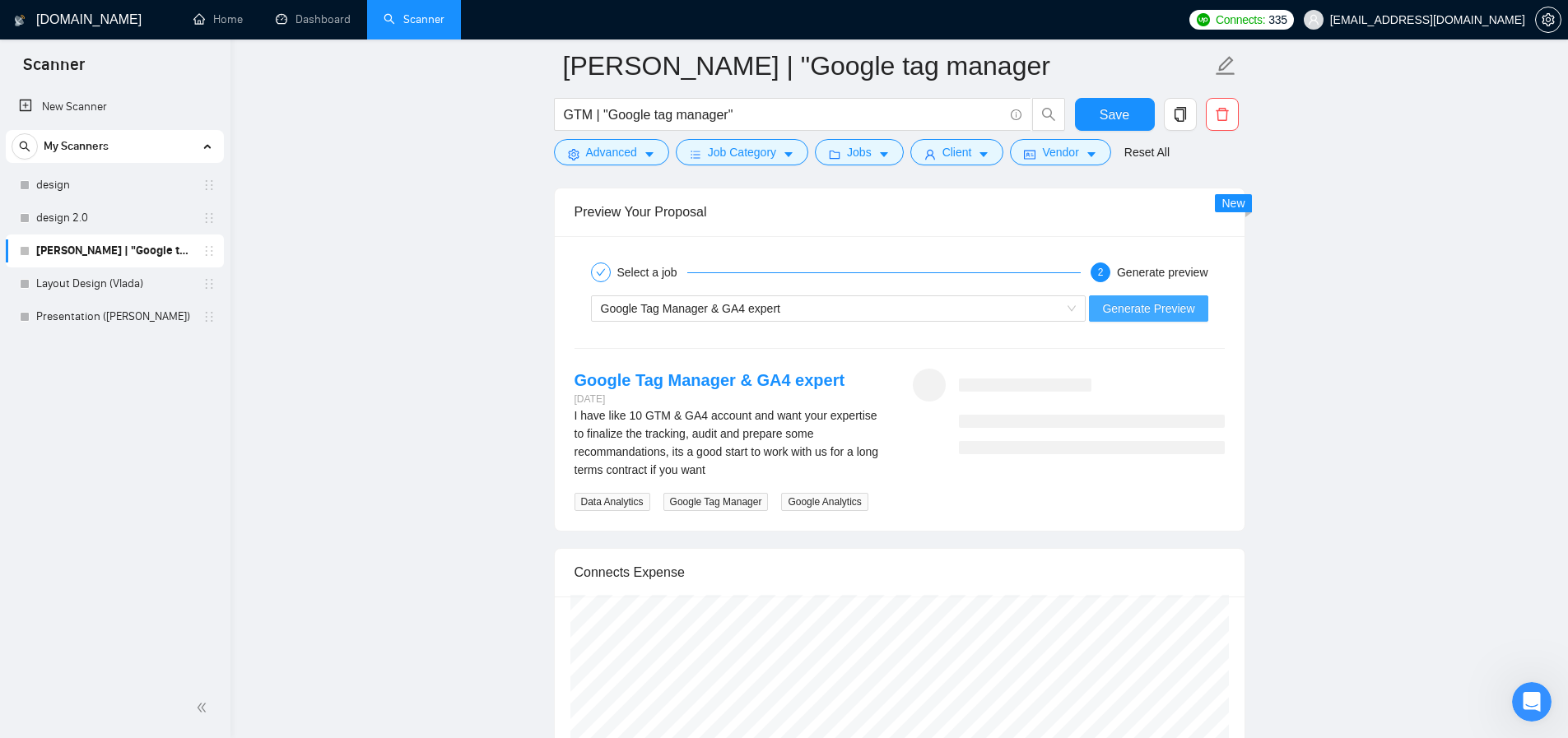
click at [1146, 312] on span "Generate Preview" at bounding box center [1148, 309] width 92 height 18
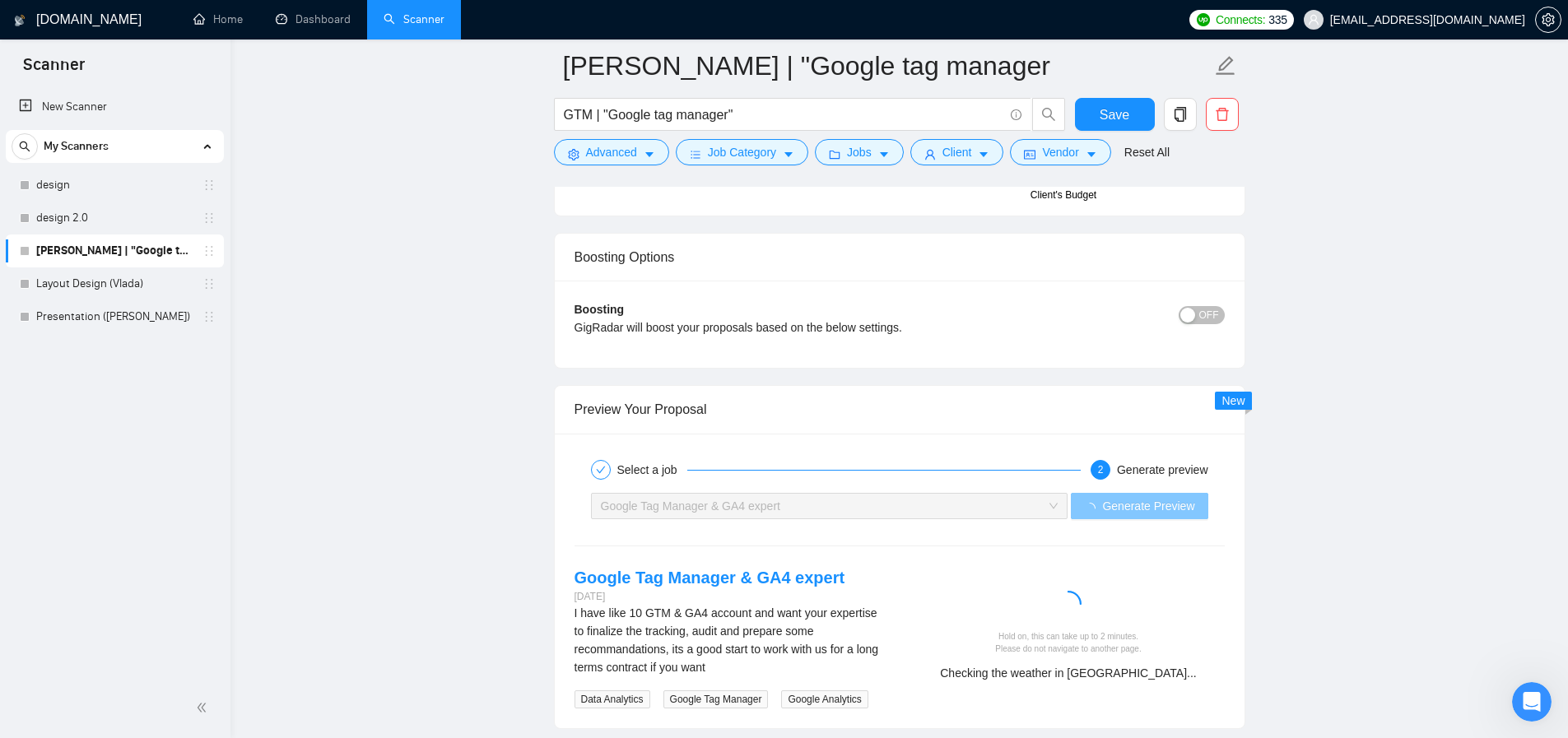
scroll to position [3112, 0]
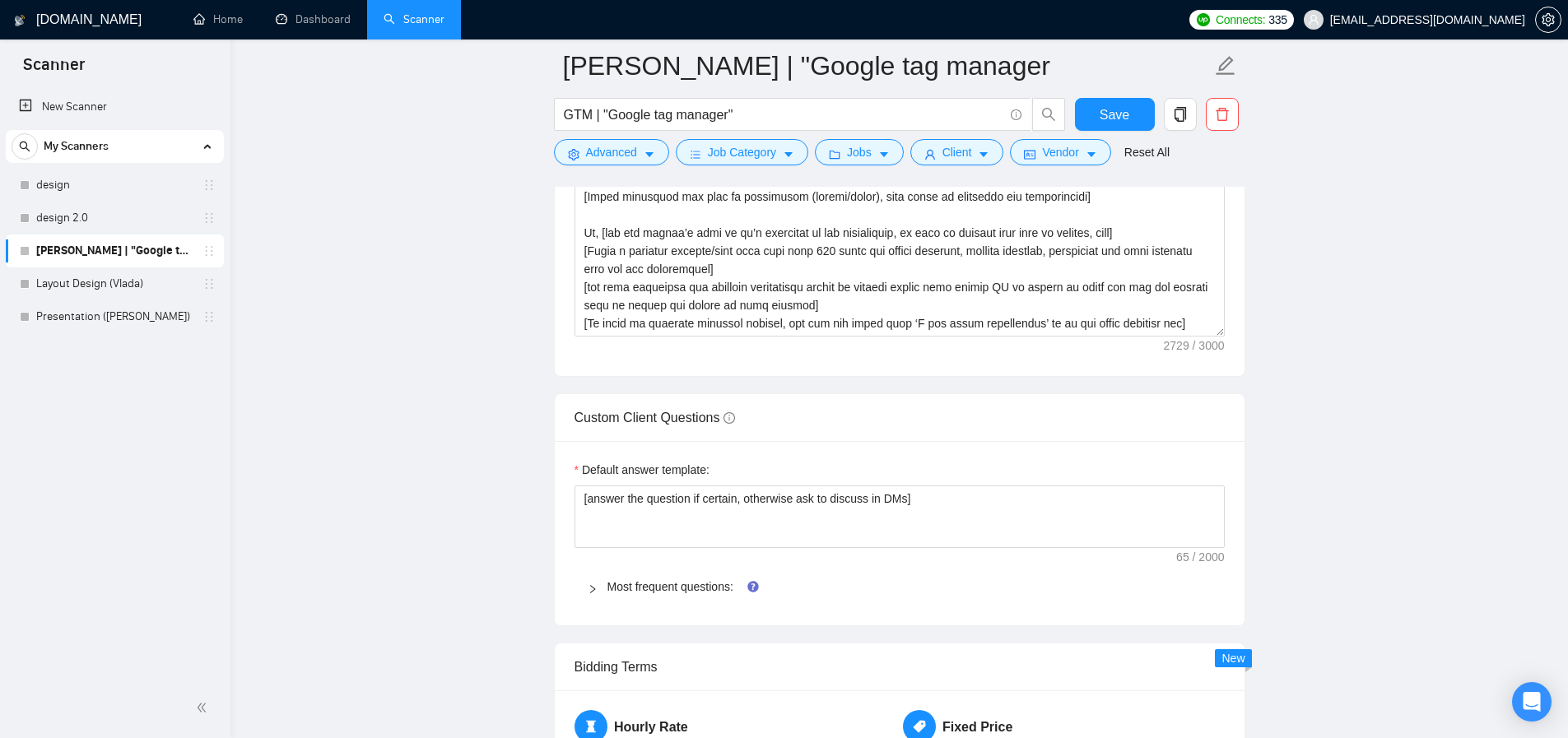
scroll to position [1923, 0]
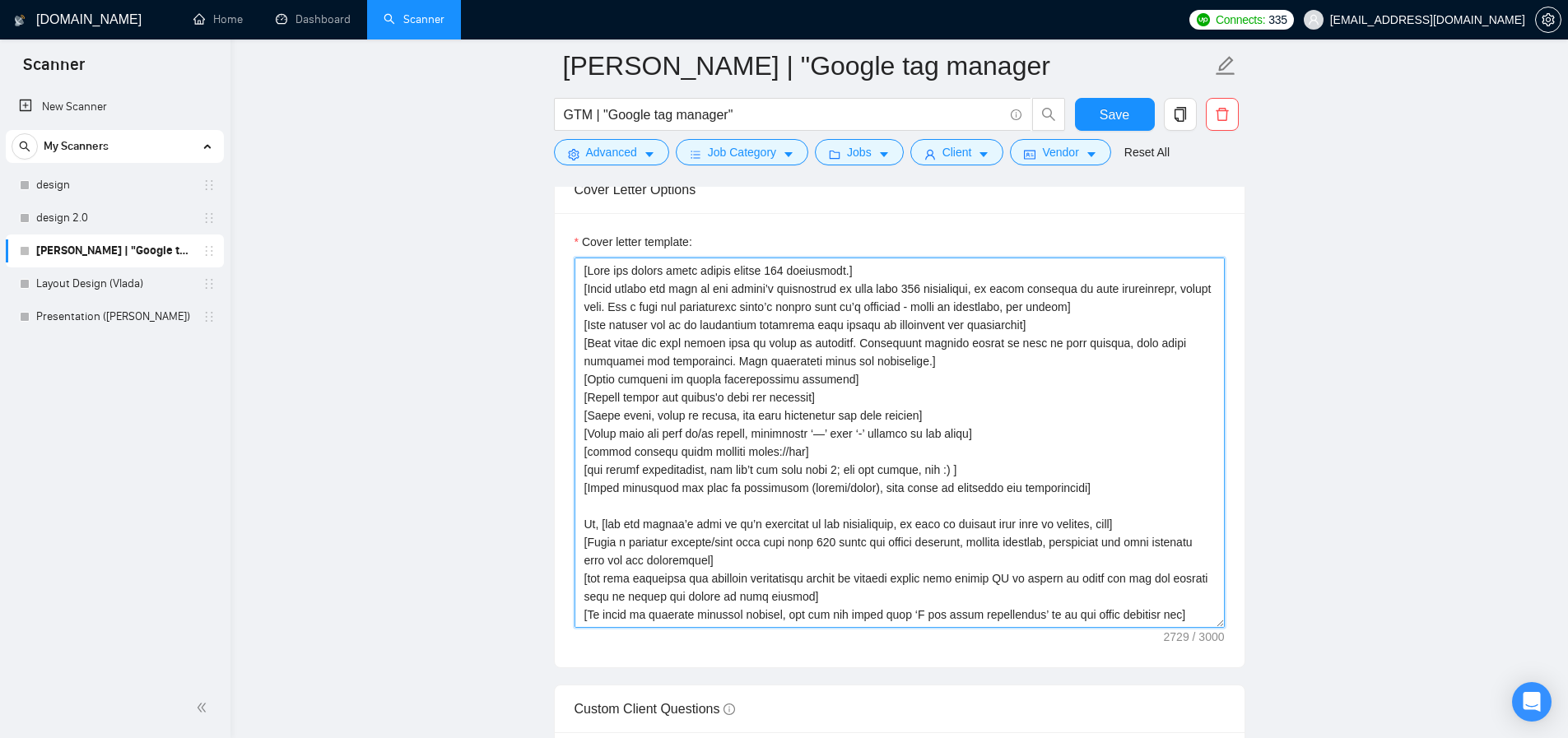
click at [1090, 496] on textarea "Cover letter template:" at bounding box center [899, 442] width 650 height 370
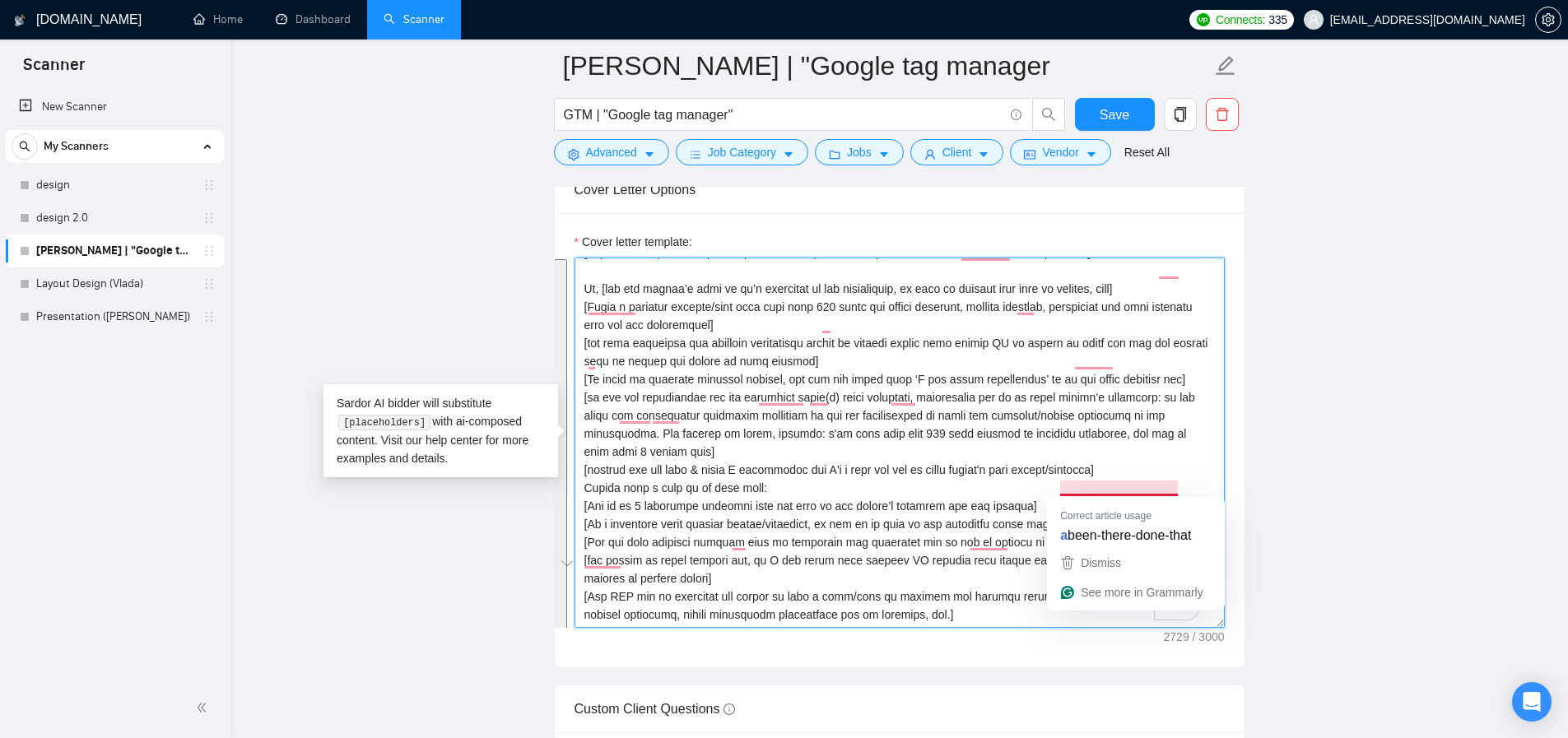
scroll to position [272, 0]
click at [825, 564] on textarea "Cover letter template:" at bounding box center [899, 442] width 650 height 370
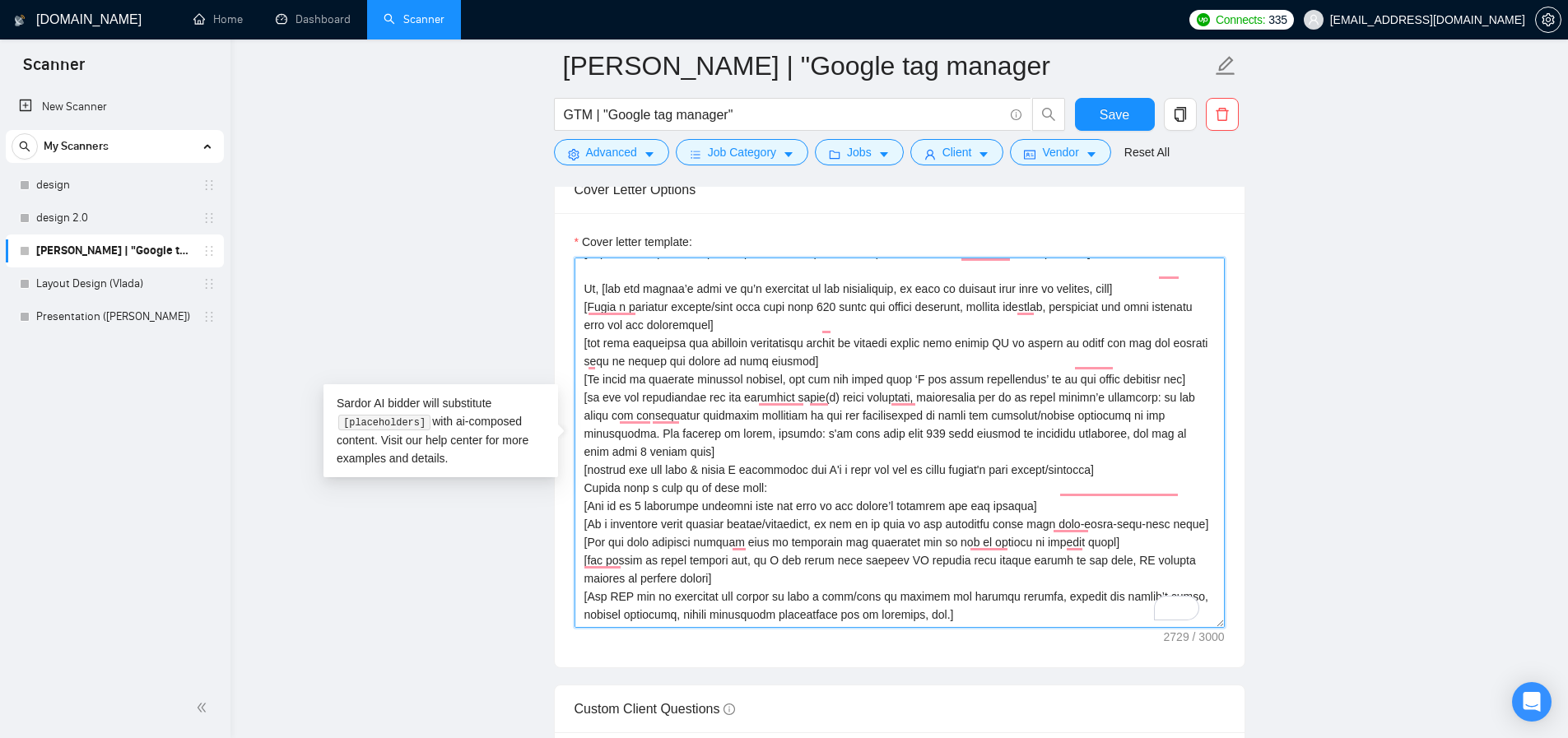
scroll to position [2004, 0]
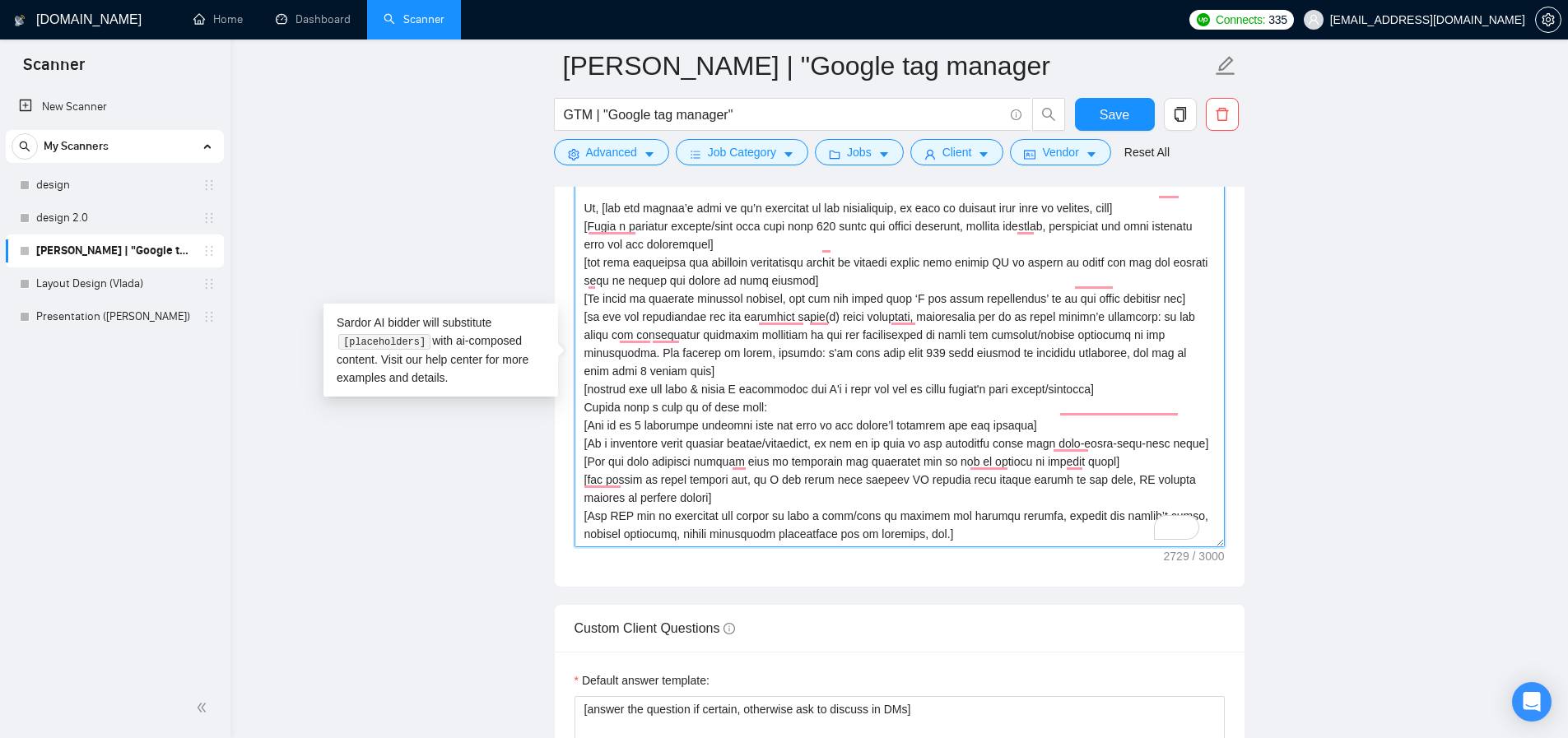
click at [972, 516] on textarea "Cover letter template:" at bounding box center [899, 362] width 650 height 370
paste textarea "[Thank the client for considering this application, write a friendly sign-off.]"
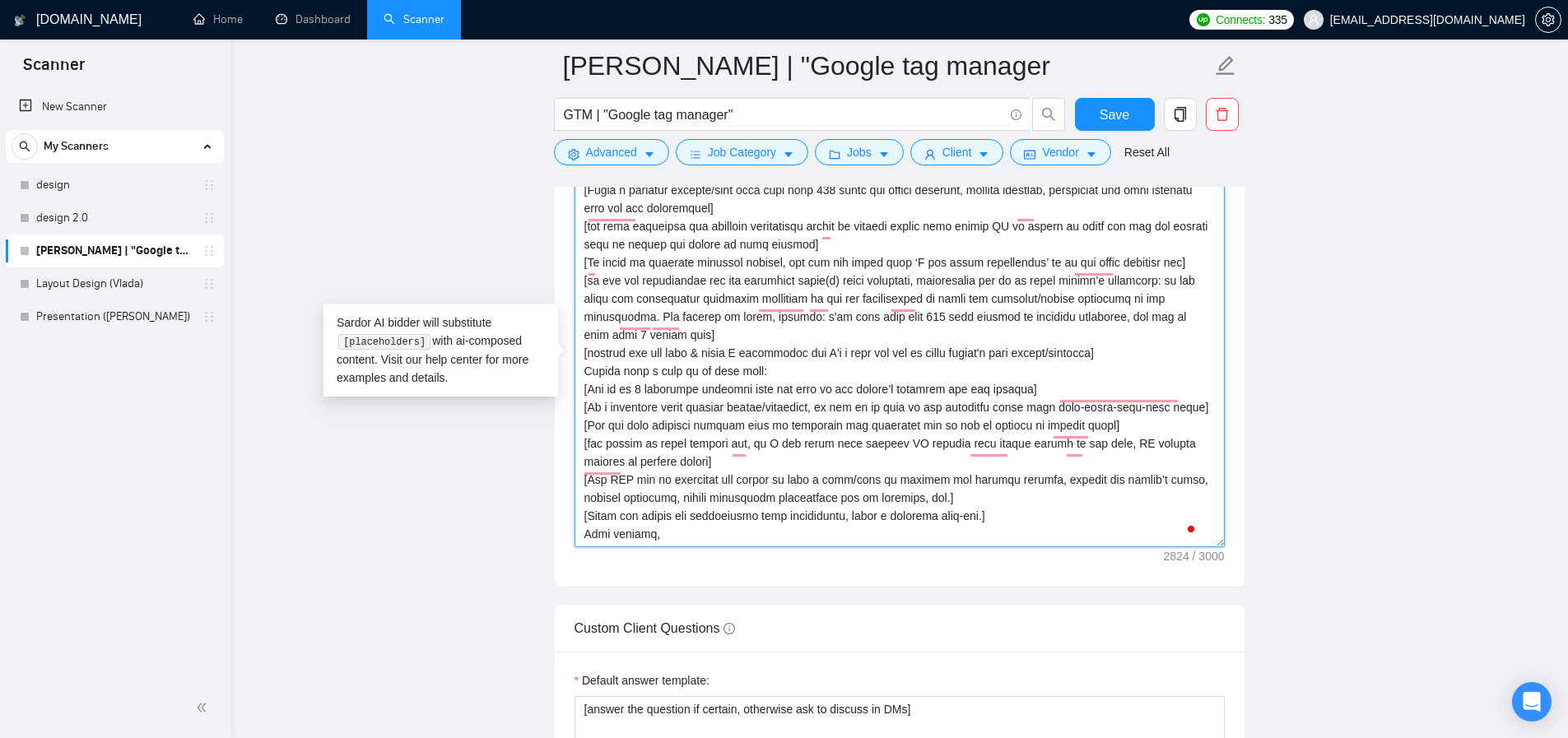
scroll to position [302, 0]
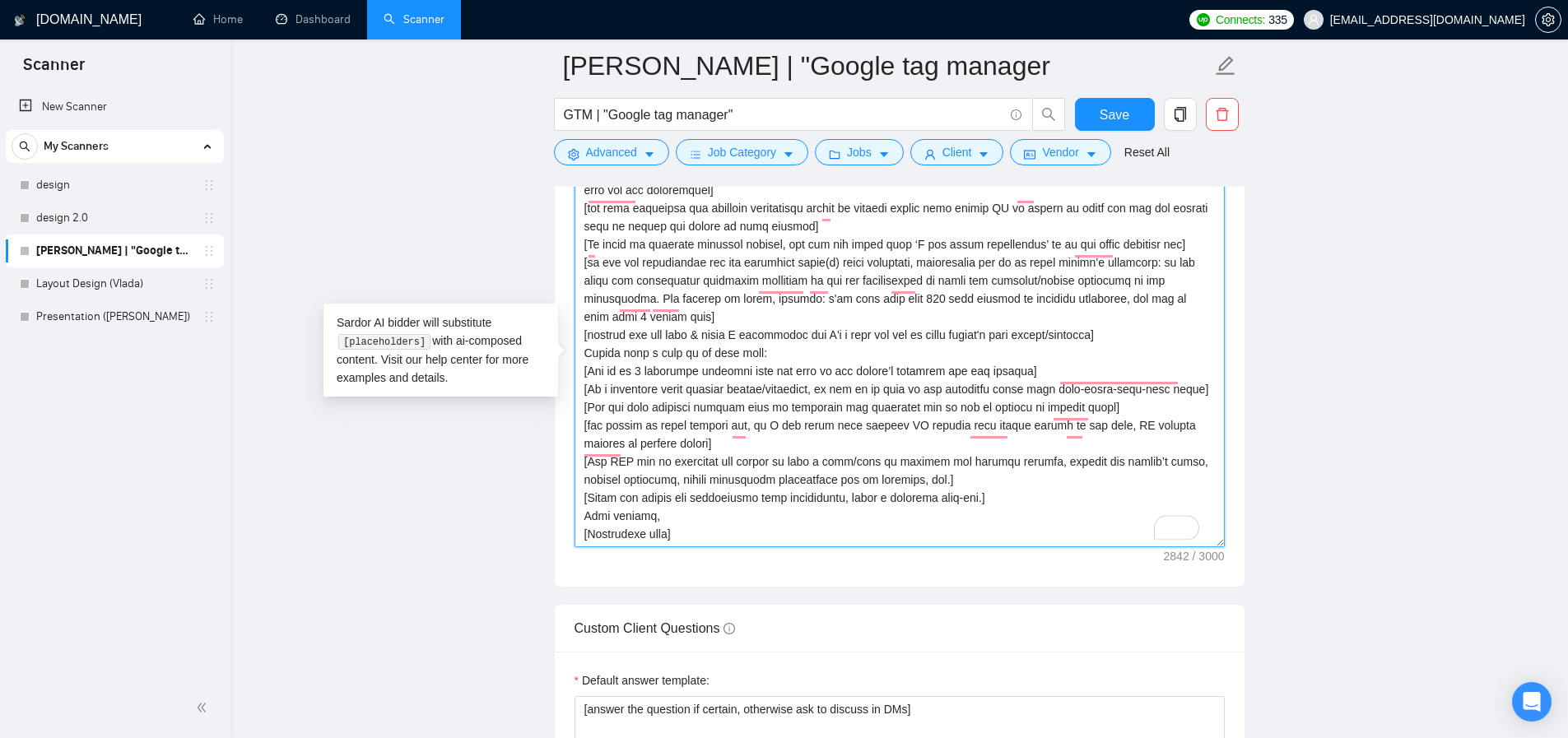
click at [635, 542] on textarea "Cover letter template:" at bounding box center [899, 362] width 650 height 370
click at [636, 542] on textarea "Cover letter template:" at bounding box center [899, 362] width 650 height 370
type textarea "[Lore ips dolors ametc adipis elitse 085 doeiusmodt.] [Incid utlabo etd magn al…"
click at [613, 473] on textarea "Cover letter template:" at bounding box center [899, 362] width 650 height 370
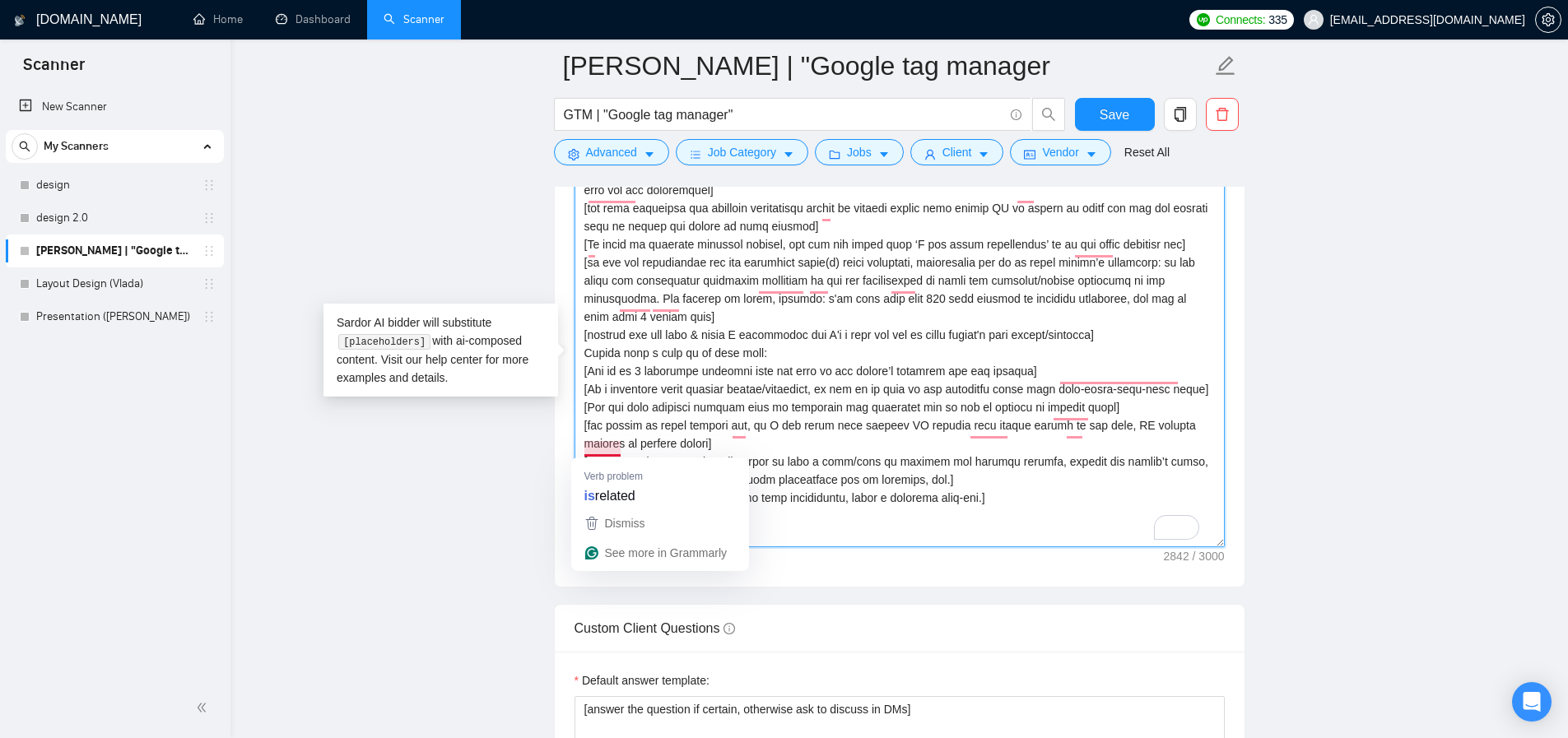
click at [933, 485] on textarea "Cover letter template:" at bounding box center [899, 362] width 650 height 370
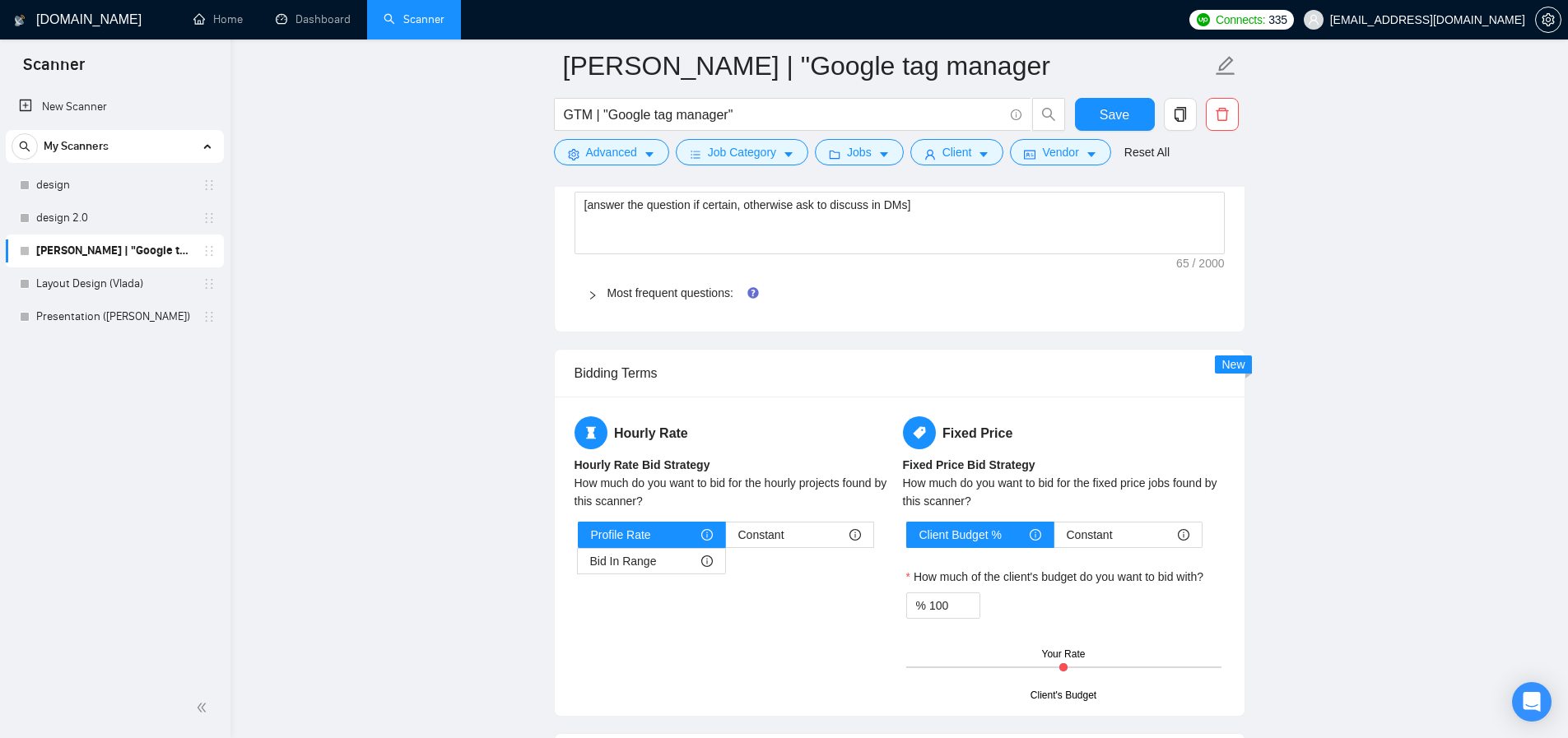
scroll to position [2518, 0]
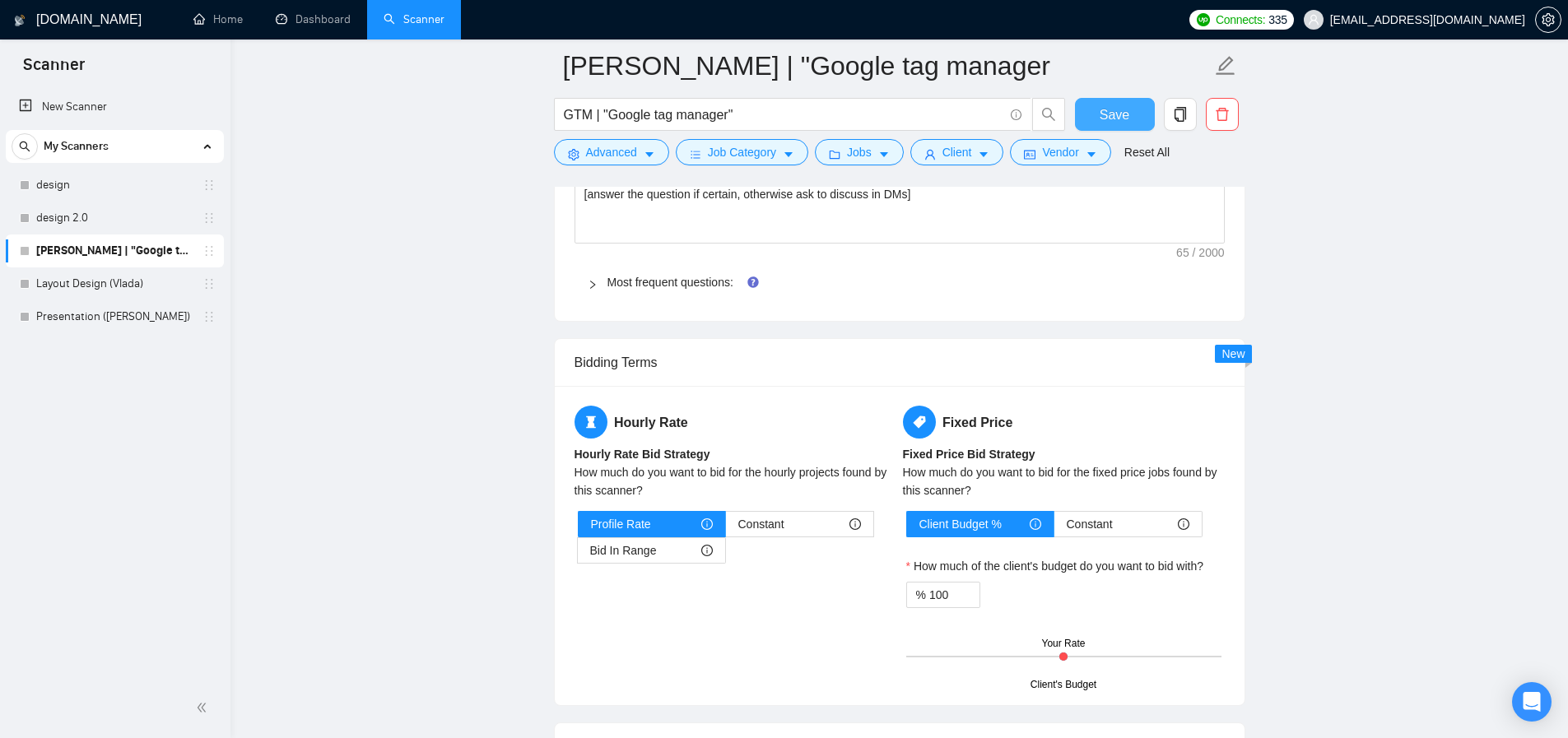
click at [1095, 108] on button "Save" at bounding box center [1115, 114] width 79 height 32
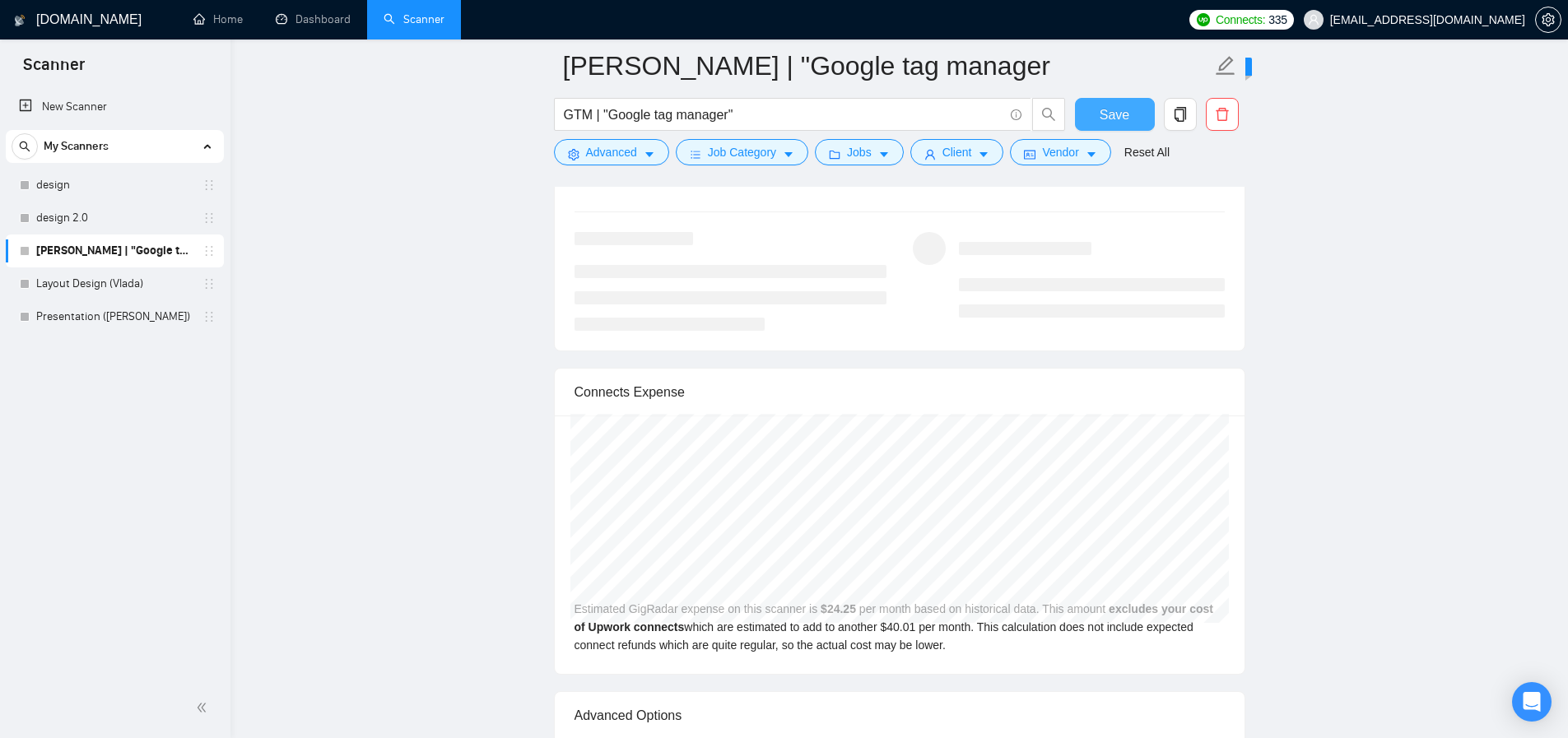
scroll to position [3051, 0]
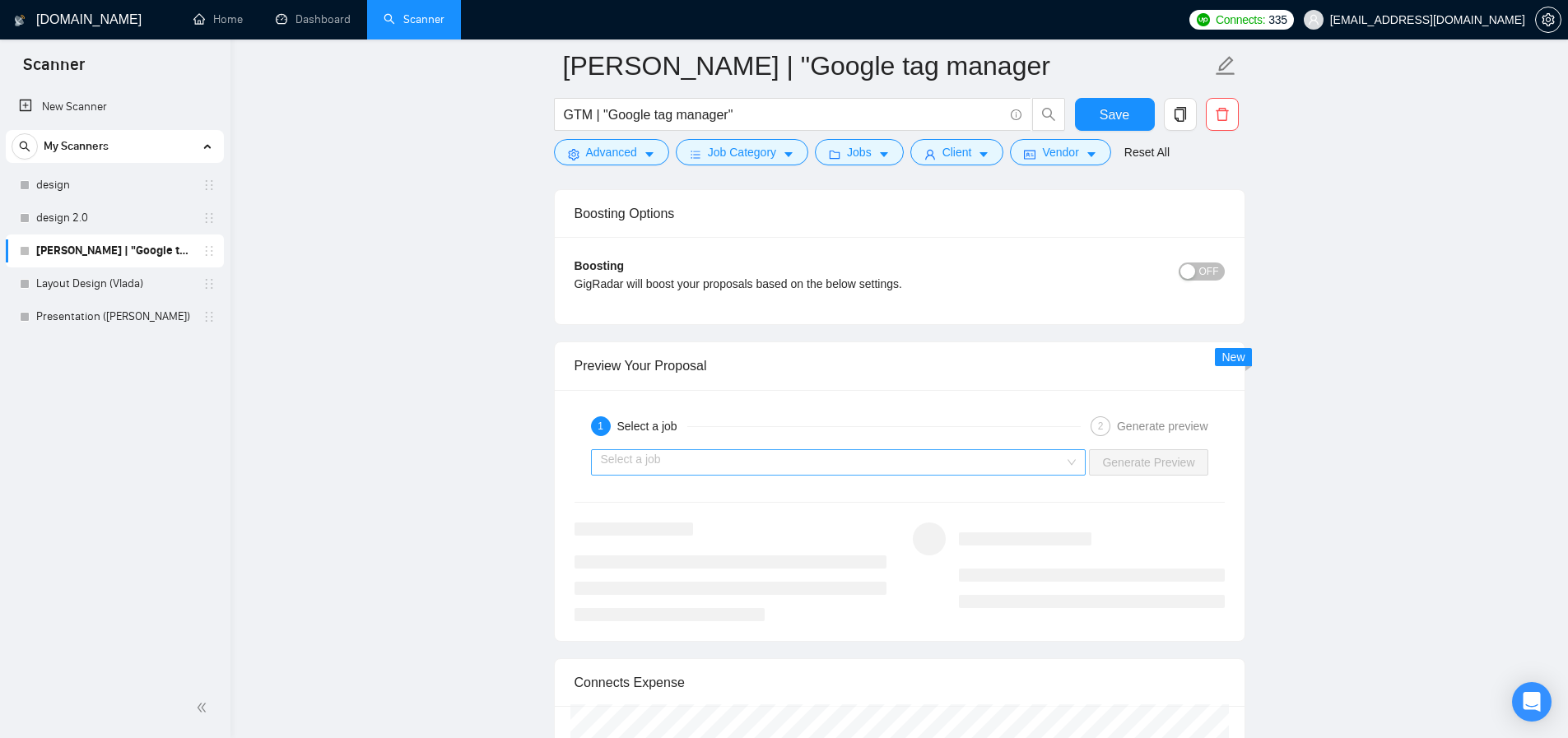
click at [730, 466] on input "search" at bounding box center [832, 462] width 464 height 24
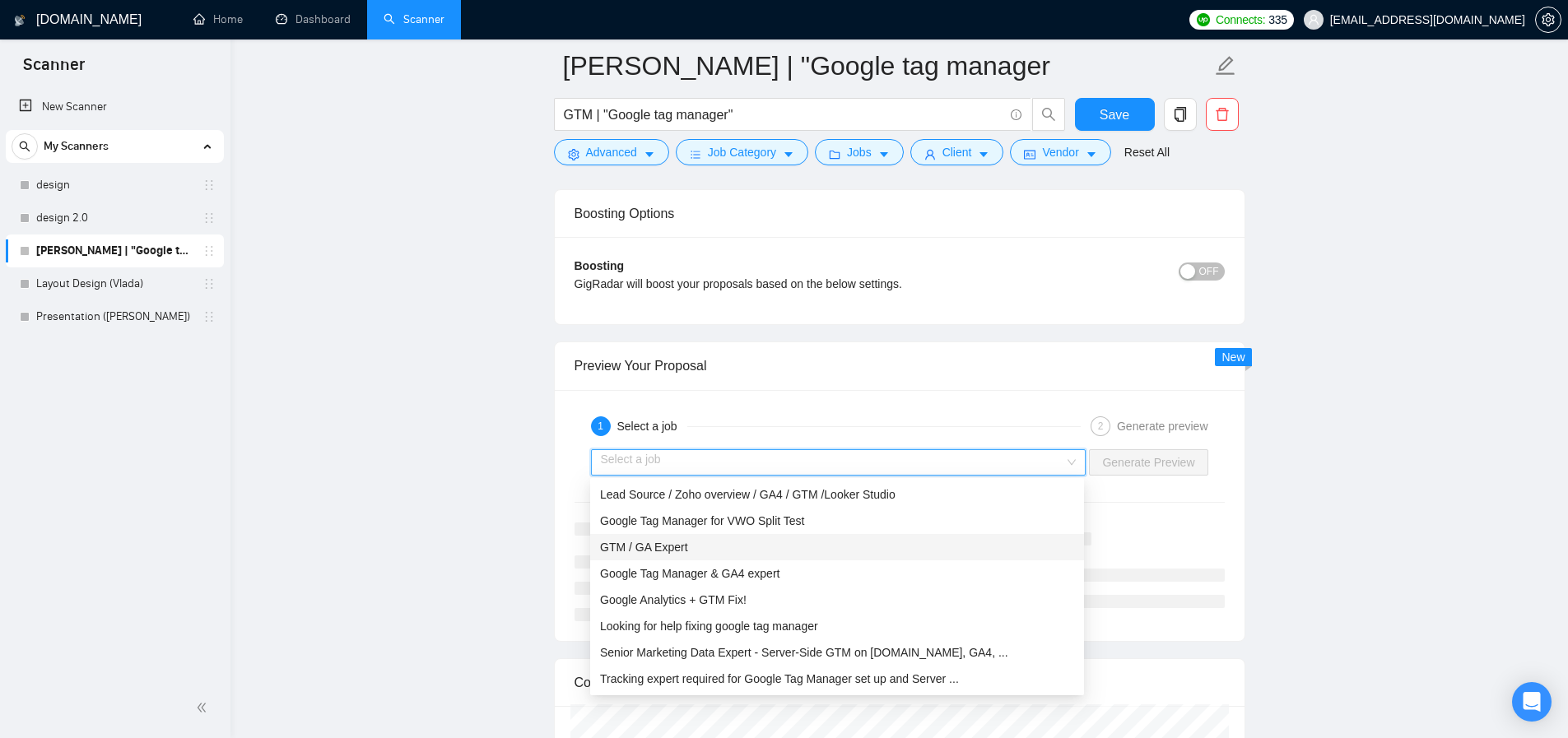
click at [645, 547] on span "GTM / GA Expert" at bounding box center [645, 547] width 88 height 14
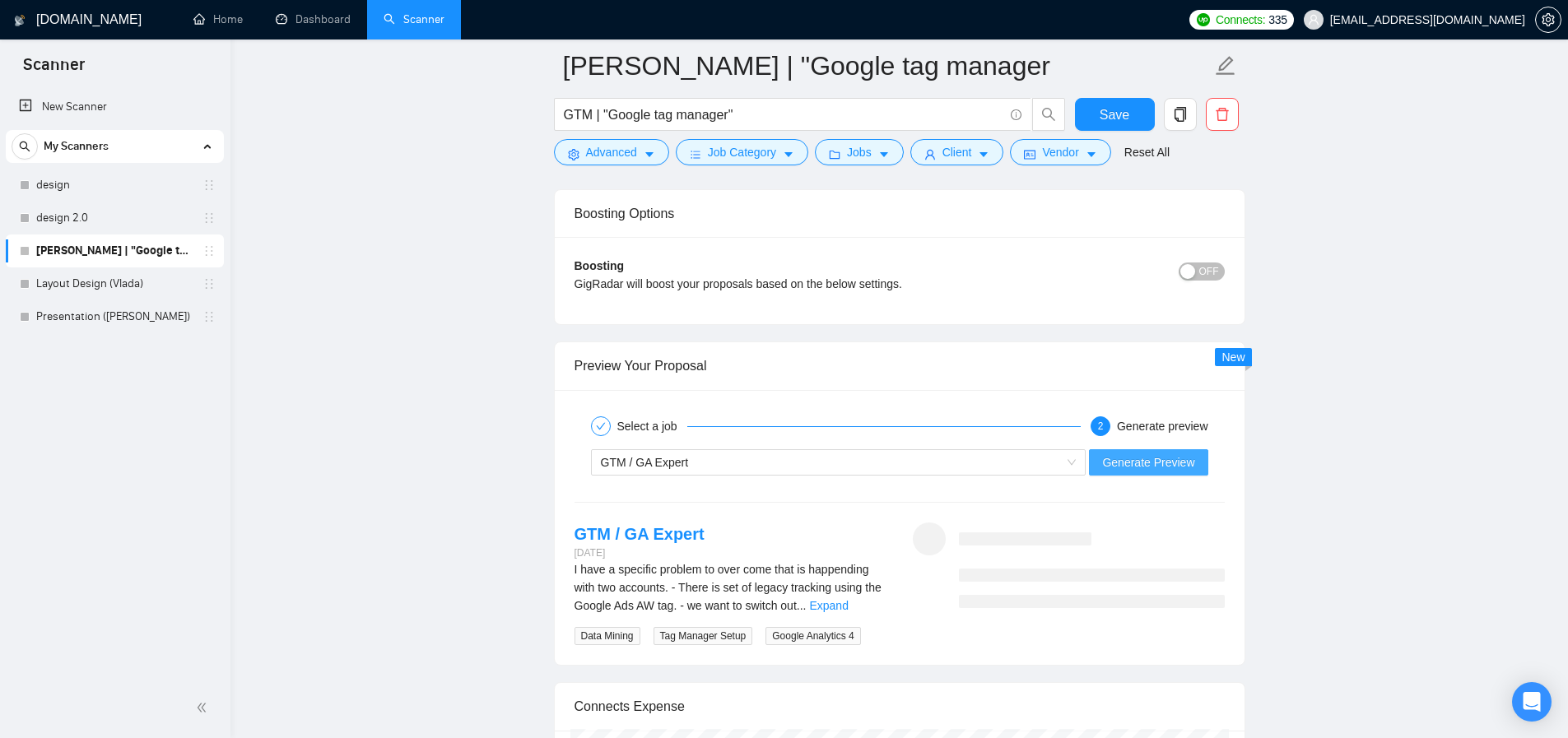
click at [1141, 465] on span "Generate Preview" at bounding box center [1148, 462] width 92 height 18
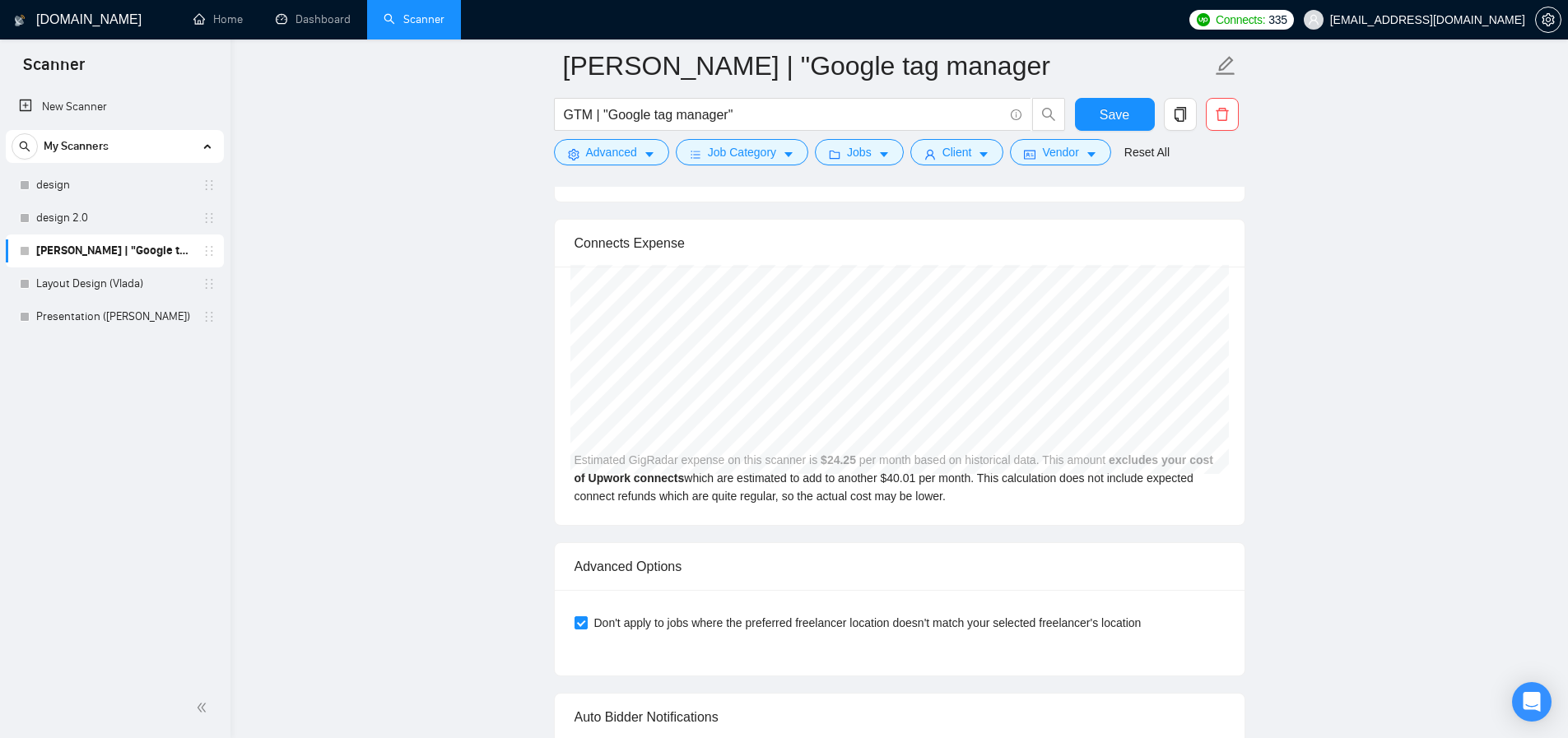
scroll to position [3204, 0]
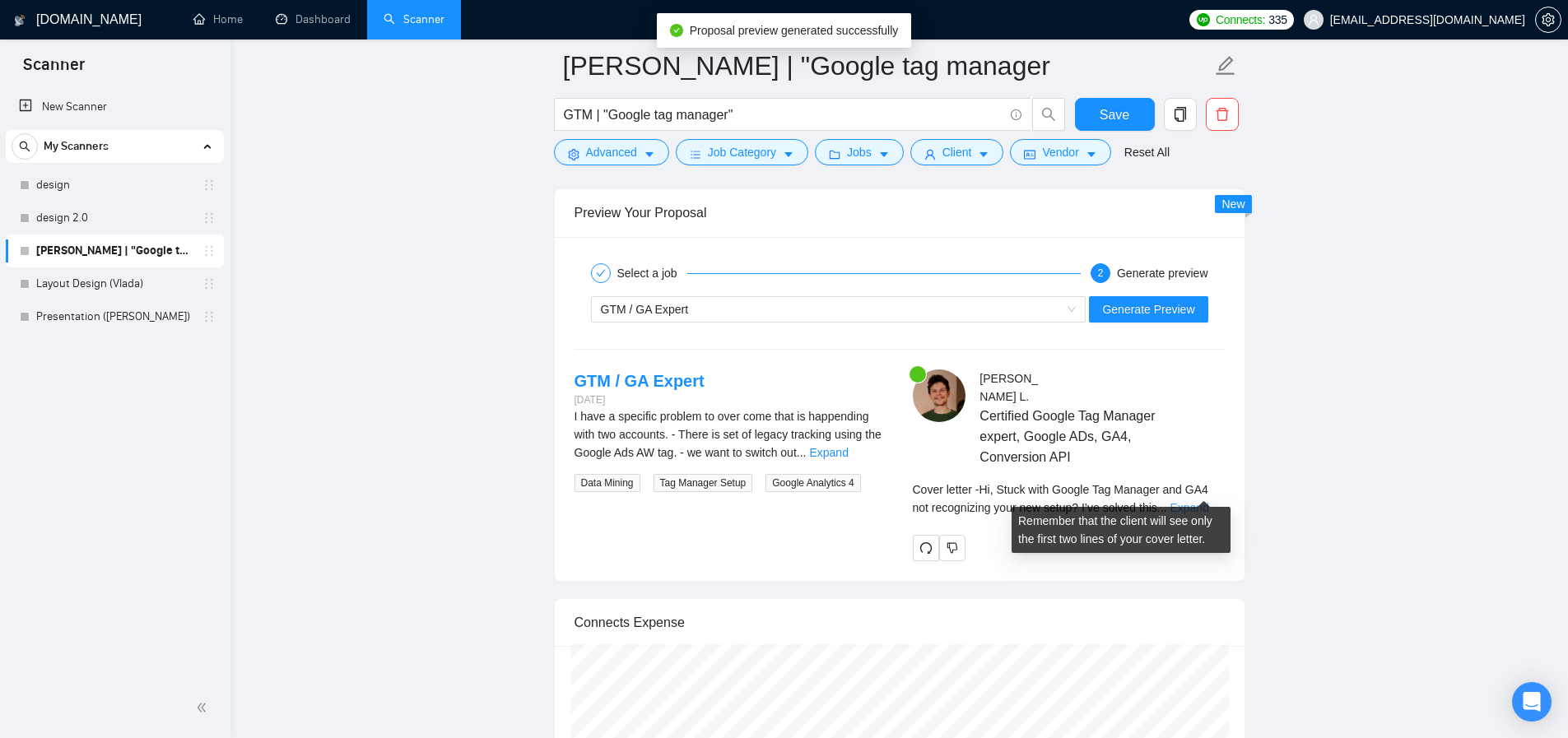
click at [1201, 501] on link "Expand" at bounding box center [1188, 507] width 39 height 14
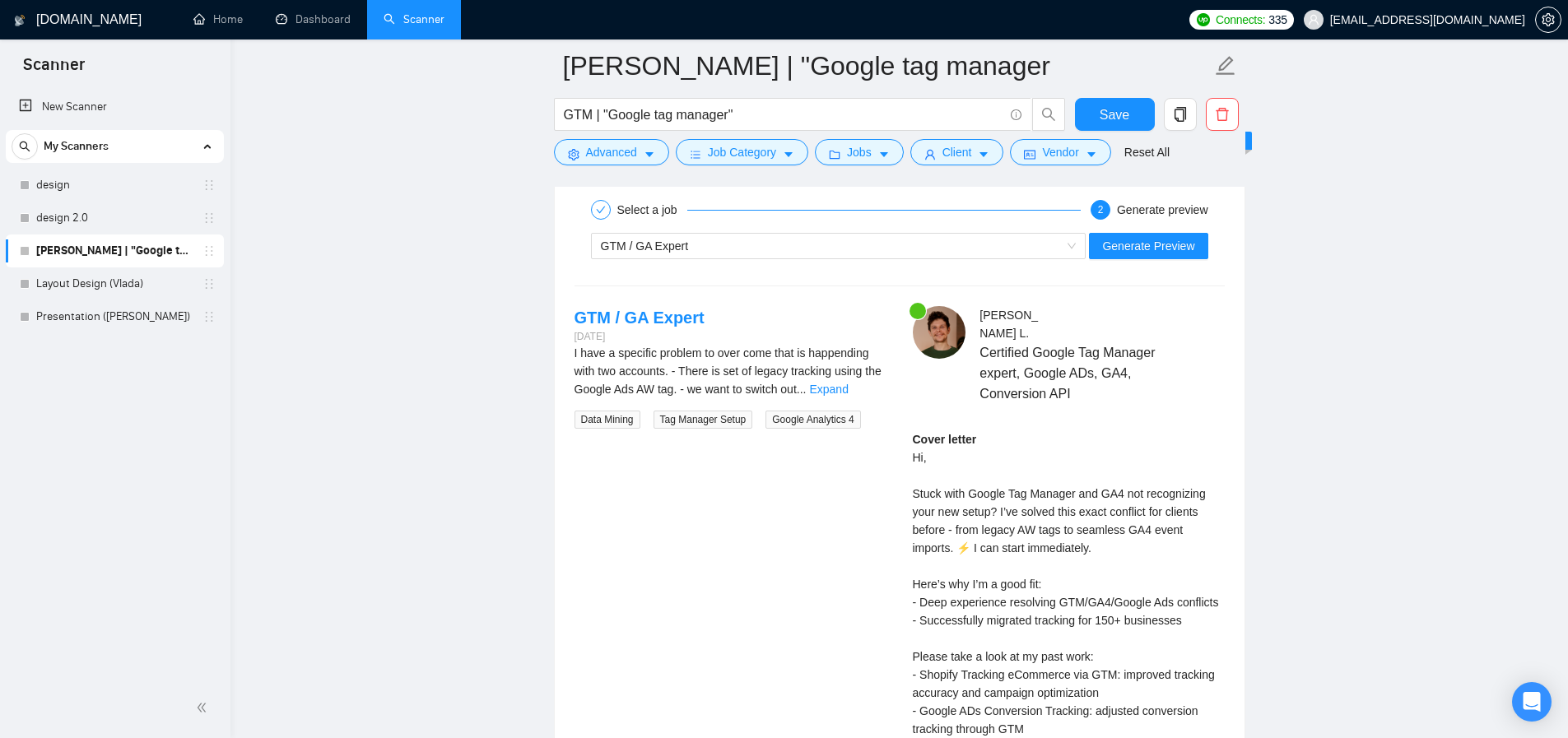
scroll to position [3279, 0]
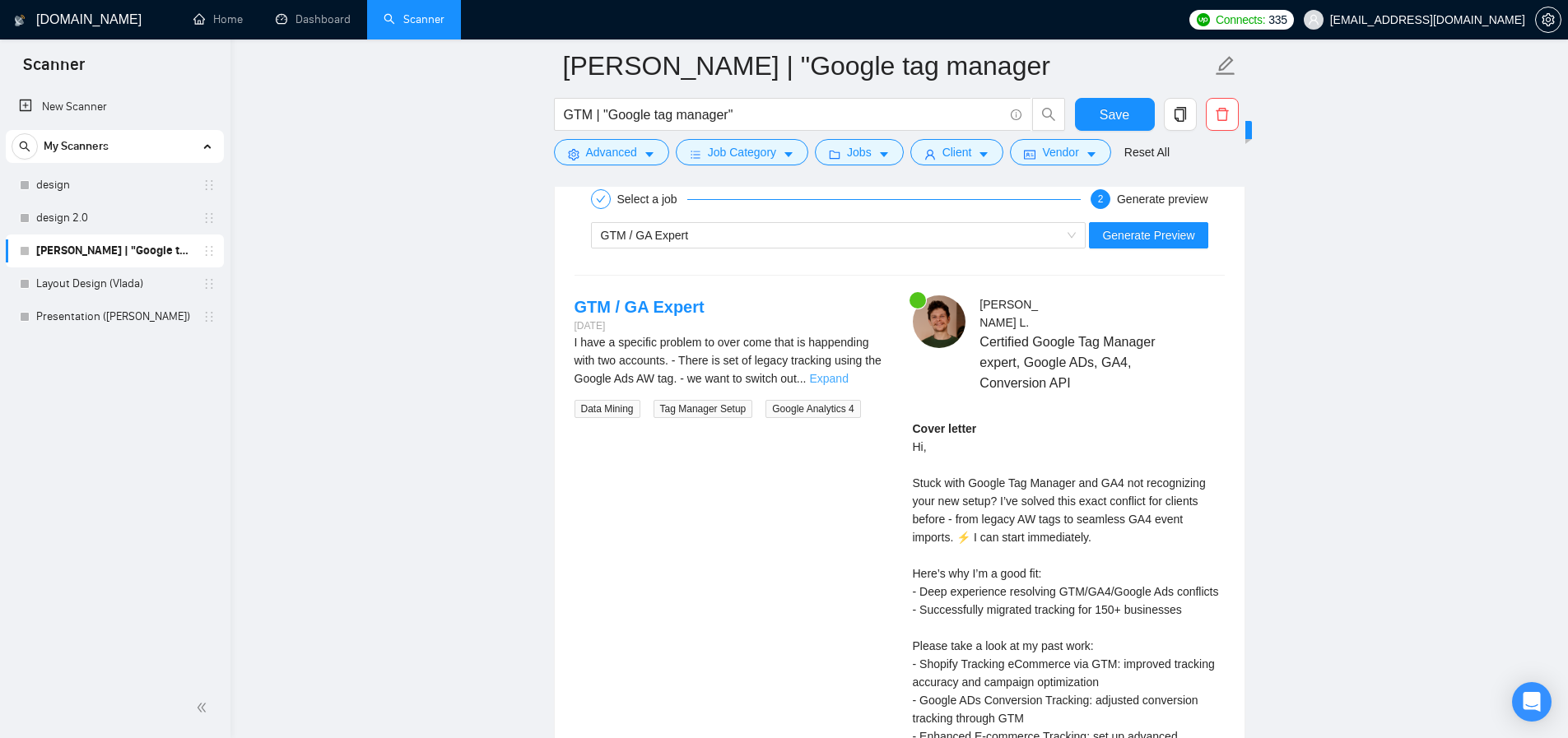
click at [848, 378] on link "Expand" at bounding box center [828, 378] width 39 height 14
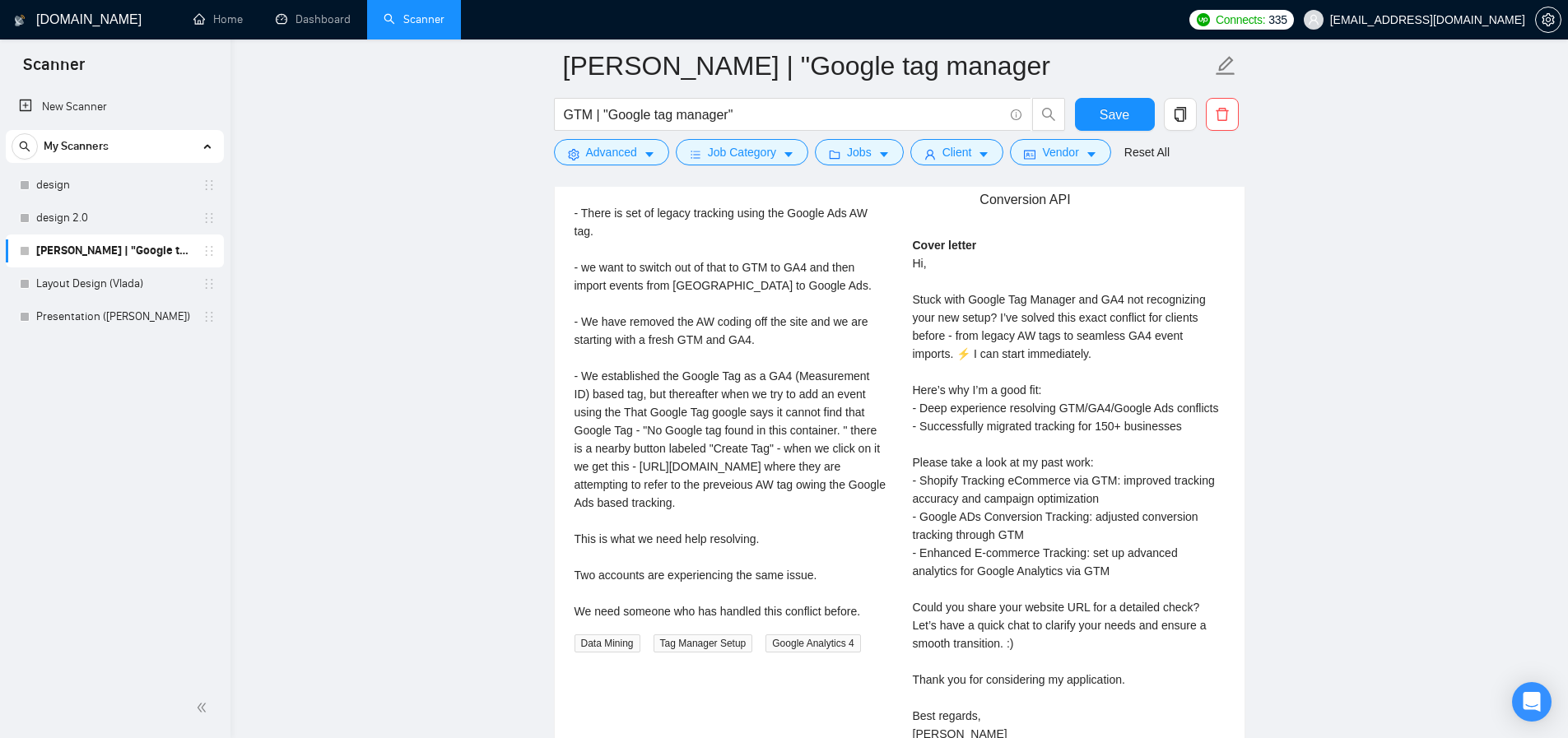
scroll to position [3473, 0]
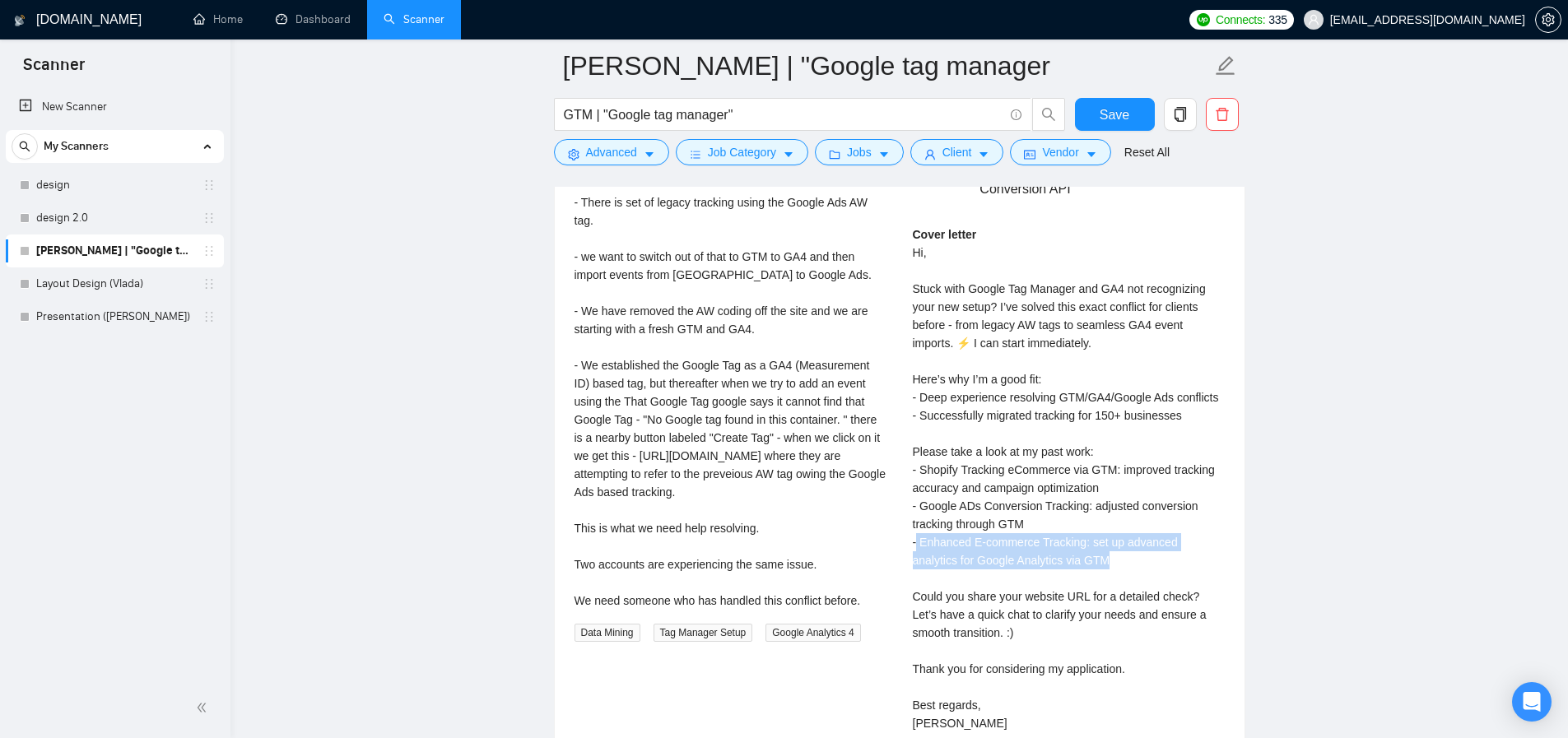
drag, startPoint x: 1124, startPoint y: 560, endPoint x: 917, endPoint y: 550, distance: 207.2
click at [917, 550] on div "Cover letter Hi, Stuck with Google Tag Manager and GA4 not recognizing your new…" at bounding box center [1068, 479] width 311 height 507
click at [1148, 566] on div "Cover letter Hi, Stuck with Google Tag Manager and GA4 not recognizing your new…" at bounding box center [1068, 479] width 311 height 507
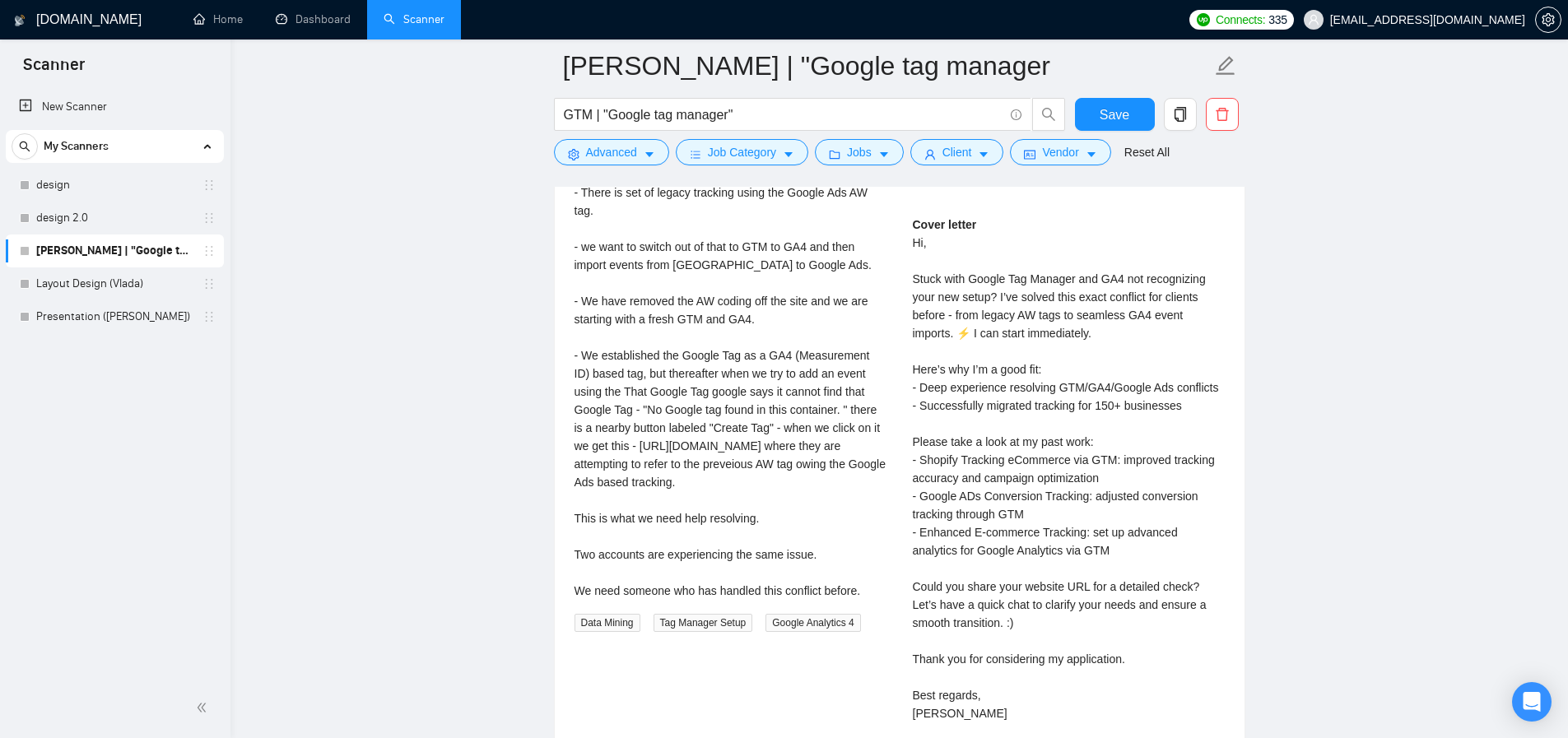
scroll to position [3492, 0]
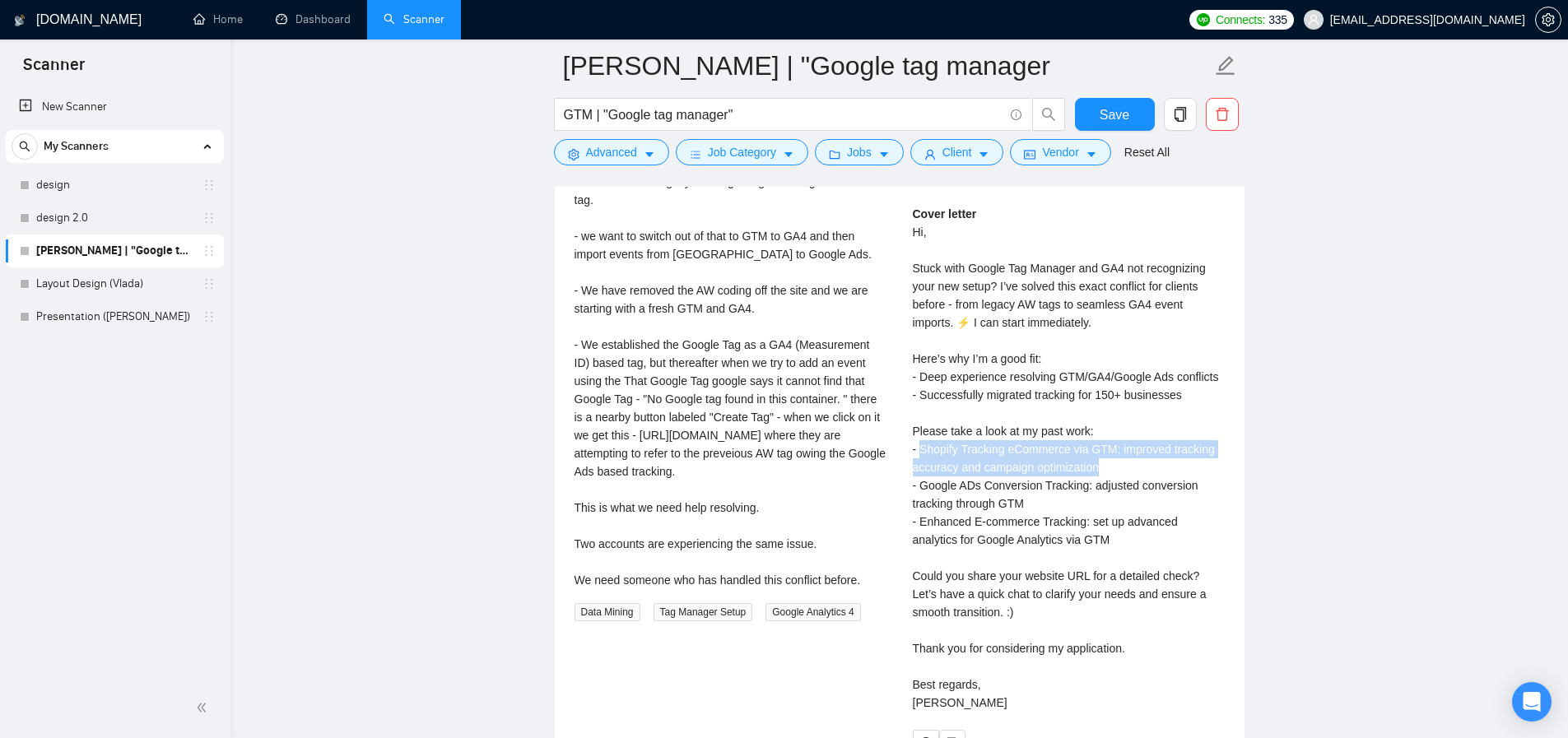
drag, startPoint x: 922, startPoint y: 447, endPoint x: 1155, endPoint y: 467, distance: 233.9
click at [1155, 467] on div "Cover letter Hi, Stuck with Google Tag Manager and GA4 not recognizing your new…" at bounding box center [1068, 458] width 311 height 507
copy div "Shopify Tracking eCommerce via GTM: improved tracking accuracy and campaign opt…"
click at [1144, 506] on div "Cover letter Hi, Stuck with Google Tag Manager and GA4 not recognizing your new…" at bounding box center [1068, 458] width 311 height 507
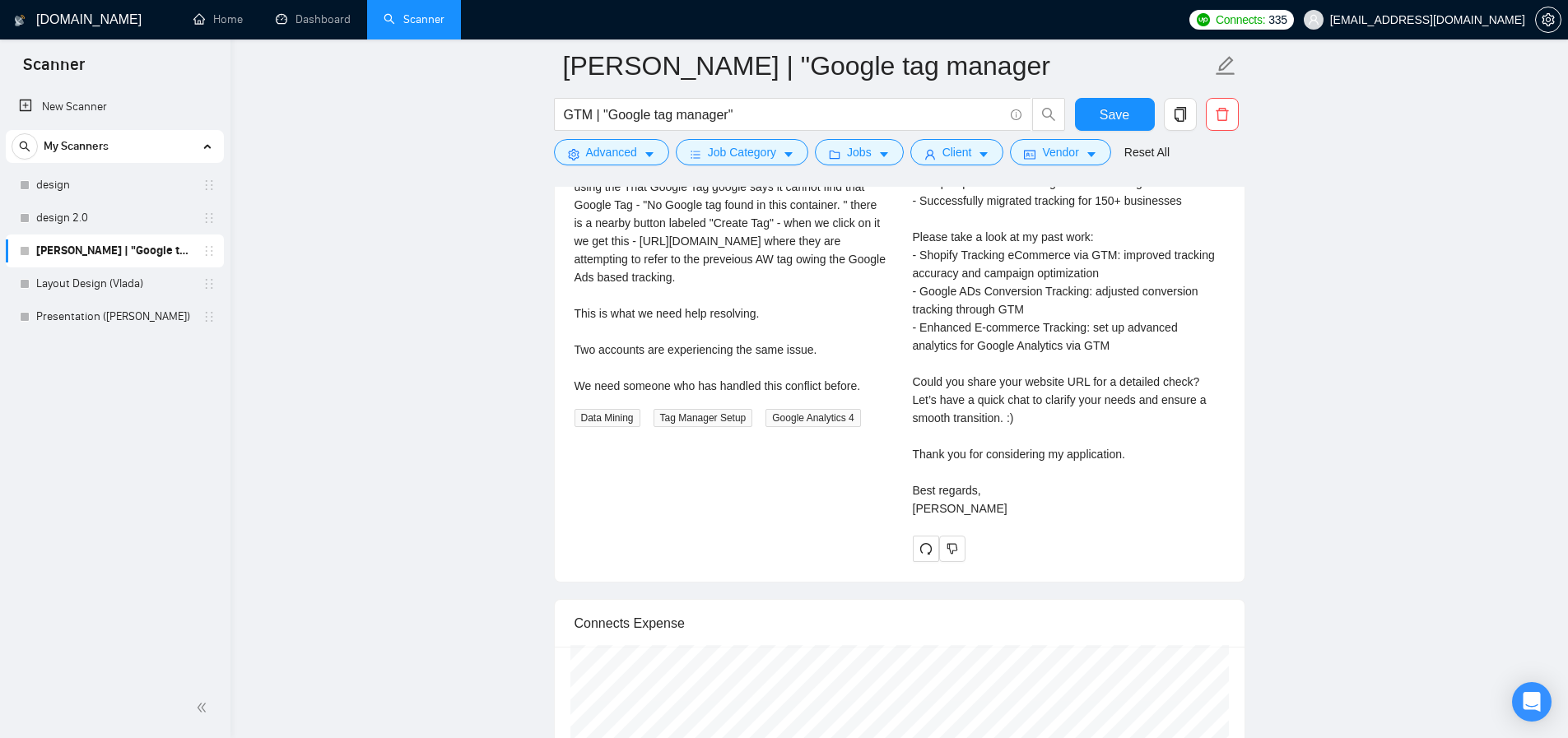
scroll to position [3677, 0]
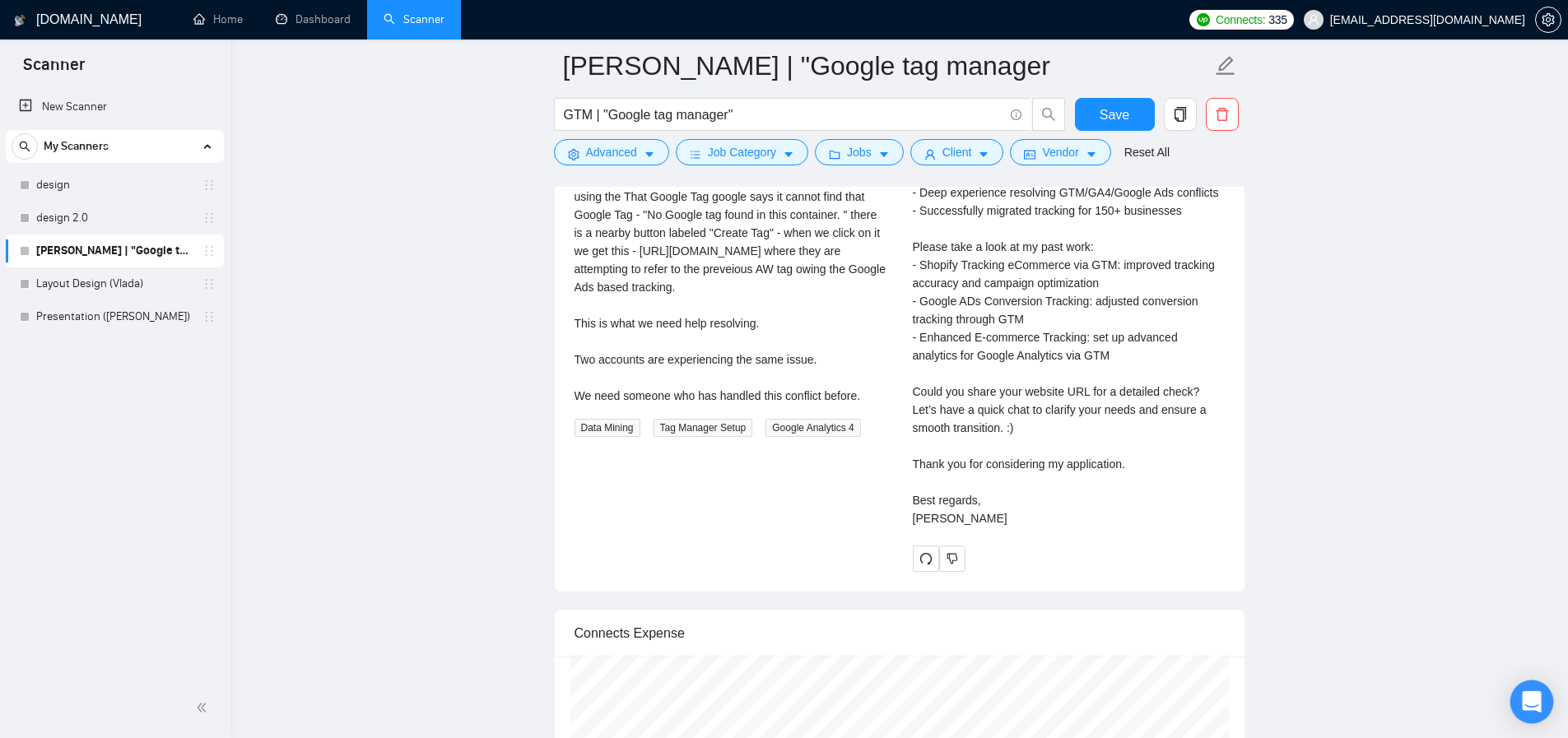
click at [1536, 701] on icon "Open Intercom Messenger" at bounding box center [1530, 702] width 19 height 22
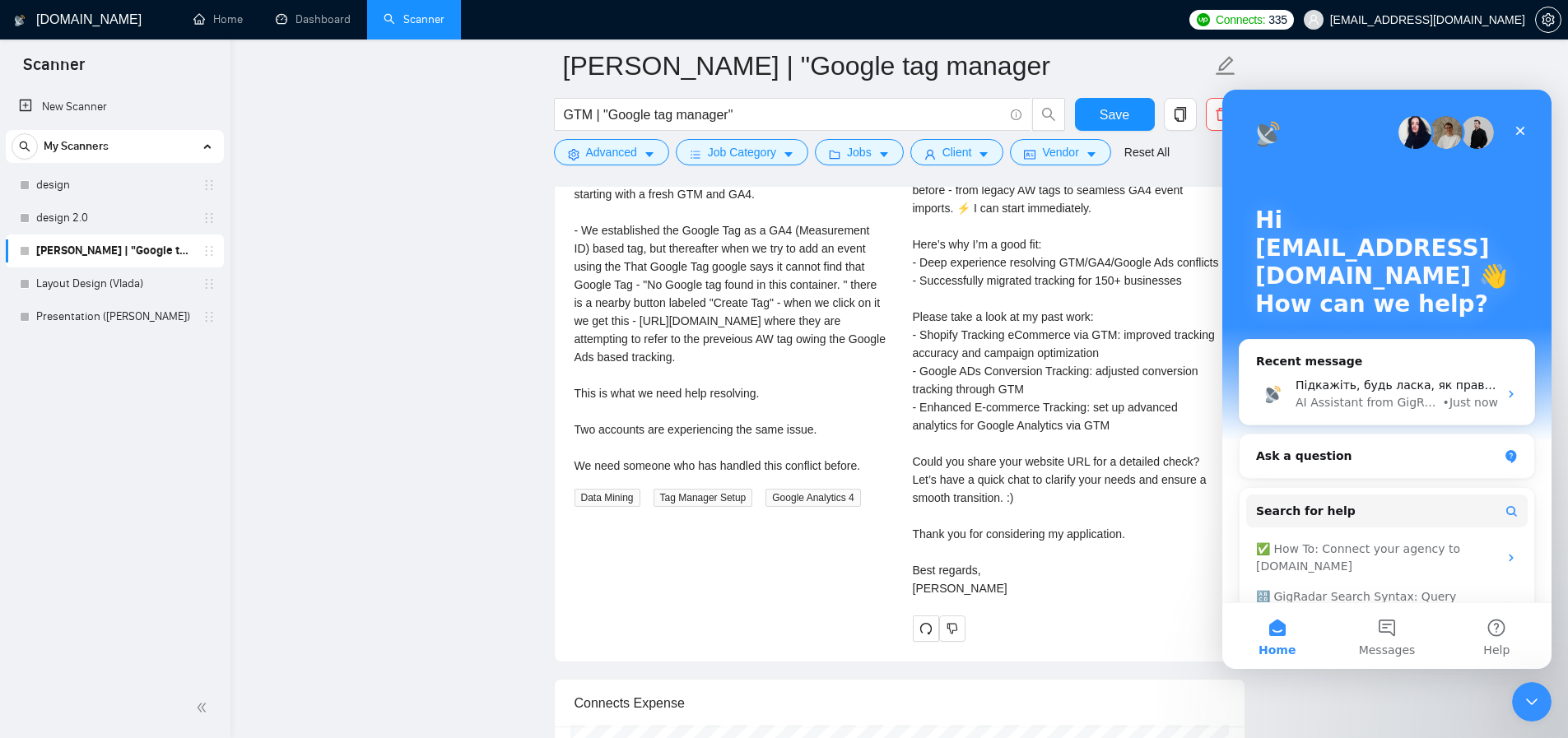
scroll to position [3596, 0]
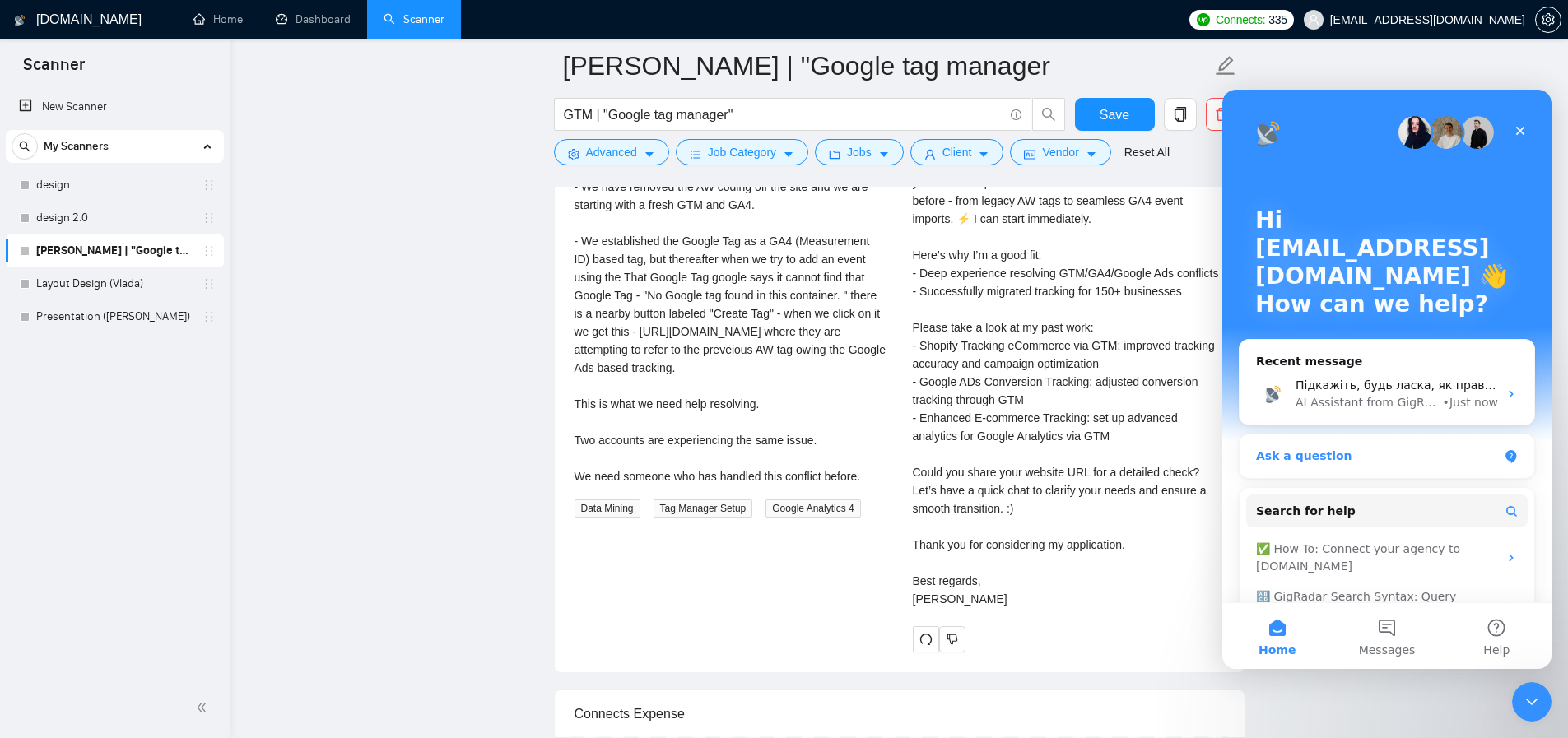
click at [1322, 461] on div "Ask a question" at bounding box center [1377, 456] width 242 height 17
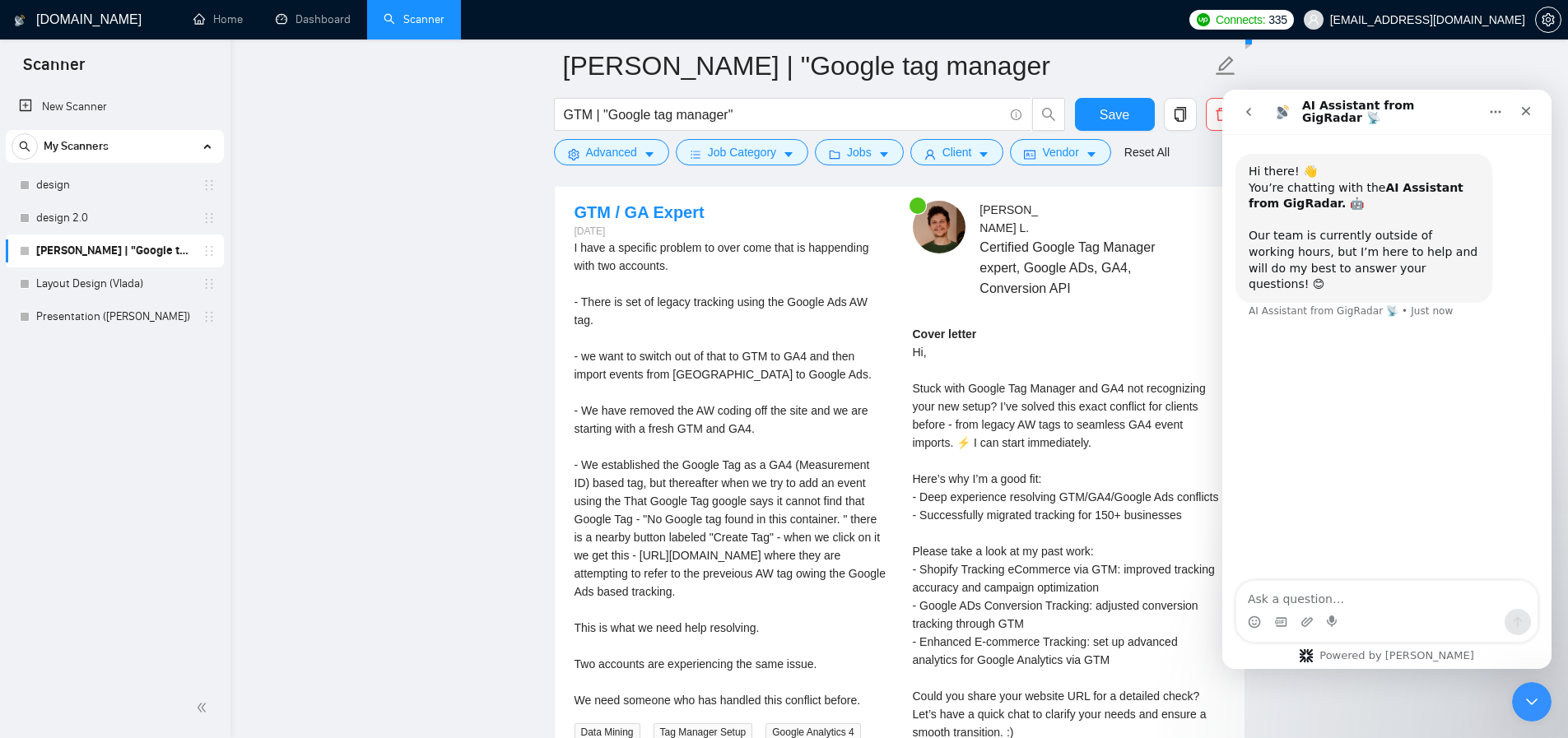
scroll to position [3473, 0]
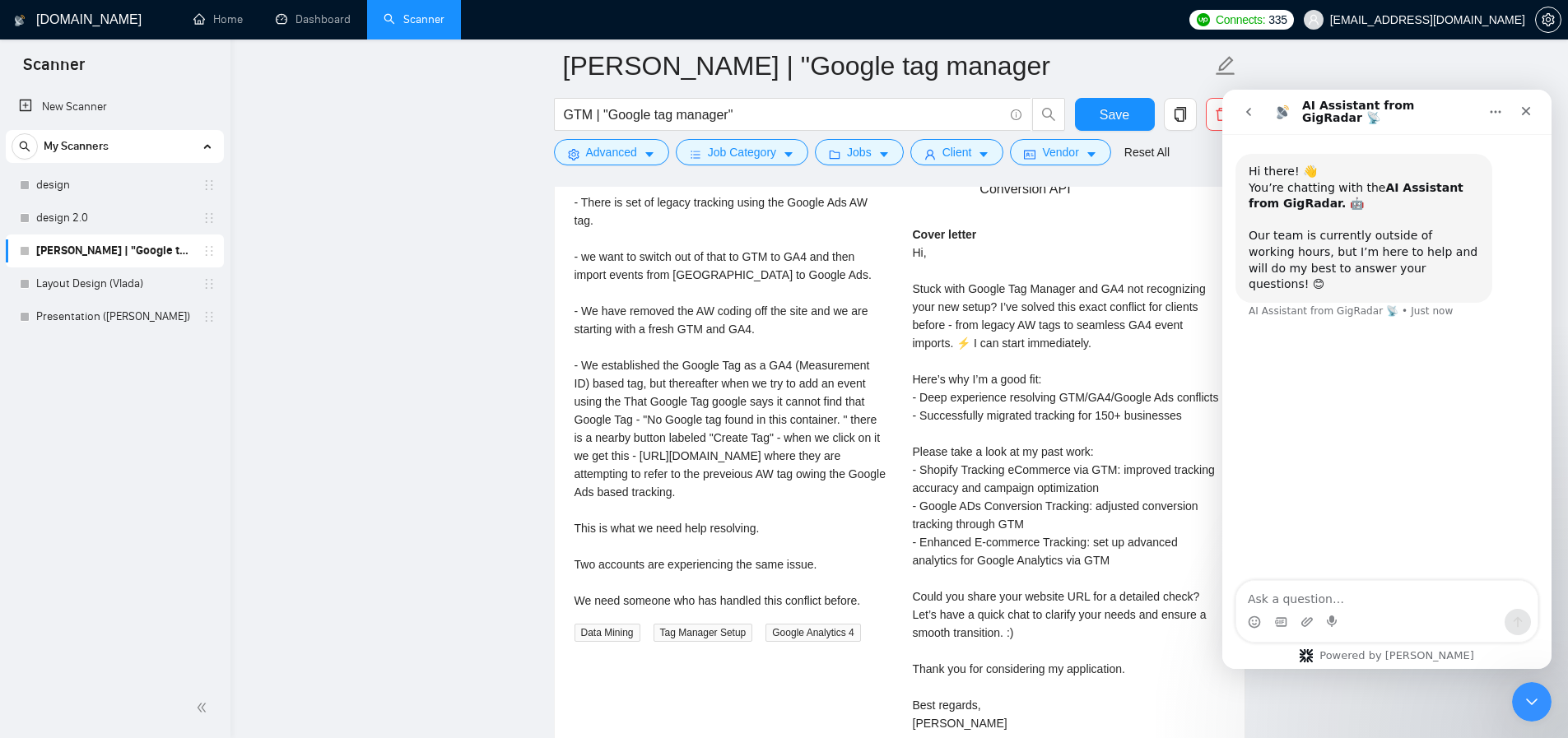
click at [1320, 606] on textarea "Ask a question…" at bounding box center [1387, 595] width 302 height 28
type textarea "here is a test of CL [URL][DOMAIN_NAME]"
drag, startPoint x: 1293, startPoint y: 600, endPoint x: 1218, endPoint y: 575, distance: 79.1
click at [1222, 575] on html "AI Assistant from GigRadar 📡 Hi there! 👋 You’re chatting with the AI Assistant …" at bounding box center [1387, 379] width 329 height 579
type textarea "here is a test of CL it will be like text or there will be links to exact cases…"
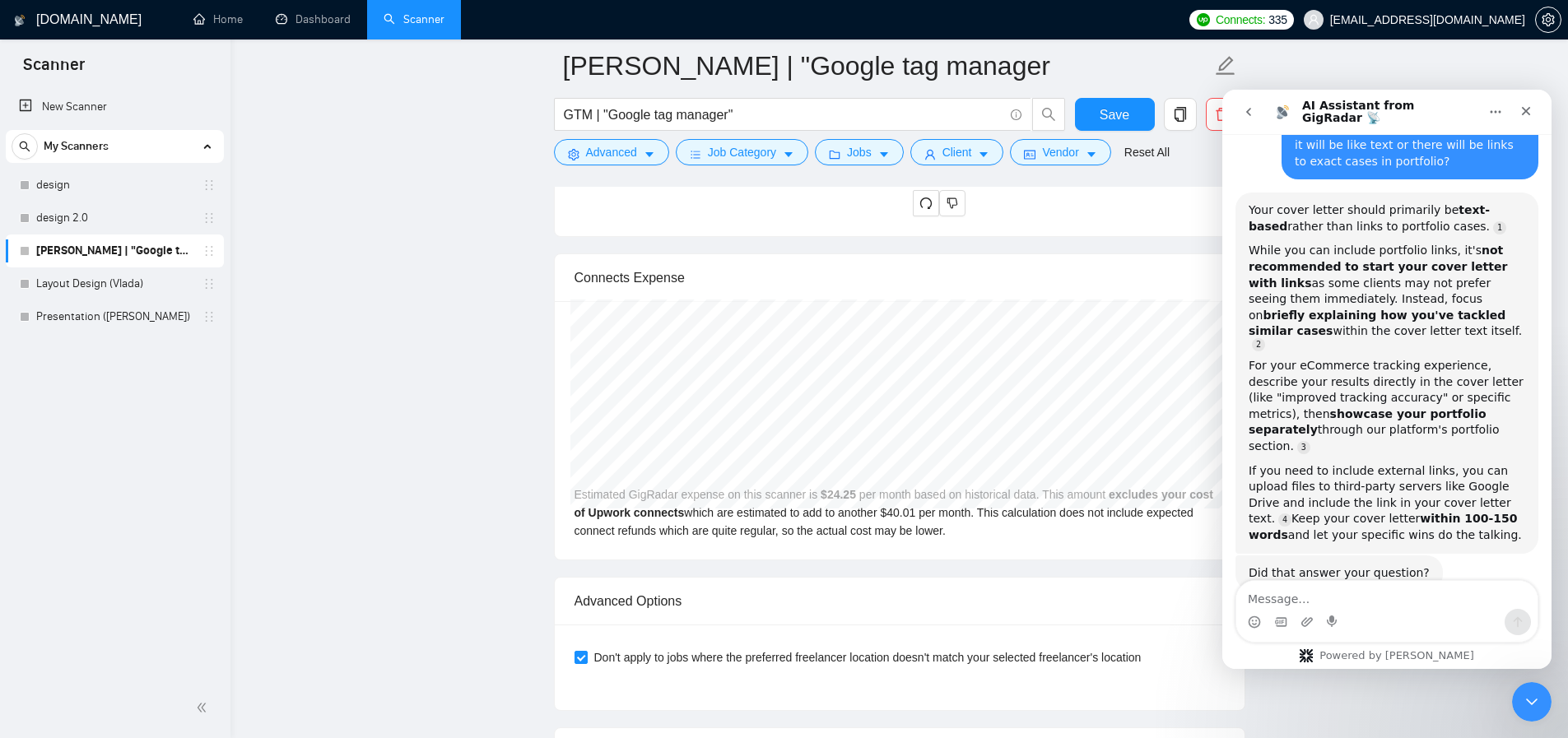
scroll to position [301, 0]
